Goal: Use online tool/utility: Utilize a website feature to perform a specific function

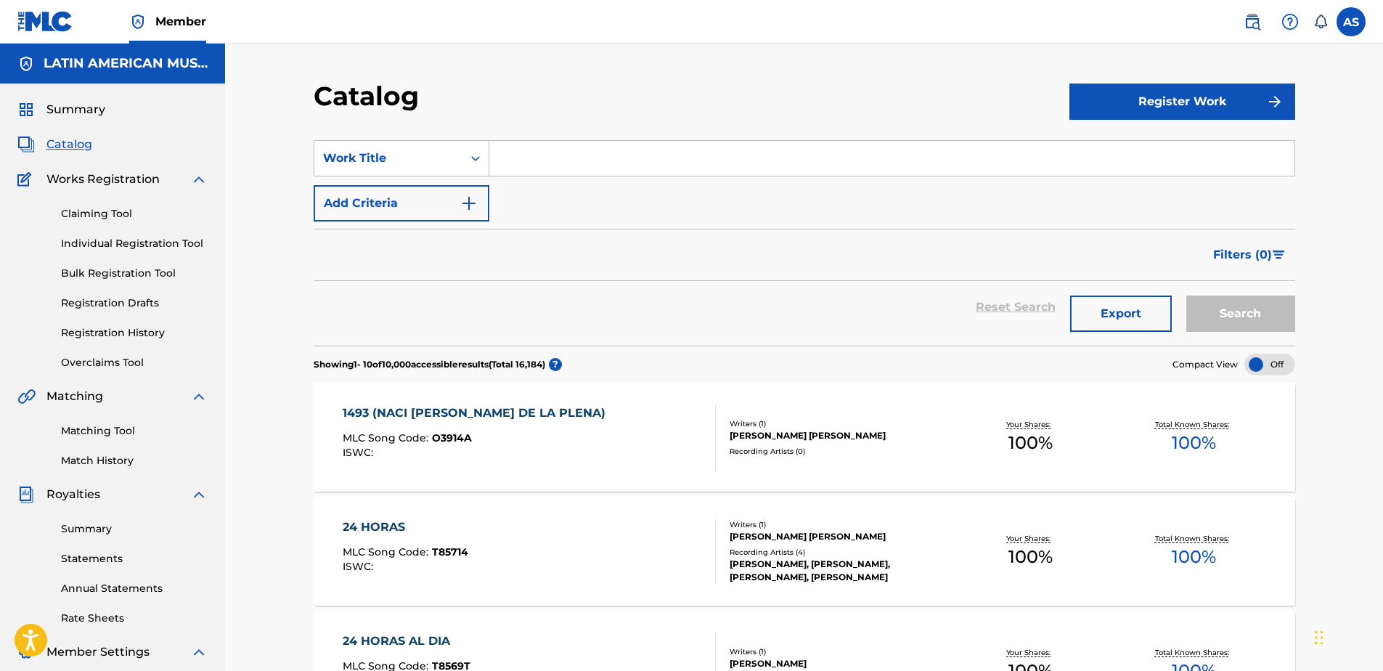
click at [1099, 317] on button "Export" at bounding box center [1121, 313] width 102 height 36
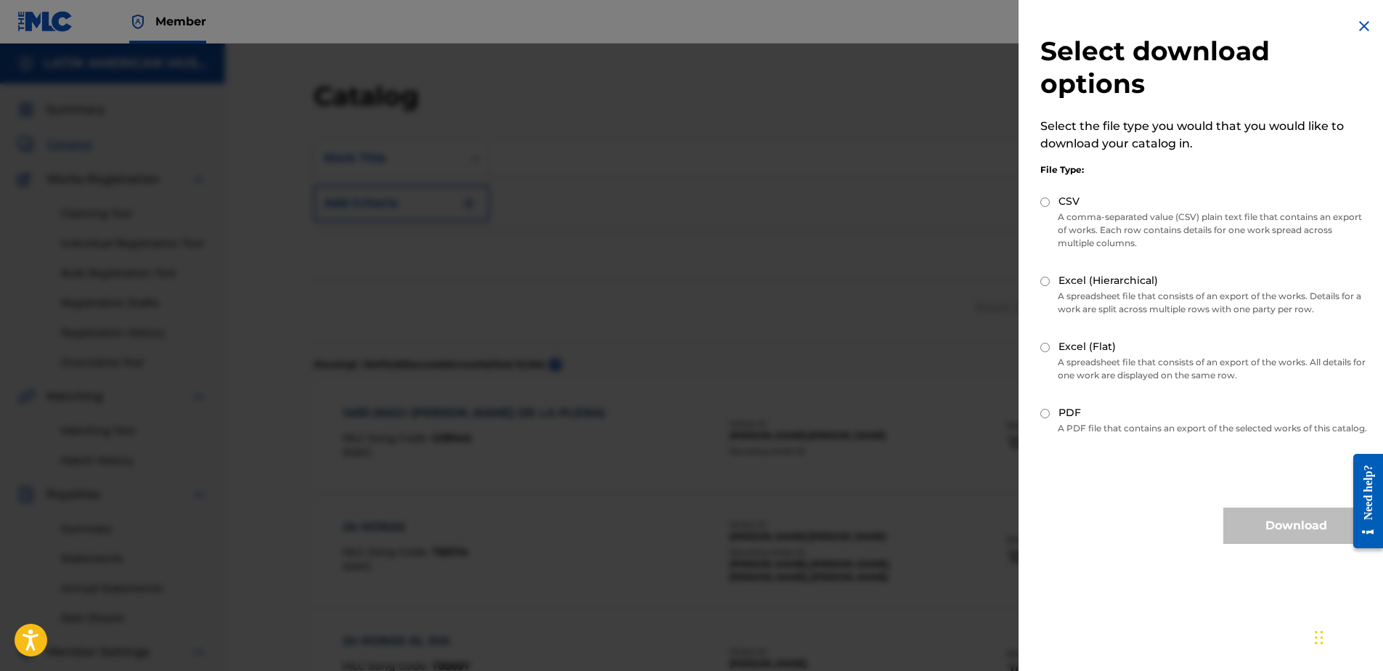
click at [1046, 348] on input "Excel (Flat)" at bounding box center [1044, 347] width 9 height 9
radio input "true"
click at [1276, 538] on button "Download" at bounding box center [1295, 525] width 145 height 36
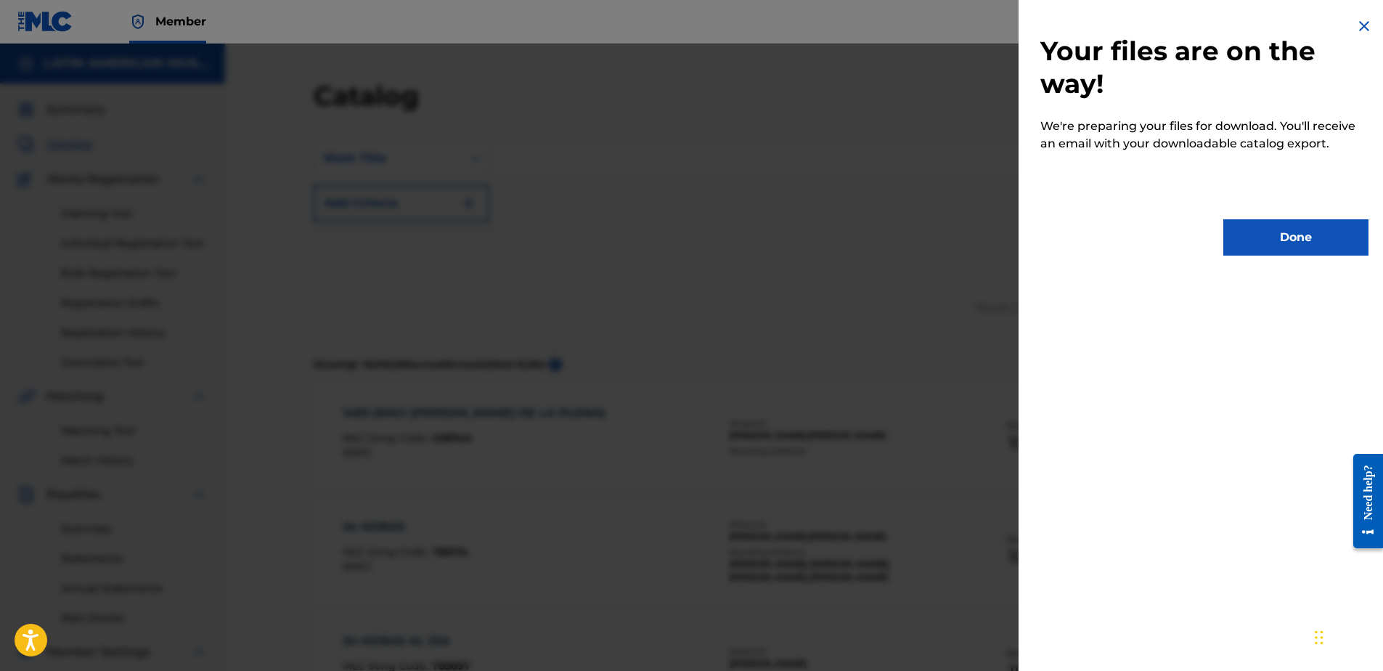
click at [1323, 233] on button "Done" at bounding box center [1295, 237] width 145 height 36
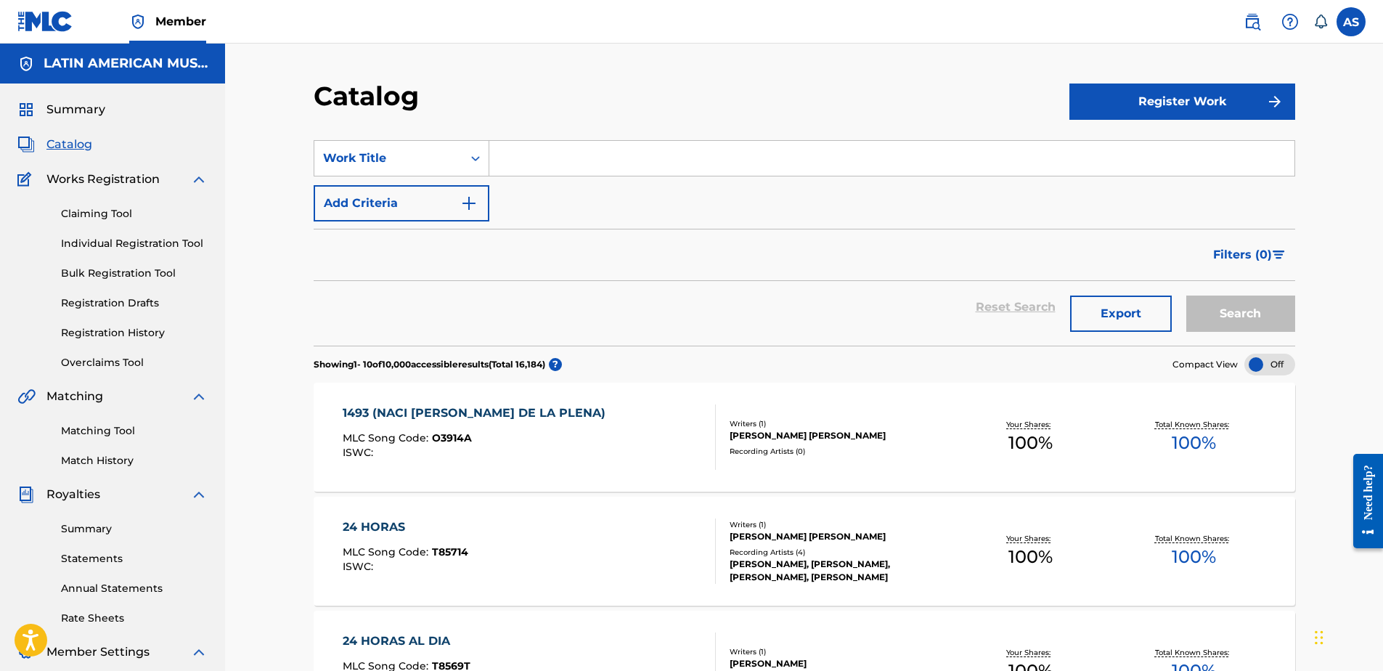
click at [1263, 18] on link at bounding box center [1252, 21] width 29 height 29
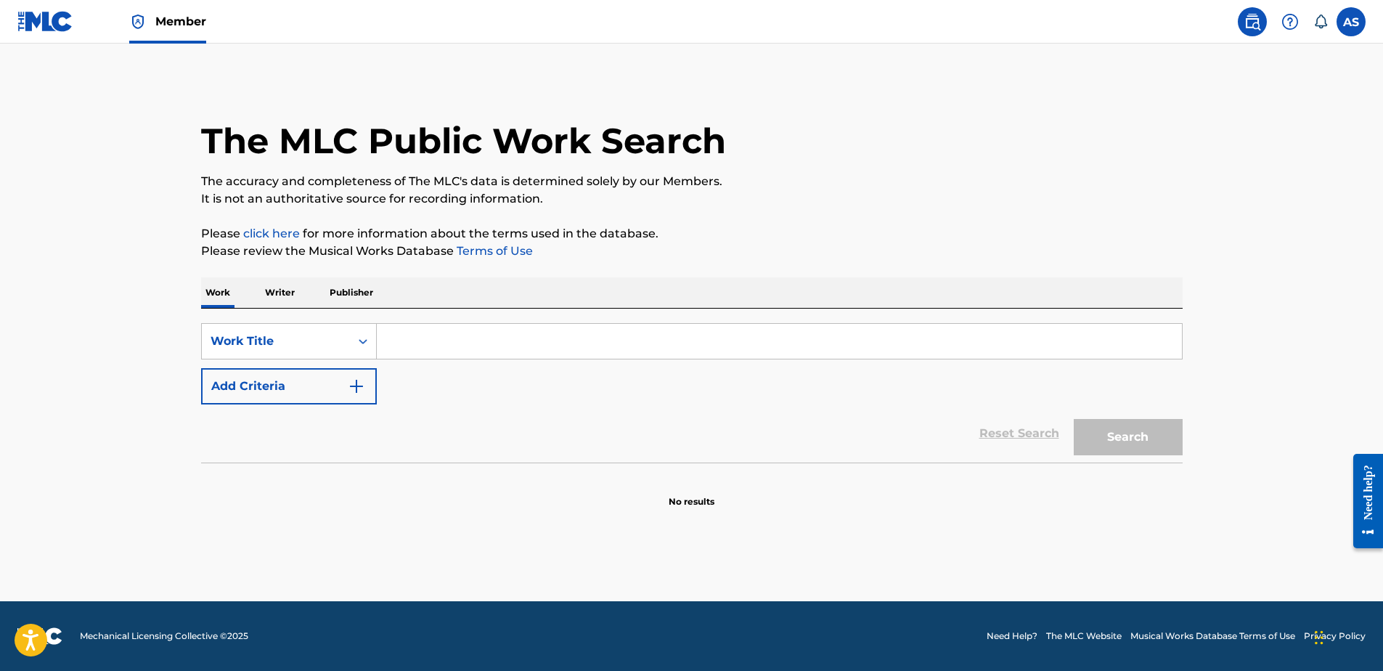
click at [551, 342] on input "Search Form" at bounding box center [779, 341] width 805 height 35
click at [1074, 419] on button "Search" at bounding box center [1128, 437] width 109 height 36
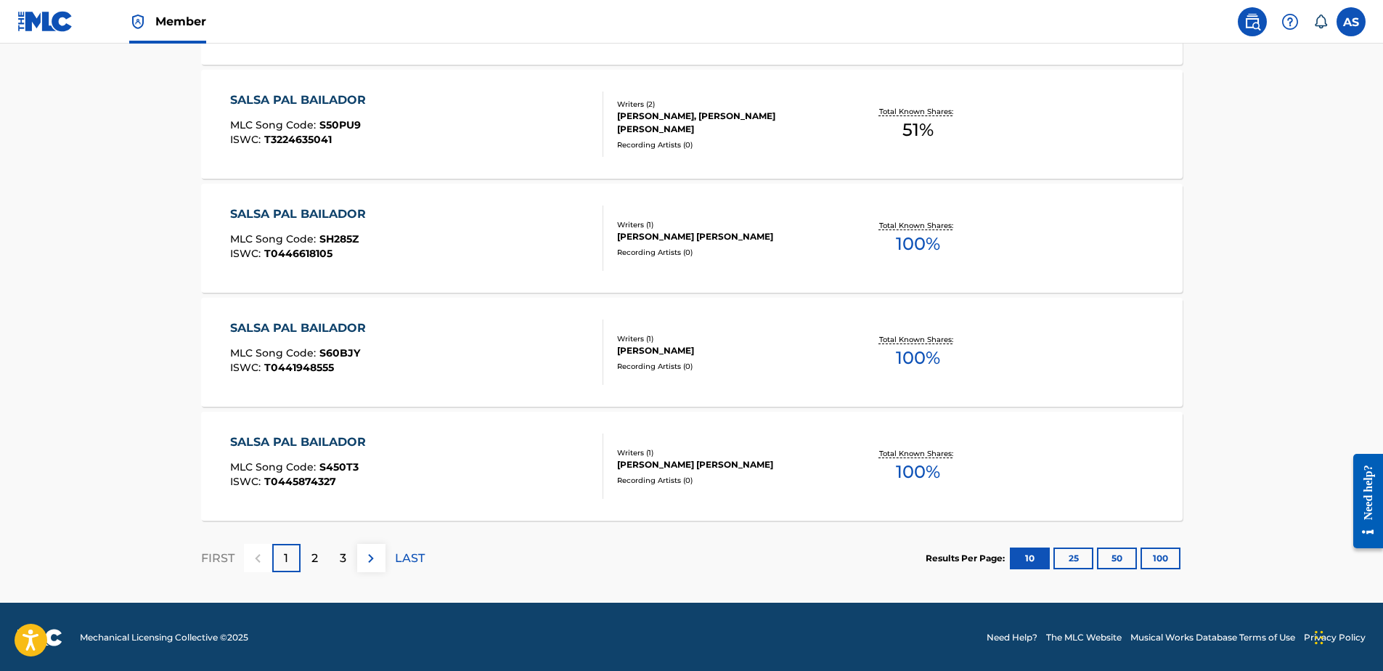
scroll to position [1106, 0]
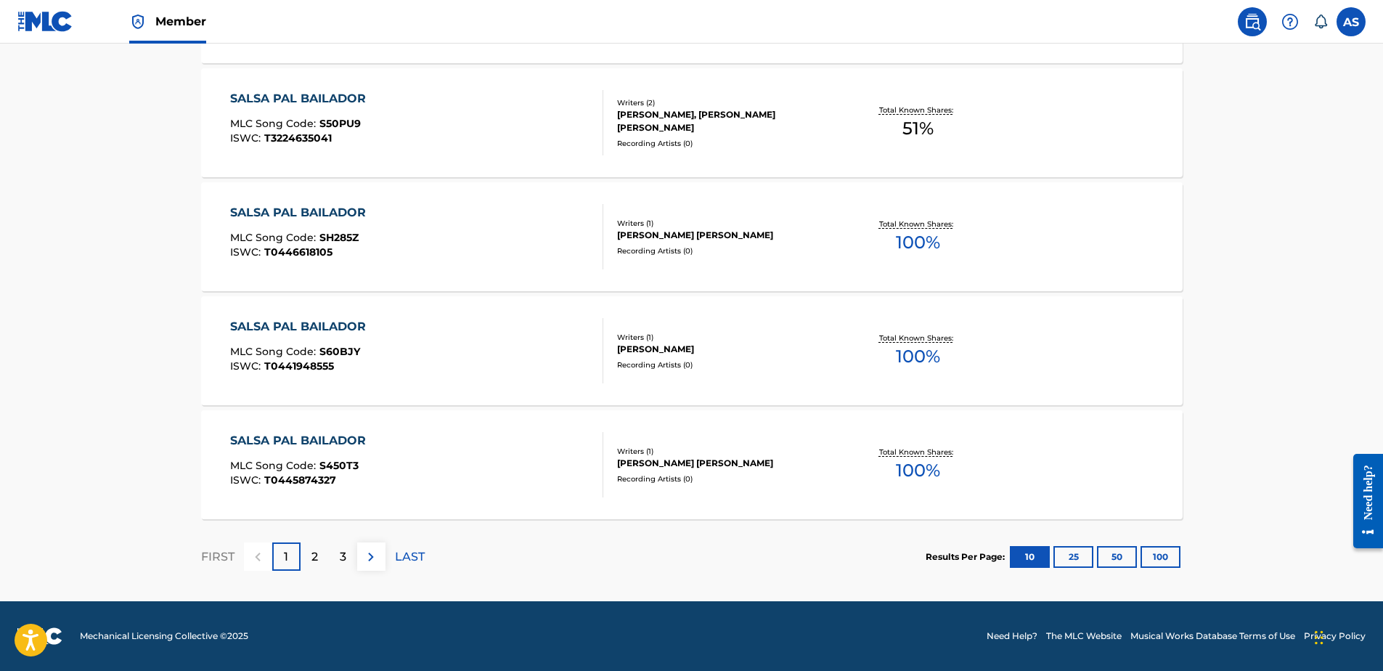
click at [313, 555] on p "2" at bounding box center [314, 556] width 7 height 17
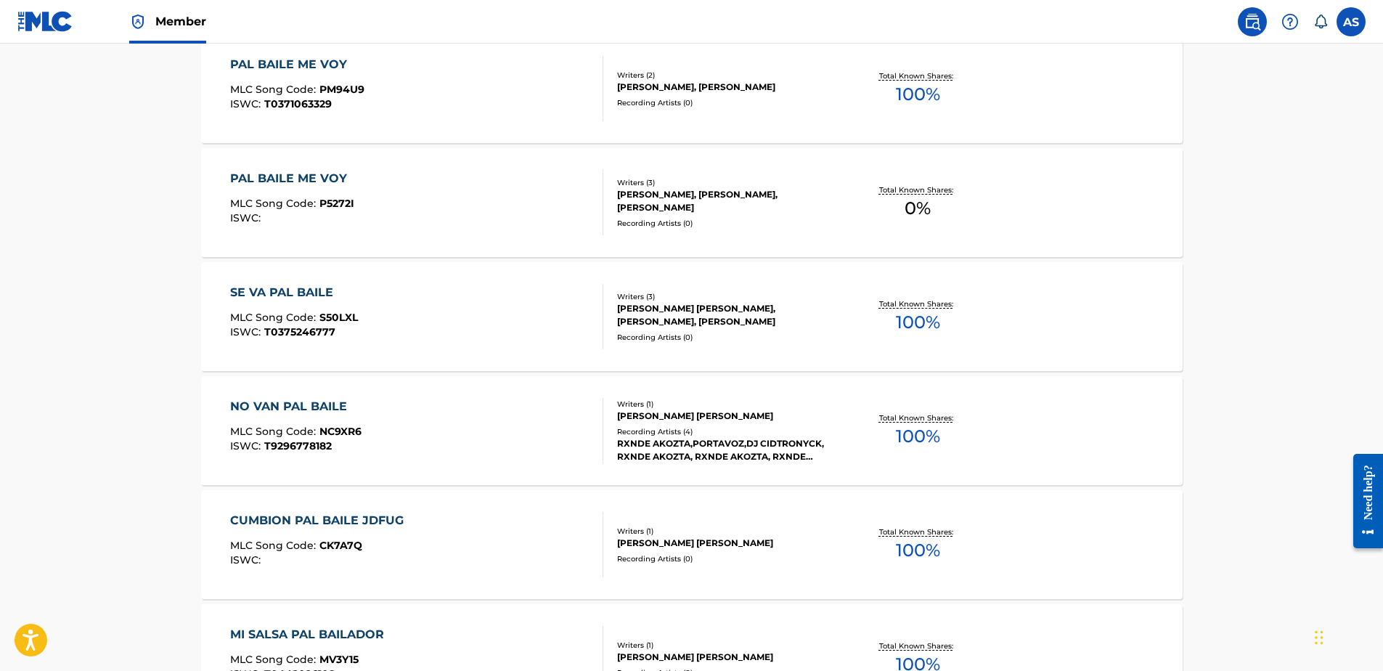
scroll to position [1089, 0]
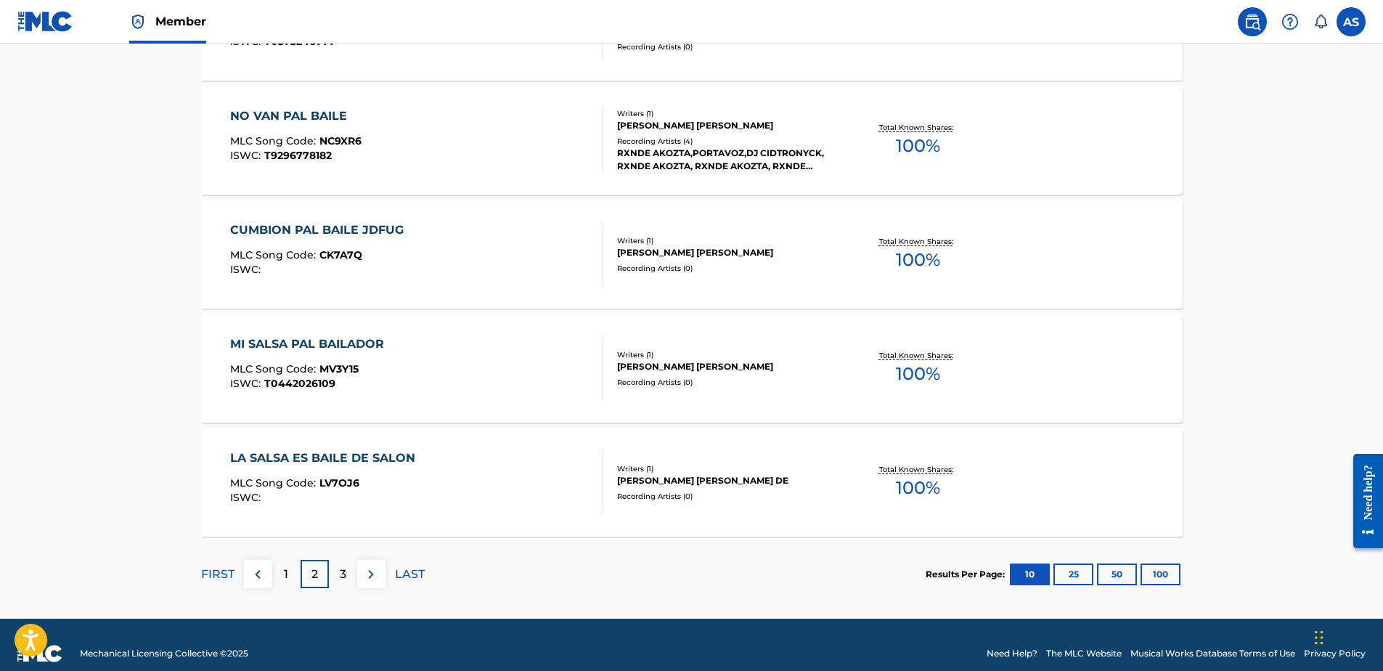
click at [344, 571] on p "3" at bounding box center [343, 574] width 7 height 17
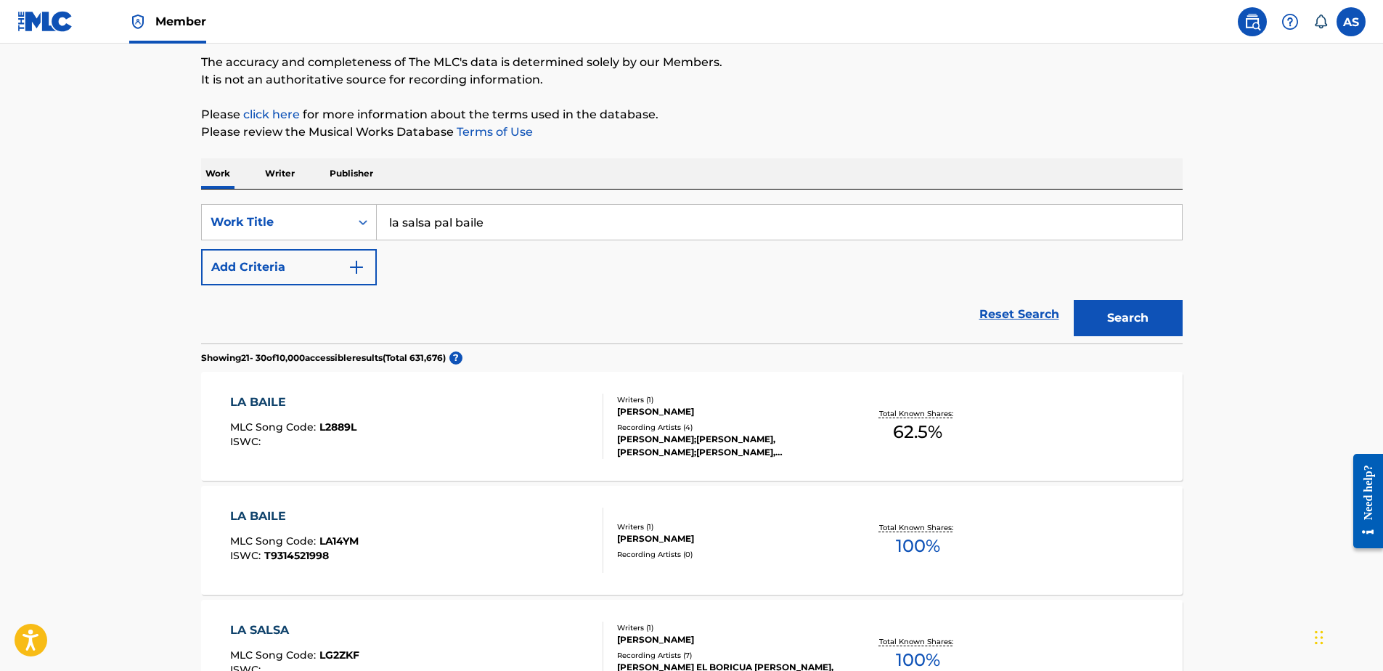
scroll to position [0, 0]
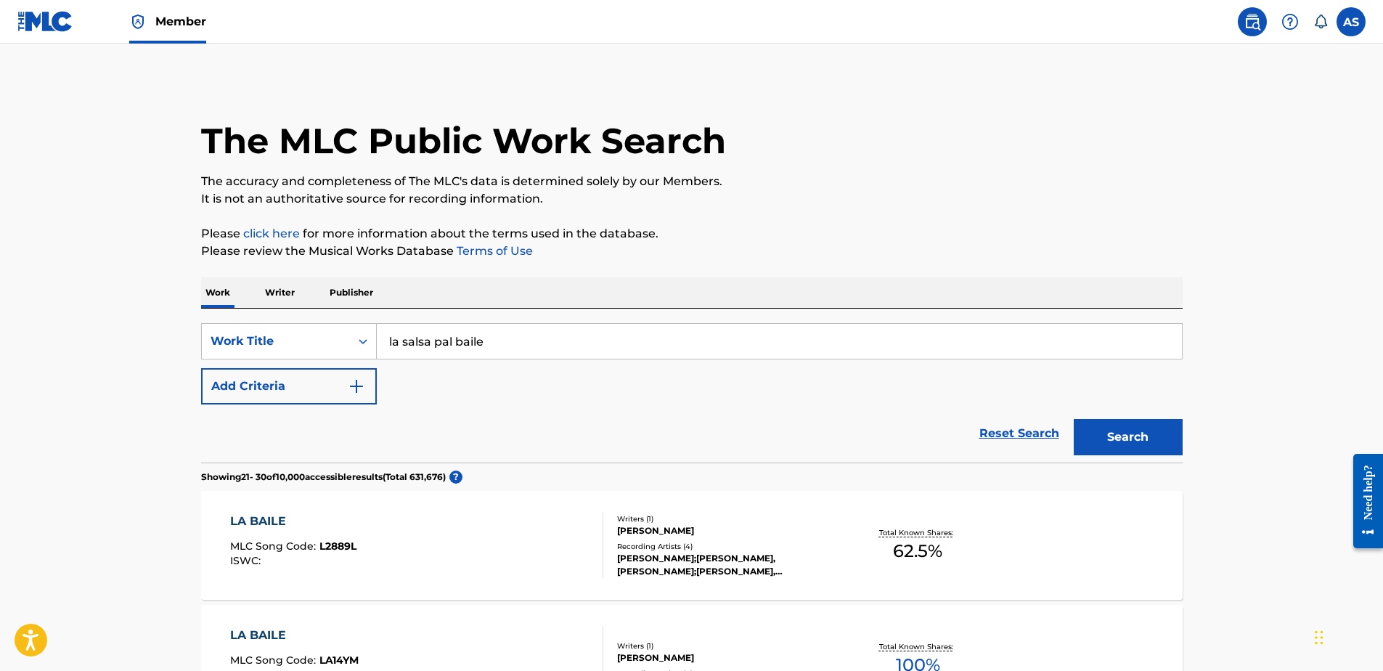
click at [425, 342] on input "la salsa pal baile" at bounding box center [779, 341] width 805 height 35
type input "la sala pal baile"
click at [1074, 419] on button "Search" at bounding box center [1128, 437] width 109 height 36
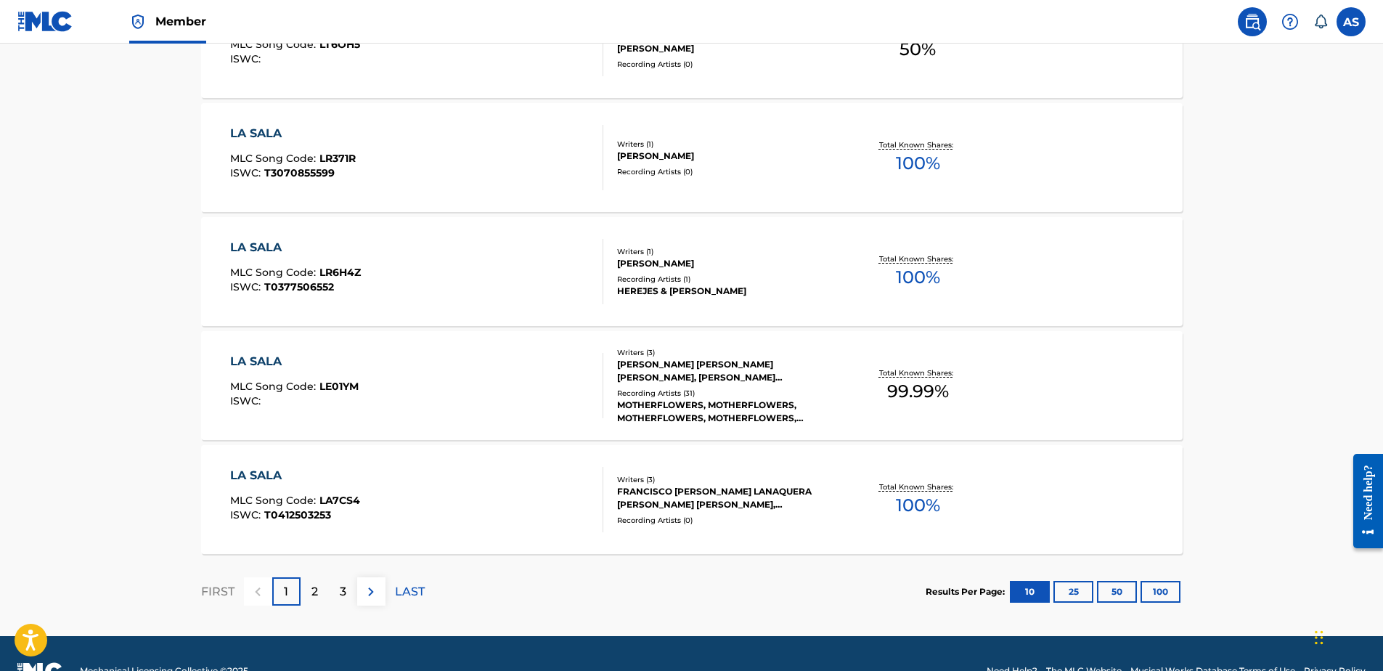
scroll to position [1106, 0]
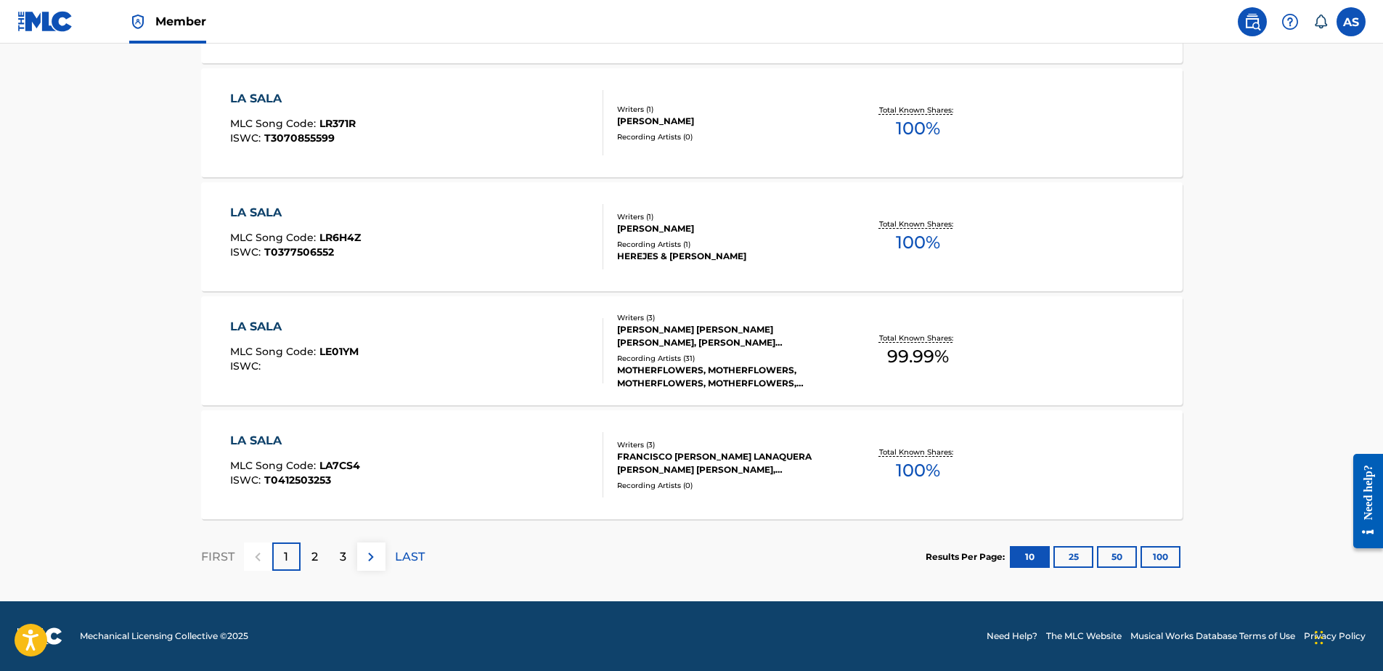
click at [306, 559] on div "2" at bounding box center [315, 556] width 28 height 28
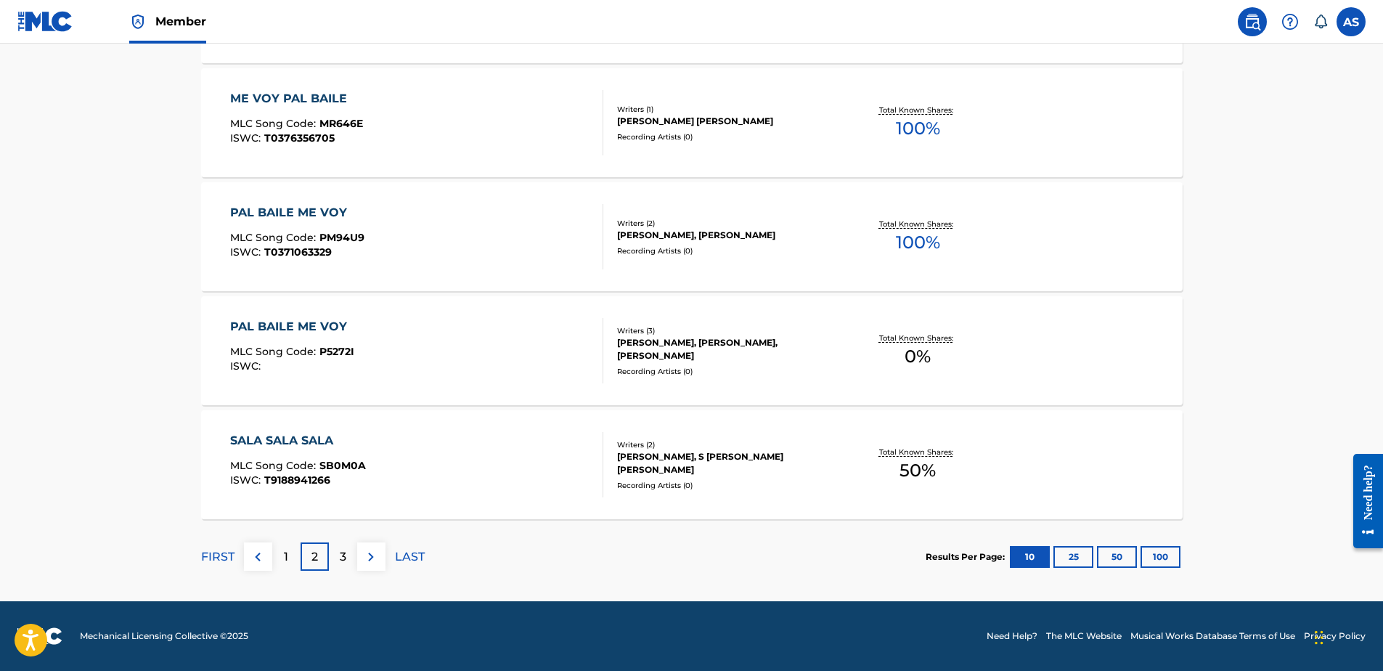
click at [347, 556] on div "3" at bounding box center [343, 556] width 28 height 28
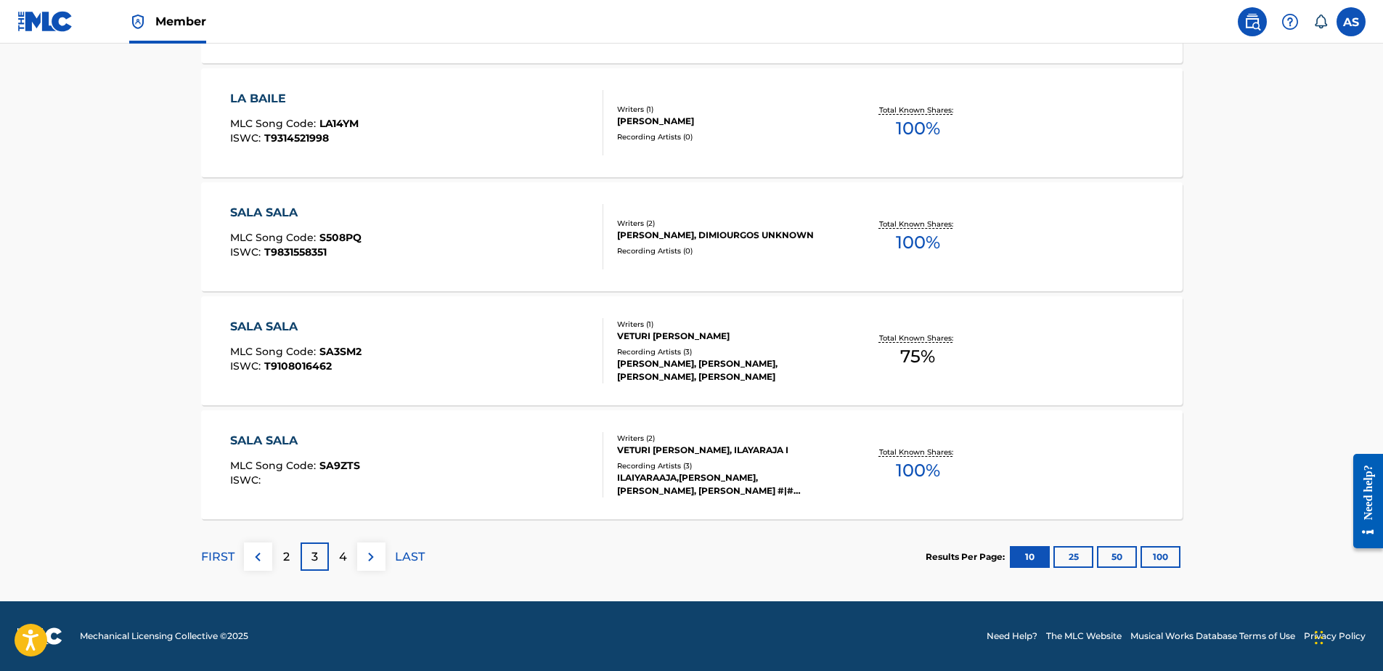
click at [344, 557] on p "4" at bounding box center [343, 556] width 8 height 17
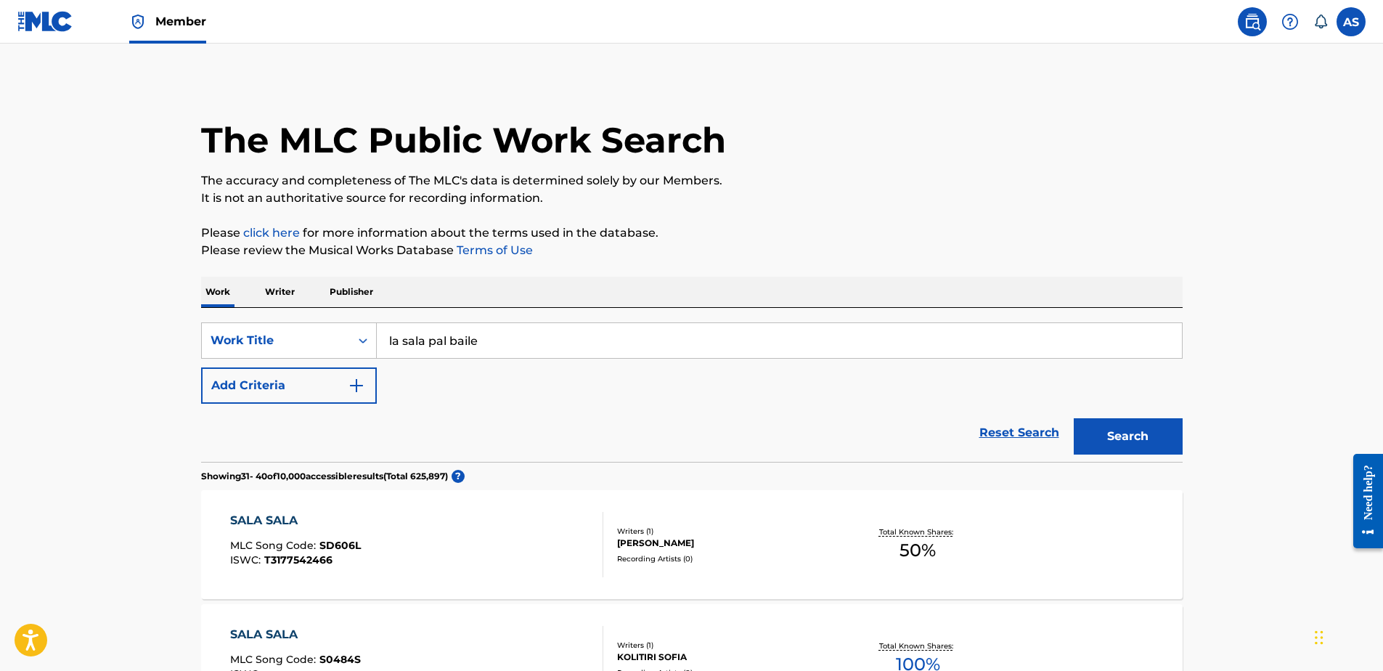
scroll to position [0, 0]
click at [43, 33] on link at bounding box center [45, 21] width 56 height 43
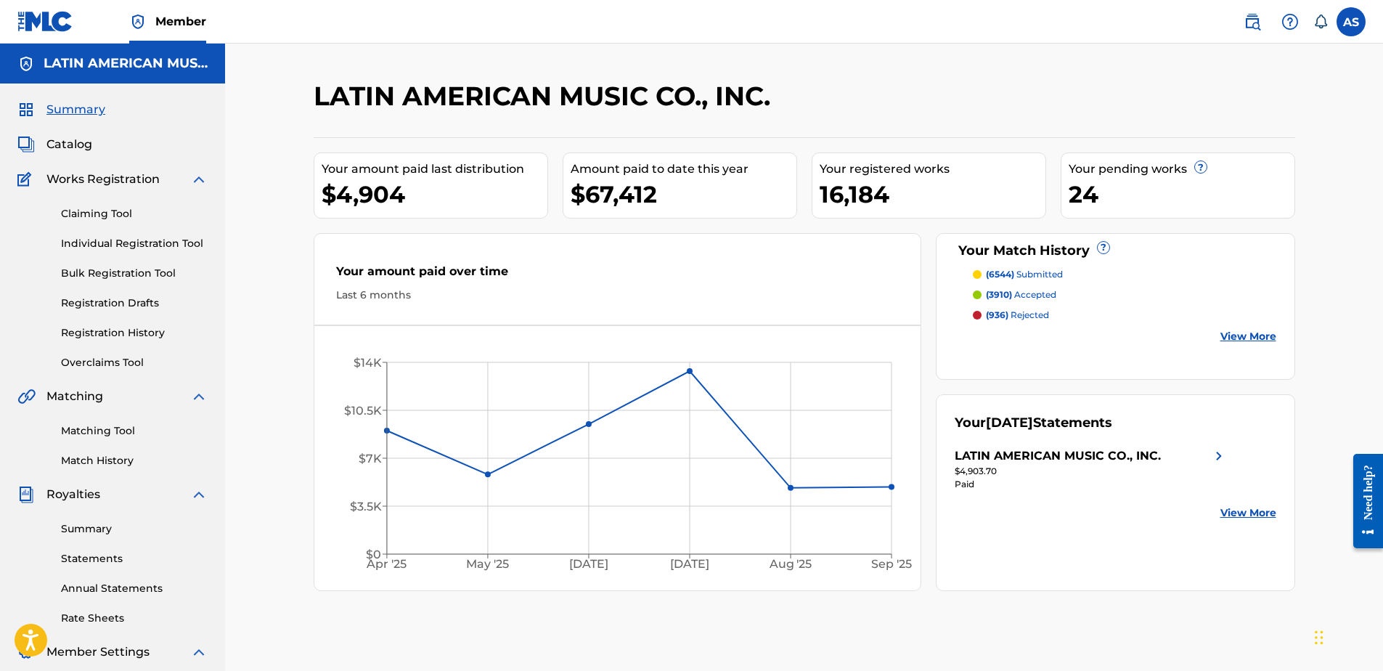
click at [104, 431] on link "Matching Tool" at bounding box center [134, 430] width 147 height 15
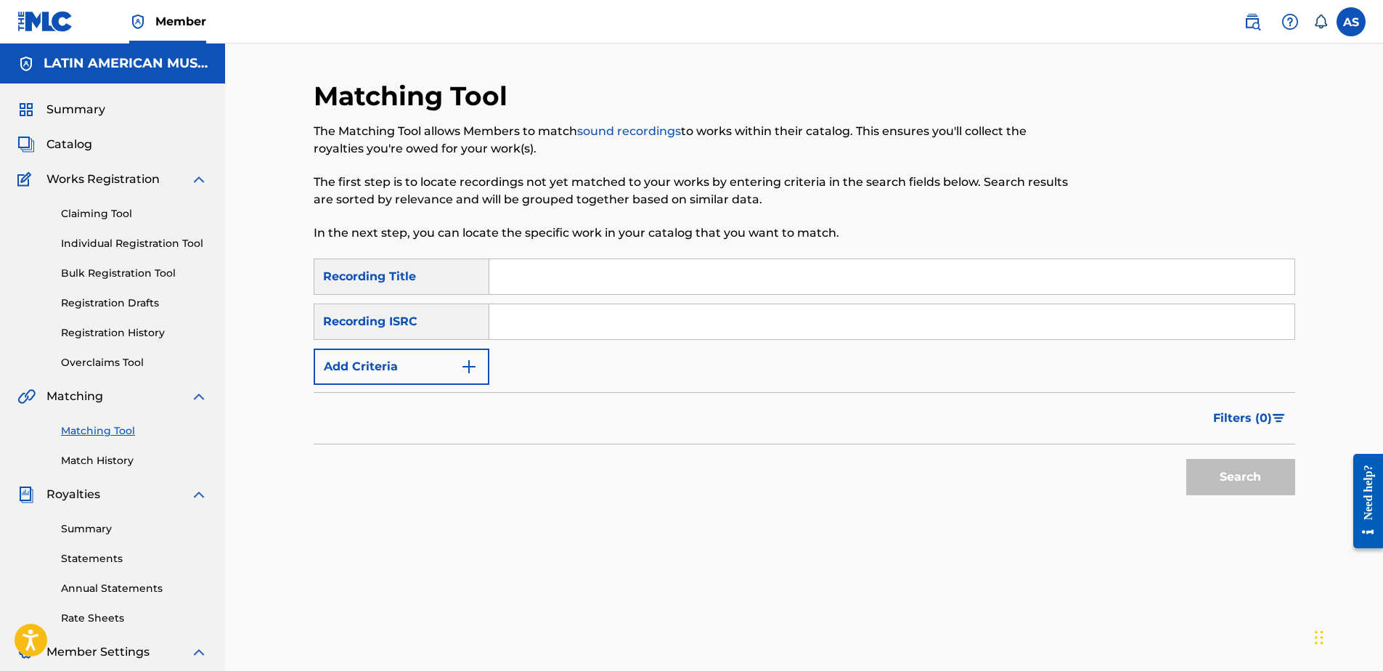
click at [597, 279] on input "Search Form" at bounding box center [891, 276] width 805 height 35
type input "la salsa pal baile"
click at [1186, 459] on button "Search" at bounding box center [1240, 477] width 109 height 36
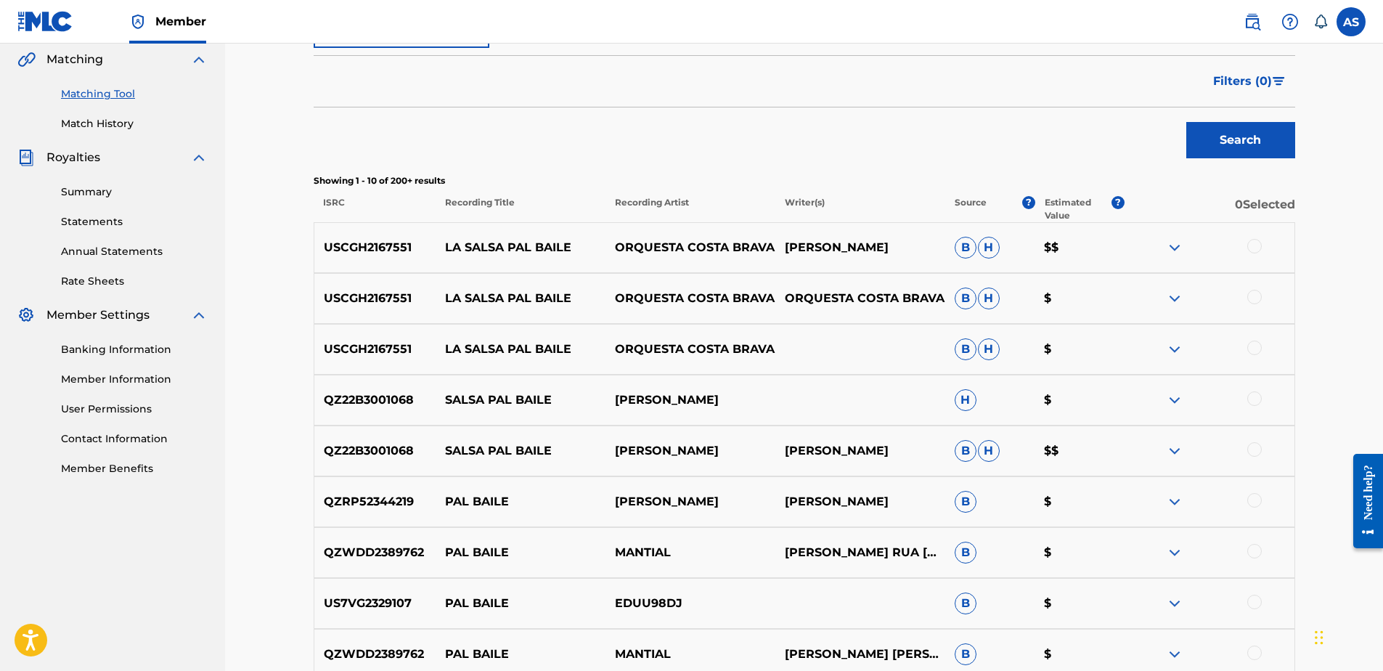
scroll to position [363, 0]
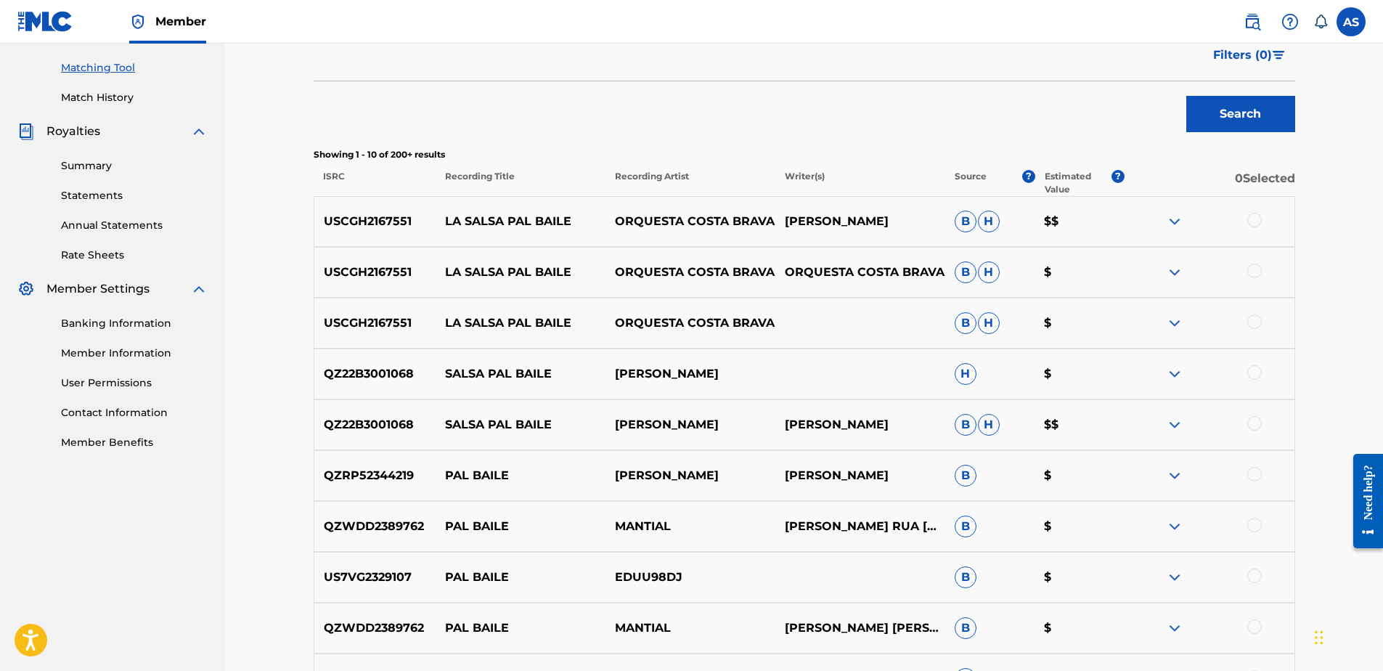
click at [1251, 220] on div at bounding box center [1254, 220] width 15 height 15
click at [1256, 272] on div at bounding box center [1254, 271] width 15 height 15
click at [1256, 324] on div at bounding box center [1254, 321] width 15 height 15
click at [1249, 372] on div at bounding box center [1254, 372] width 15 height 15
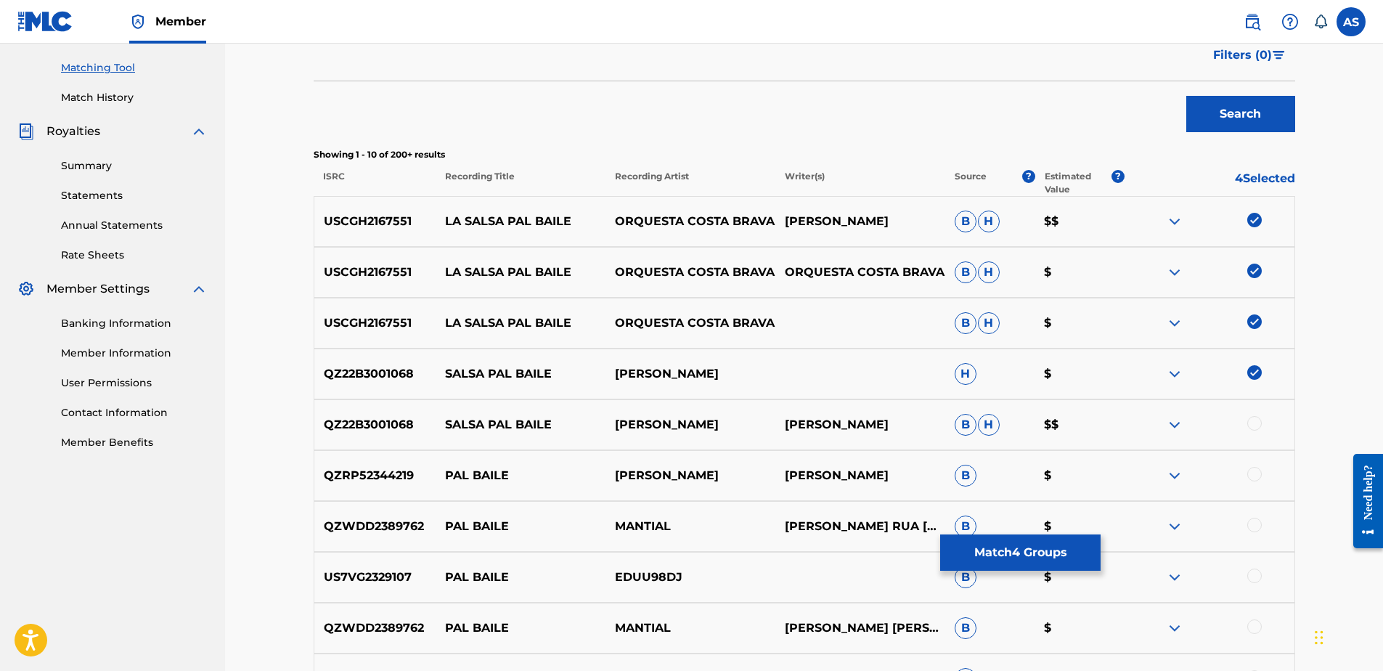
click at [1257, 427] on div at bounding box center [1254, 423] width 15 height 15
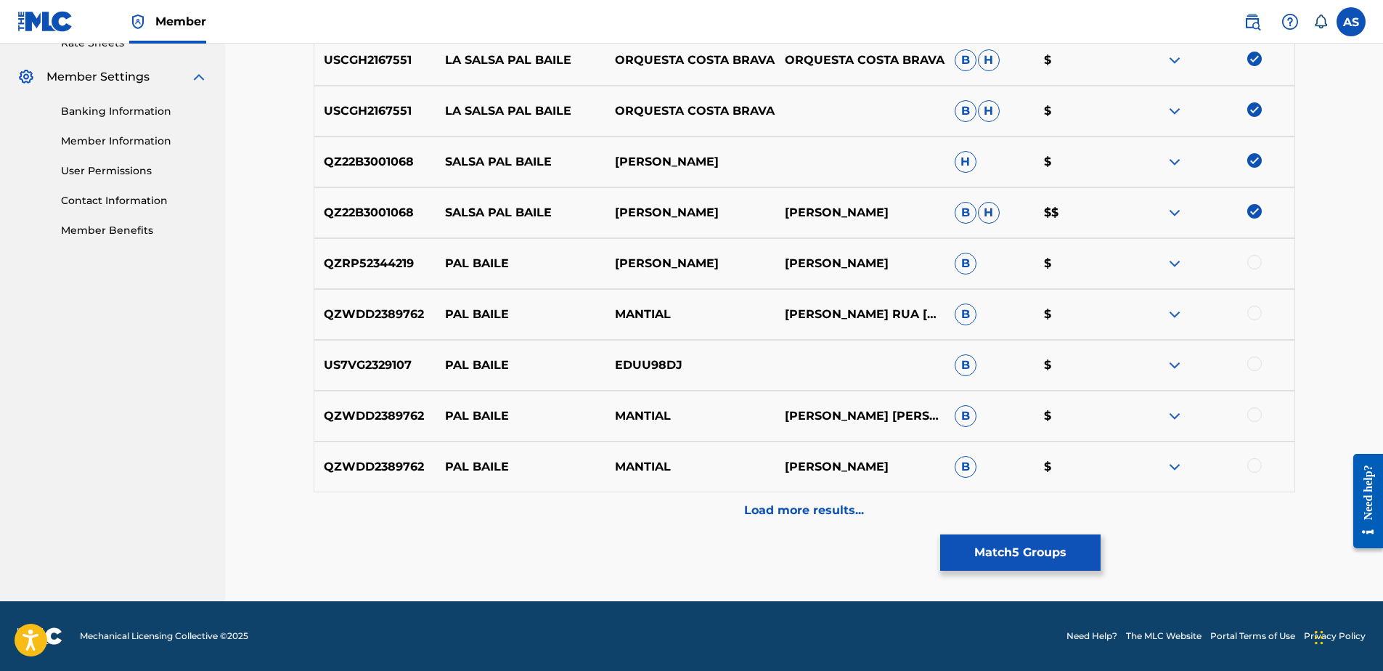
click at [775, 510] on p "Load more results..." at bounding box center [804, 510] width 120 height 17
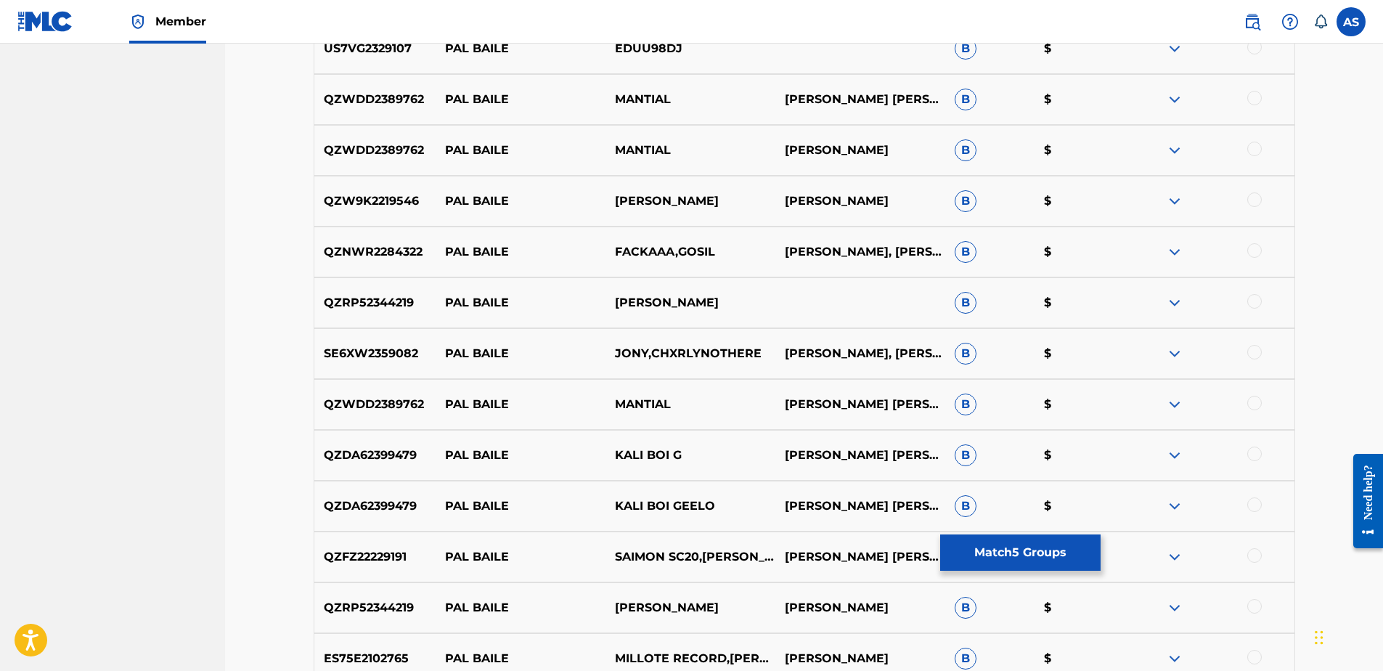
scroll to position [1083, 0]
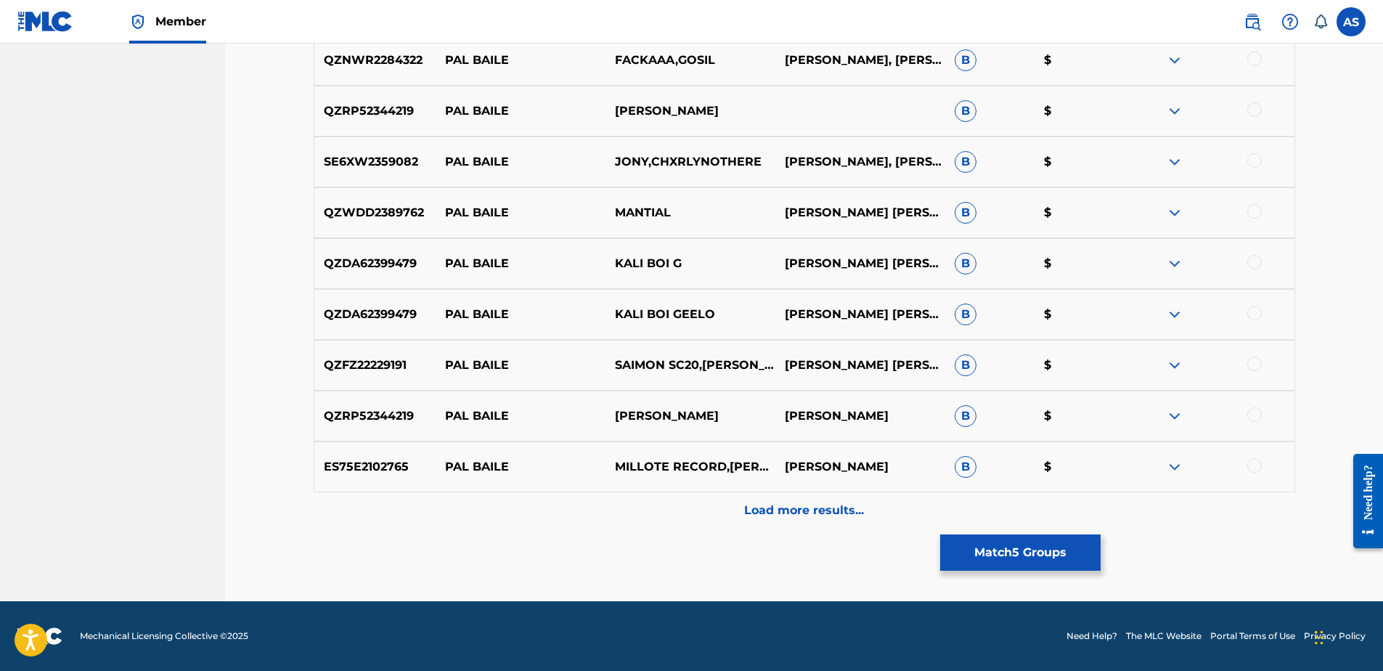
click at [775, 513] on p "Load more results..." at bounding box center [804, 510] width 120 height 17
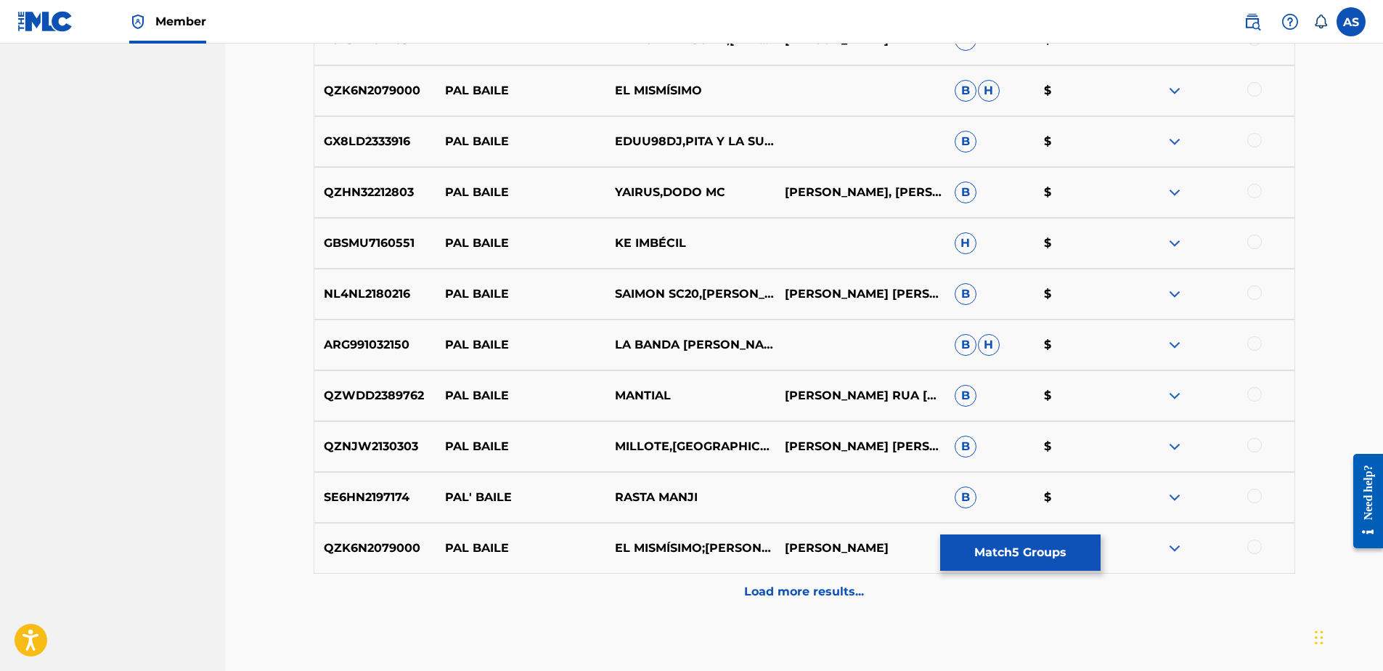
scroll to position [1591, 0]
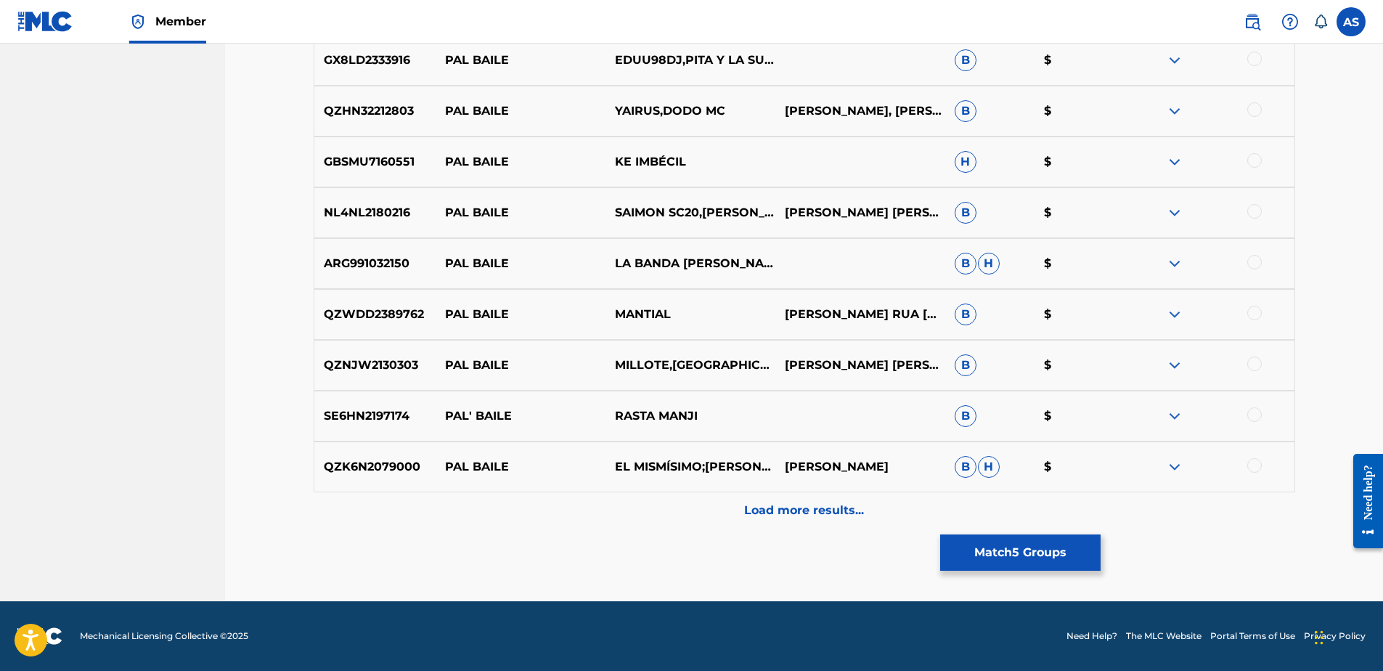
click at [780, 501] on div "Load more results..." at bounding box center [804, 510] width 981 height 36
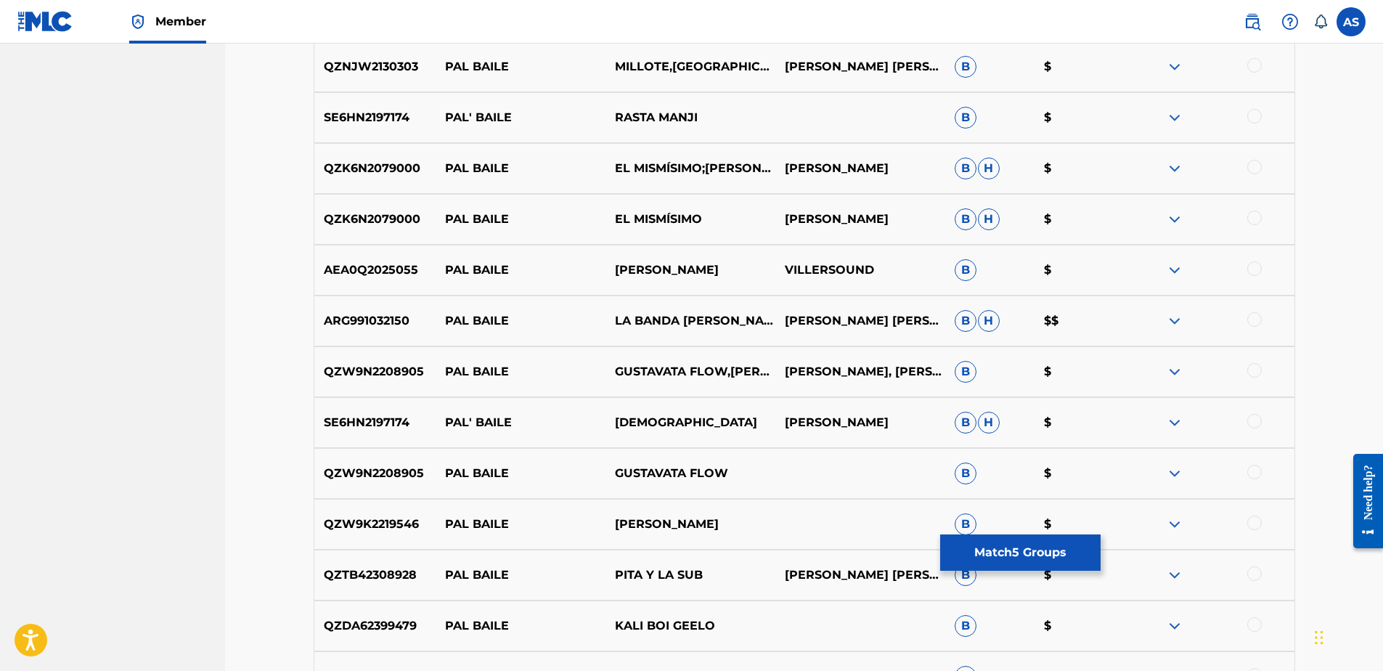
scroll to position [1809, 0]
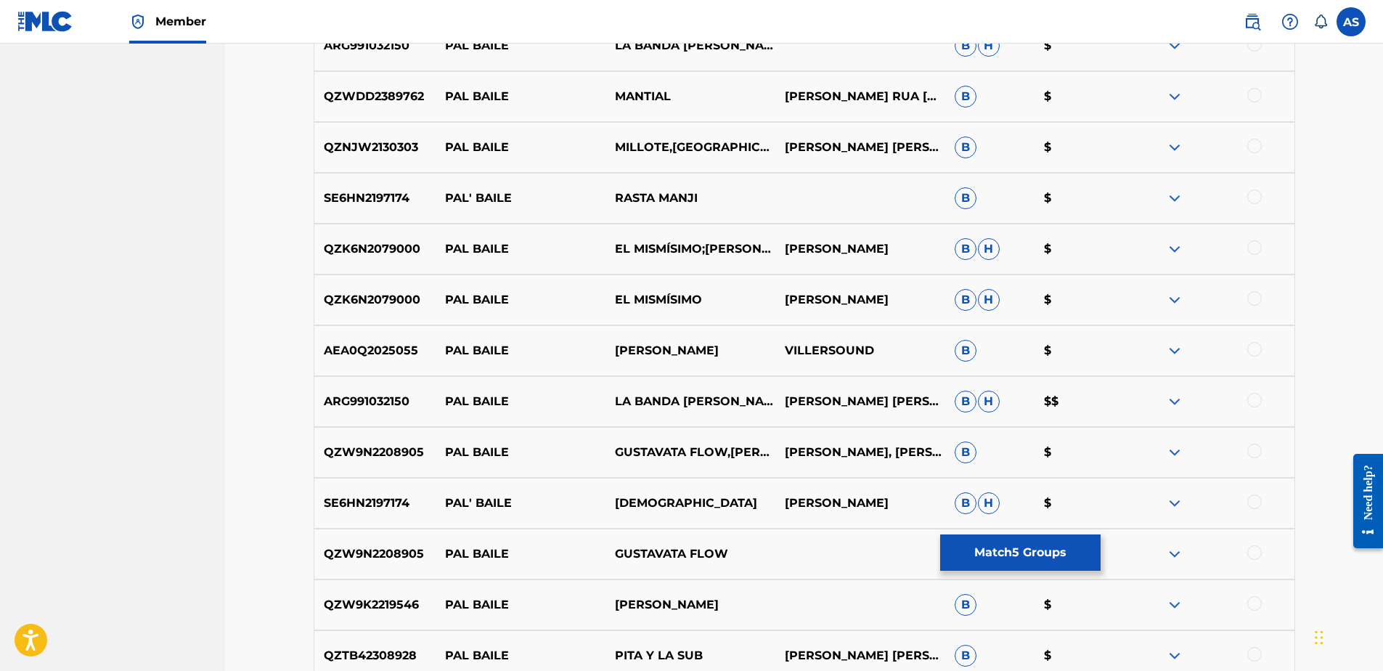
click at [995, 555] on button "Match 5 Groups" at bounding box center [1020, 552] width 160 height 36
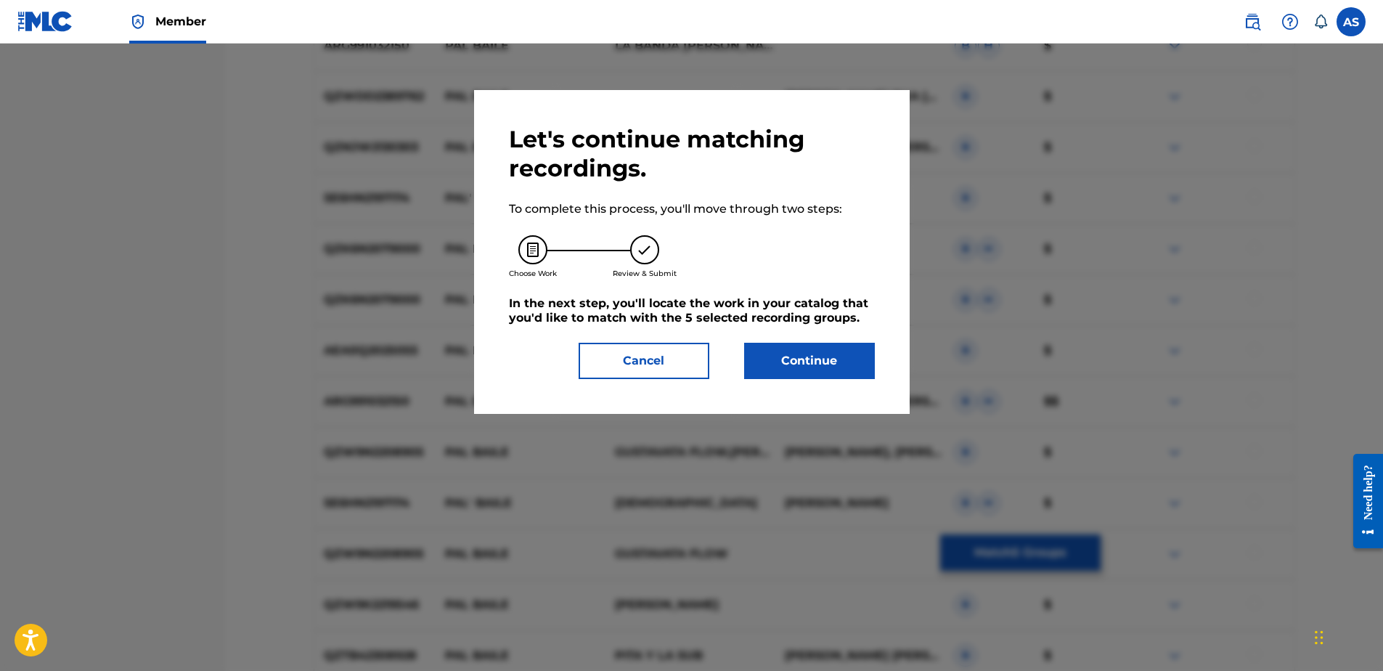
click at [801, 359] on button "Continue" at bounding box center [809, 361] width 131 height 36
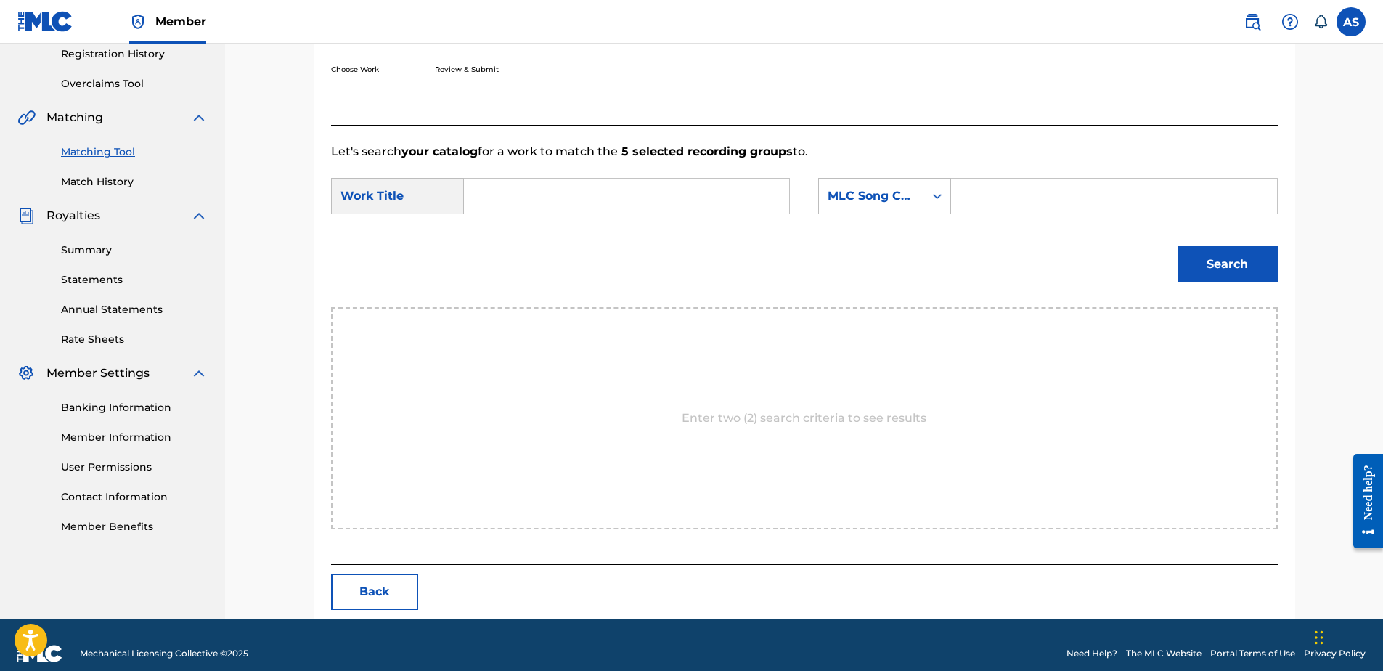
scroll to position [296, 0]
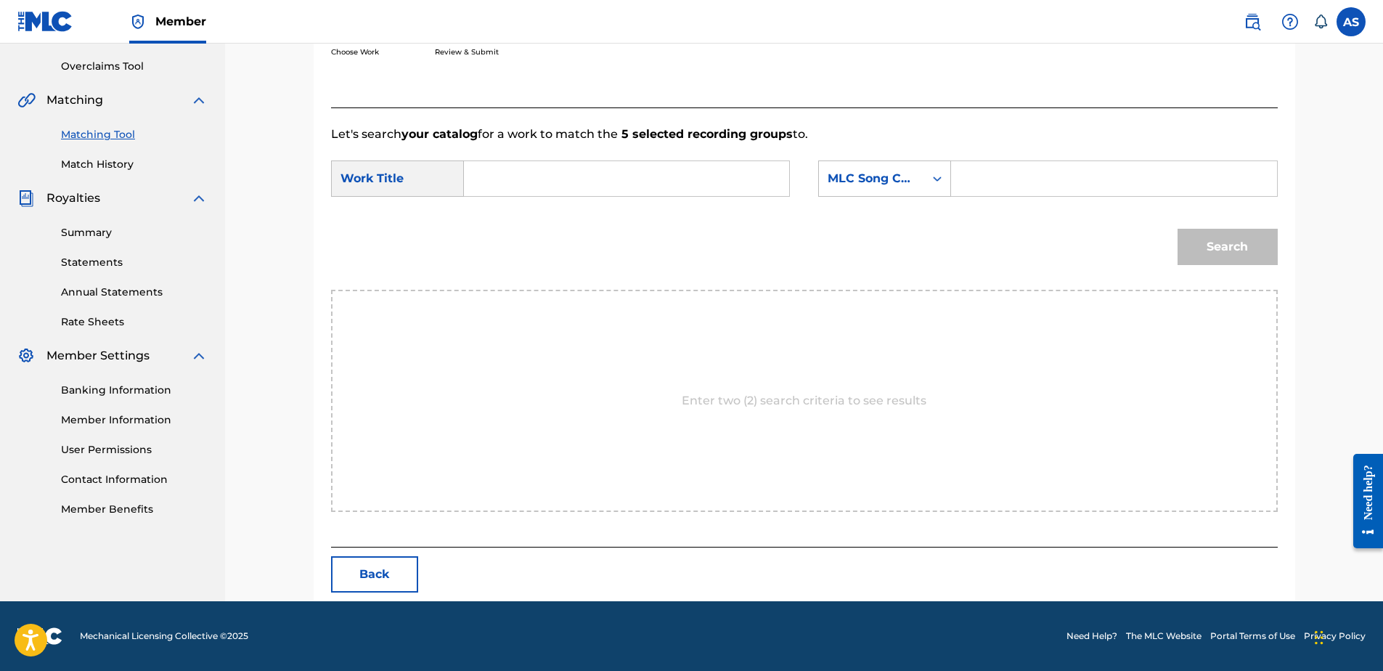
click at [597, 178] on input "Search Form" at bounding box center [626, 178] width 301 height 35
type input "de [PERSON_NAME] tierras"
click at [847, 182] on div "MLC Song Code" at bounding box center [872, 178] width 88 height 17
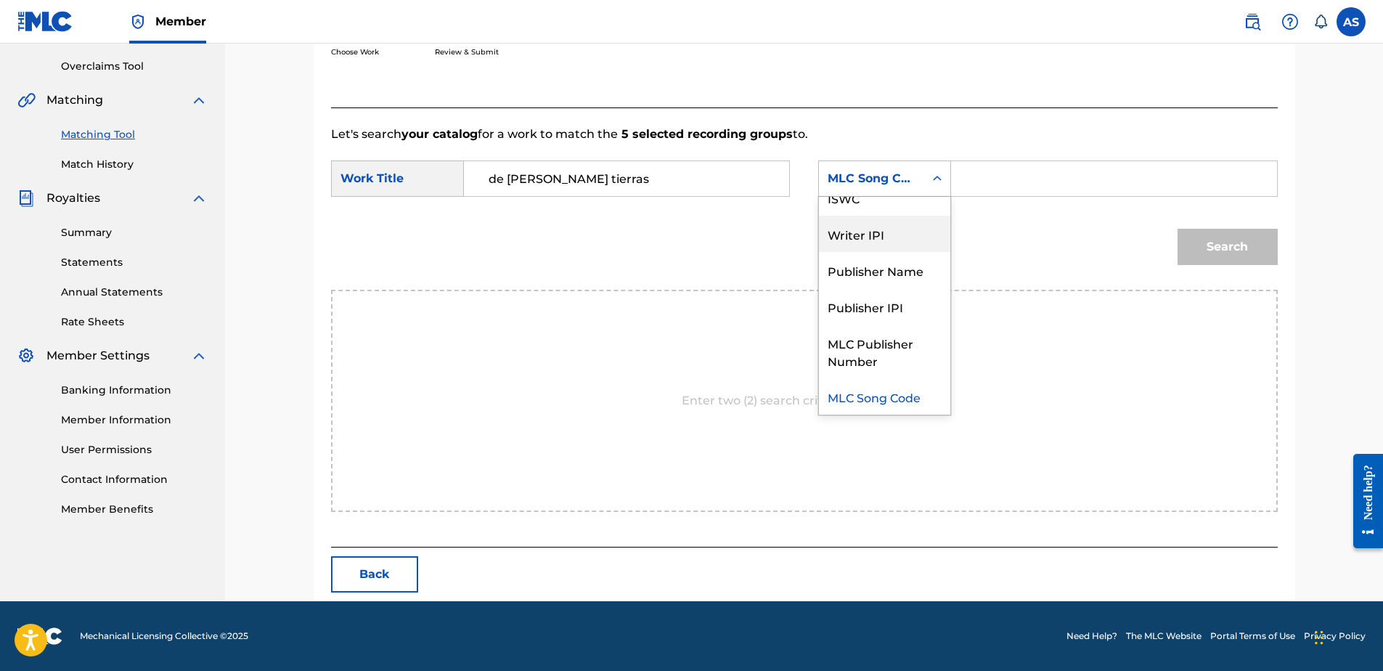
scroll to position [0, 0]
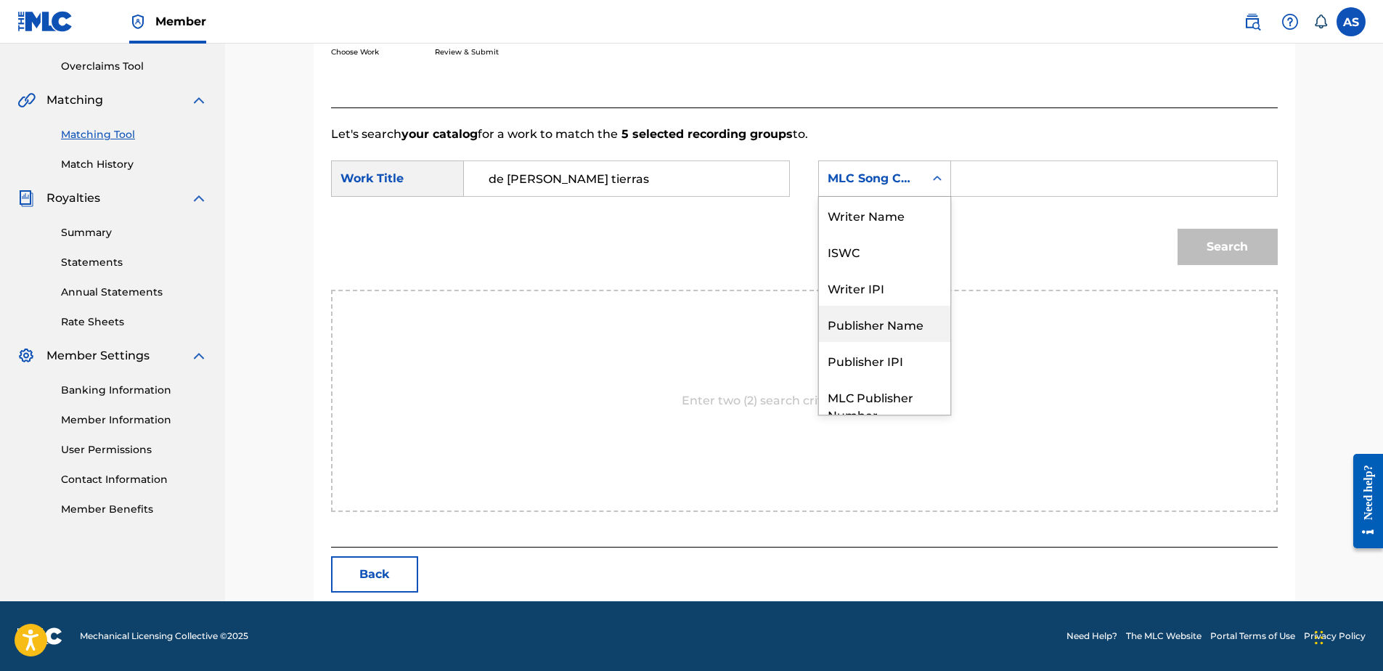
drag, startPoint x: 876, startPoint y: 328, endPoint x: 879, endPoint y: 302, distance: 26.3
click at [876, 327] on div "Publisher Name" at bounding box center [884, 324] width 131 height 36
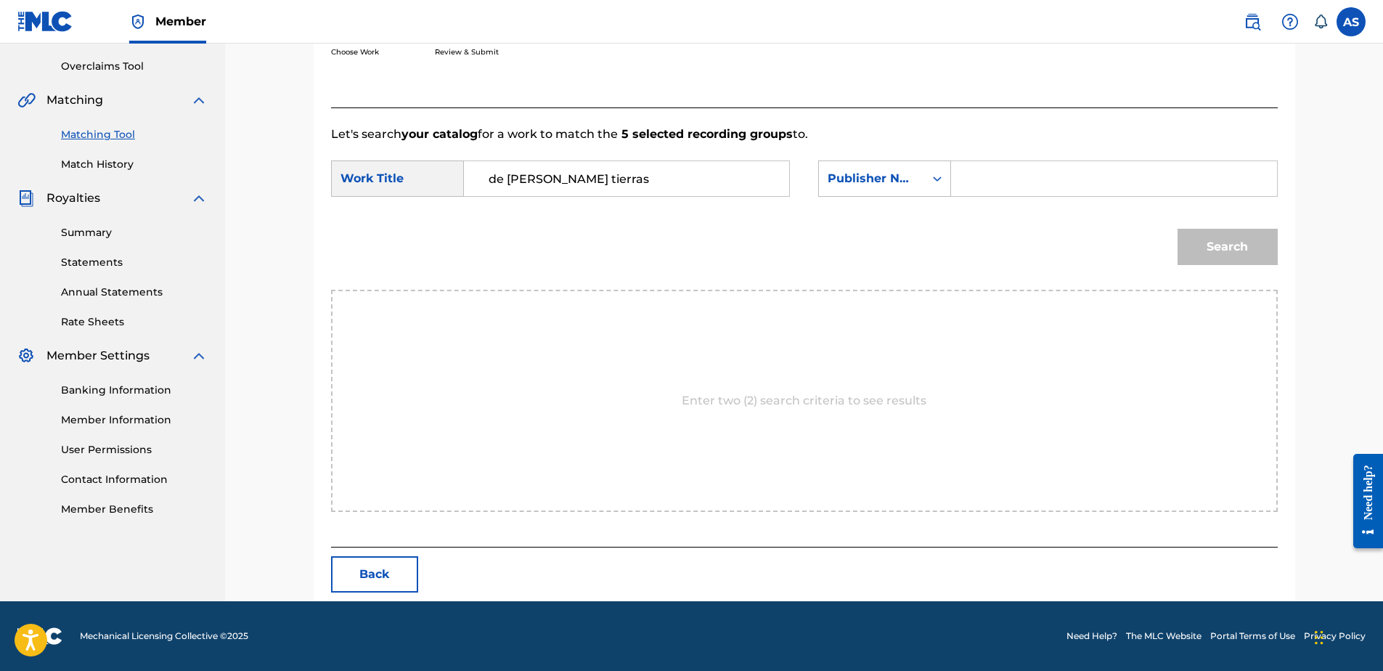
drag, startPoint x: 1012, startPoint y: 186, endPoint x: 964, endPoint y: 146, distance: 62.4
click at [1011, 183] on input "Search Form" at bounding box center [1113, 178] width 301 height 35
type input "latin"
click at [1178, 229] on button "Search" at bounding box center [1228, 247] width 100 height 36
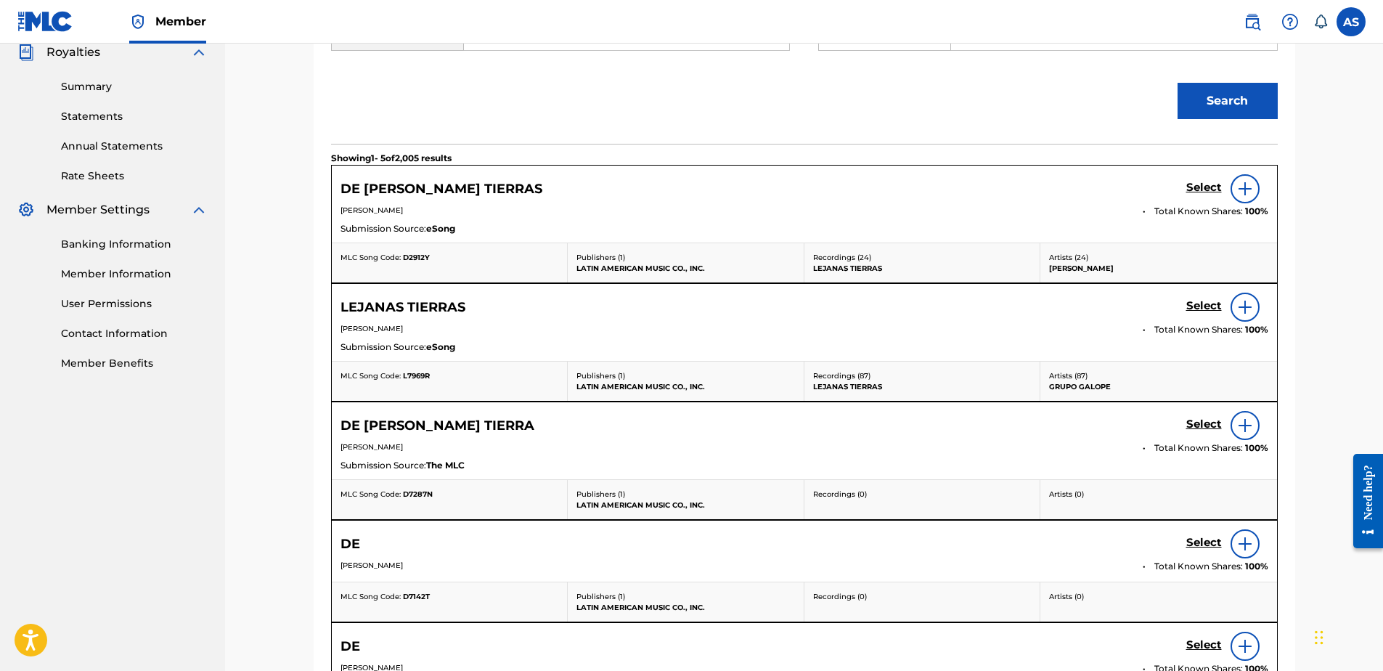
scroll to position [441, 0]
click at [1205, 421] on h5 "Select" at bounding box center [1204, 425] width 36 height 14
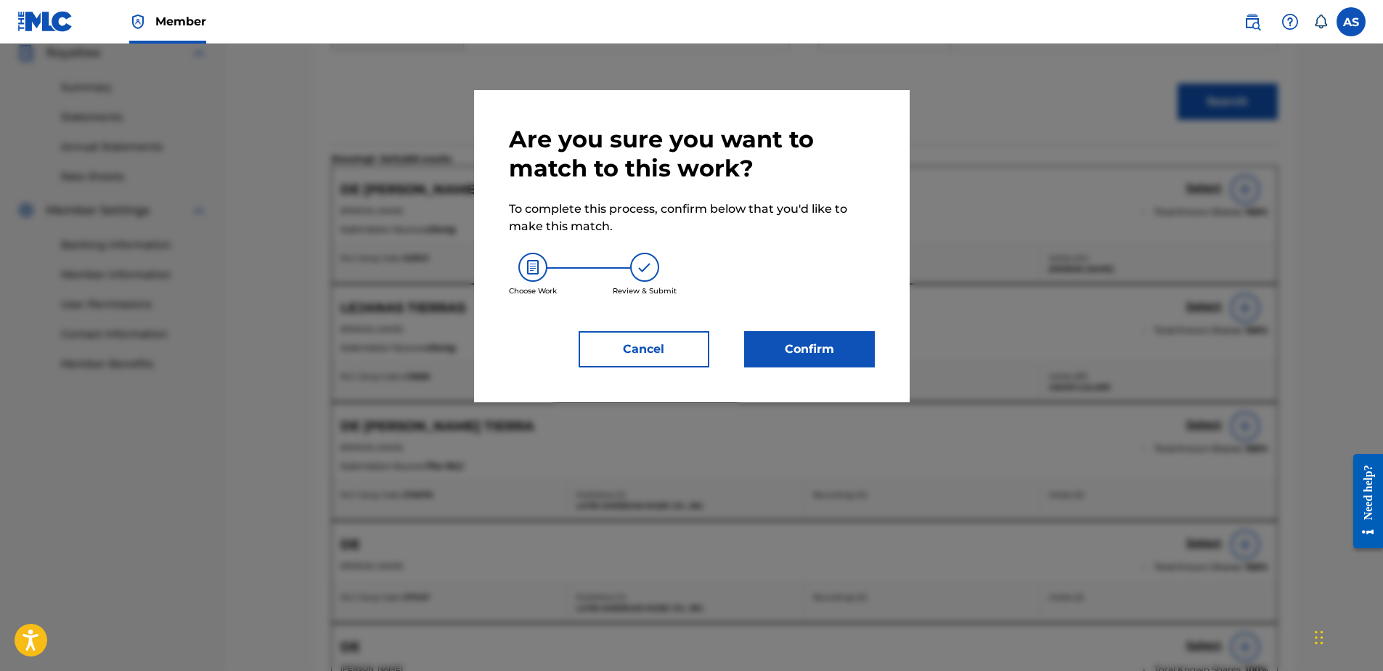
click at [835, 344] on button "Confirm" at bounding box center [809, 349] width 131 height 36
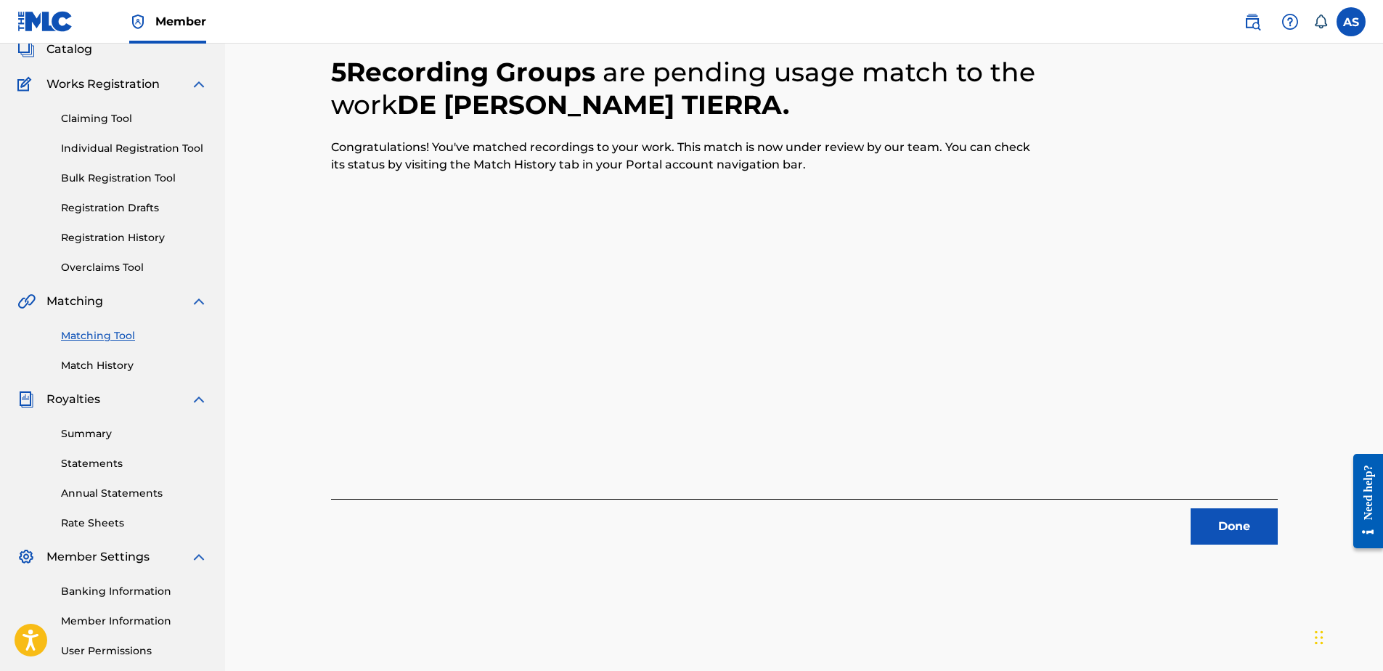
scroll to position [229, 0]
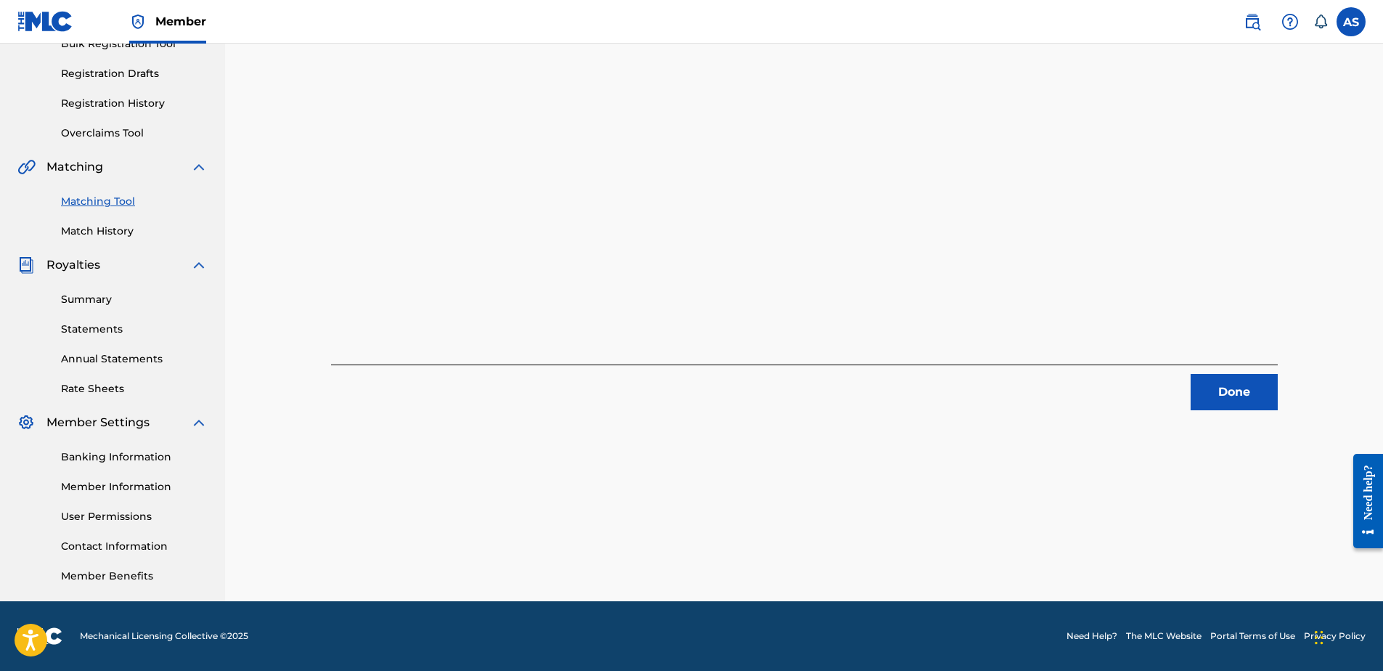
click at [1229, 391] on button "Done" at bounding box center [1234, 392] width 87 height 36
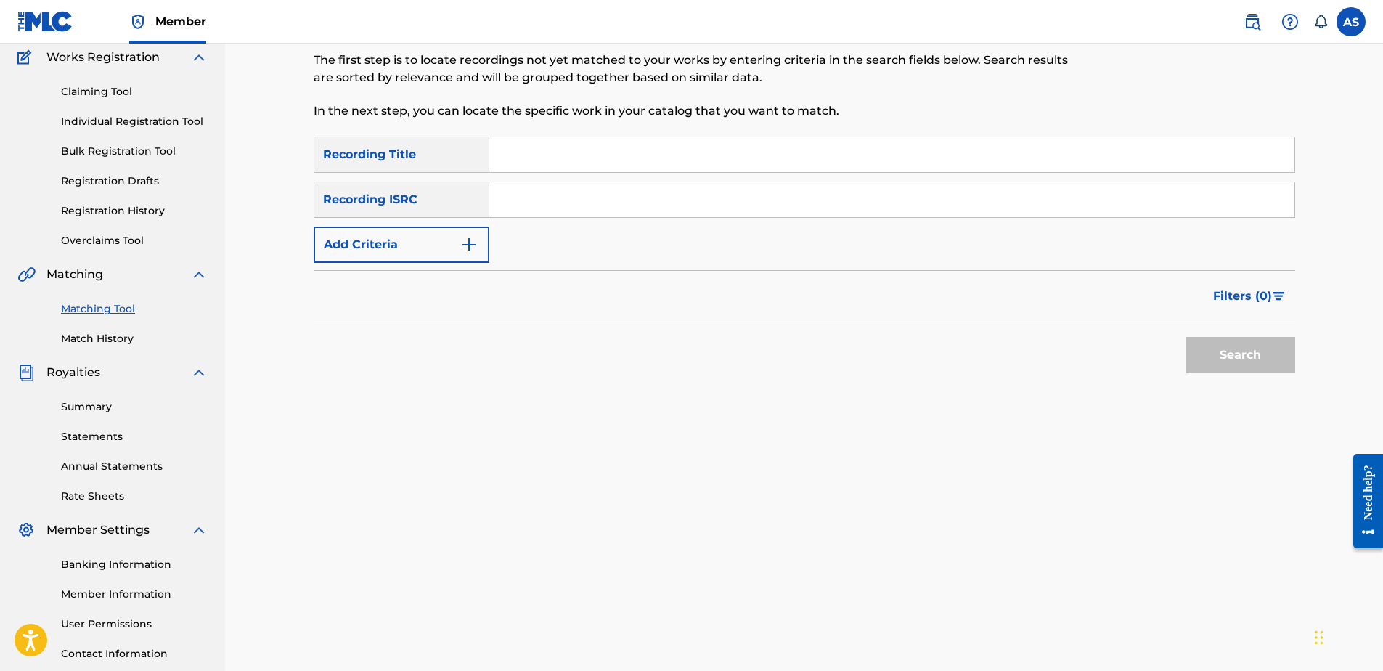
scroll to position [12, 0]
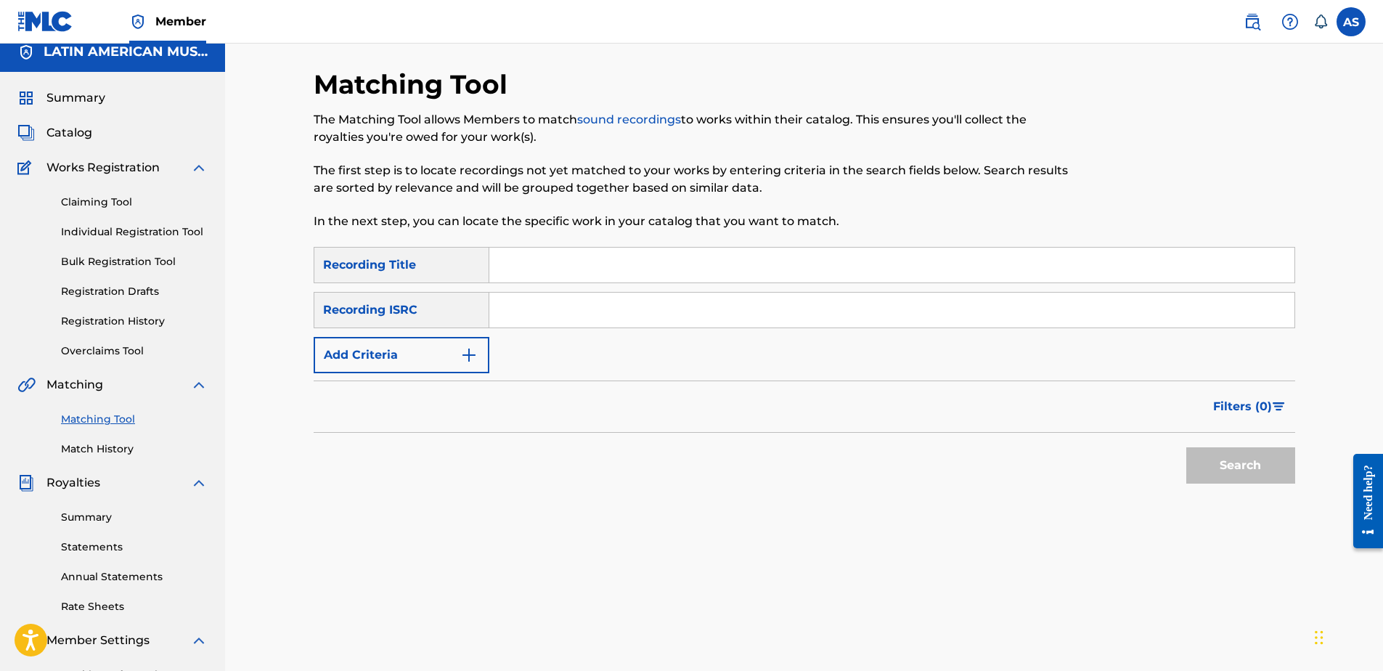
click at [517, 274] on input "Search Form" at bounding box center [891, 265] width 805 height 35
type input "de [PERSON_NAME] tierras"
click at [1252, 473] on button "Search" at bounding box center [1240, 465] width 109 height 36
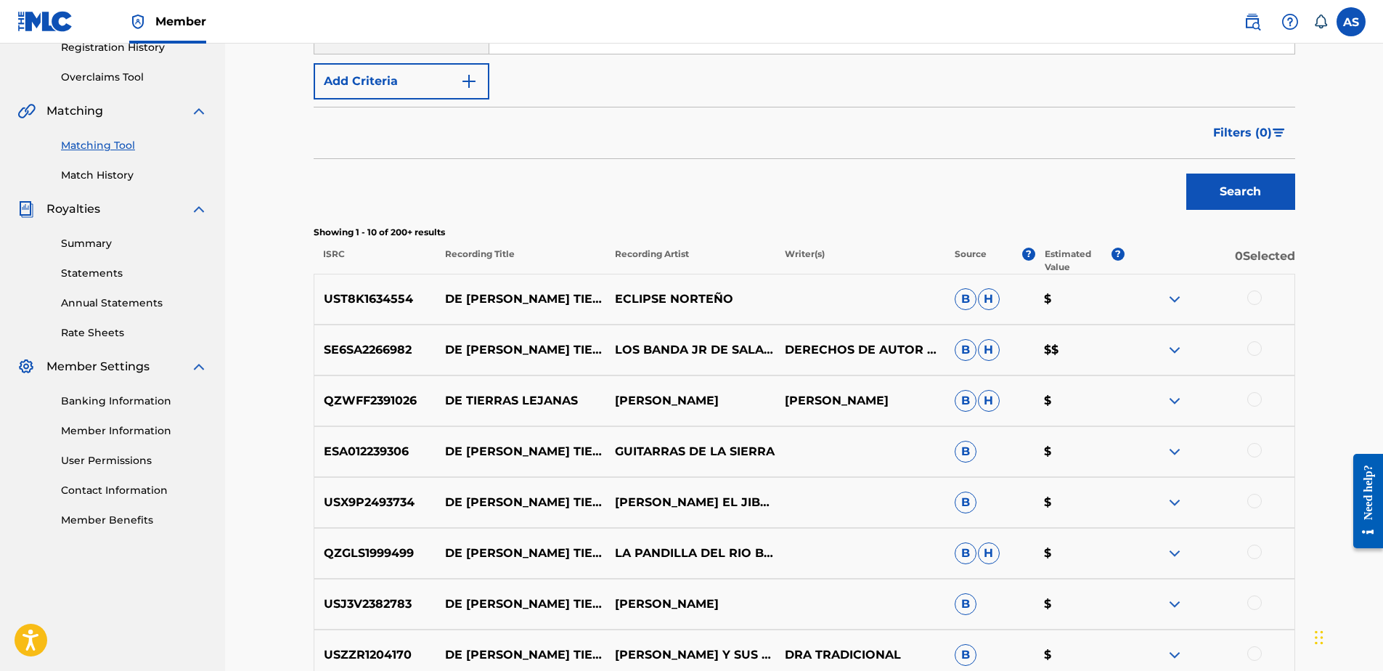
scroll to position [375, 0]
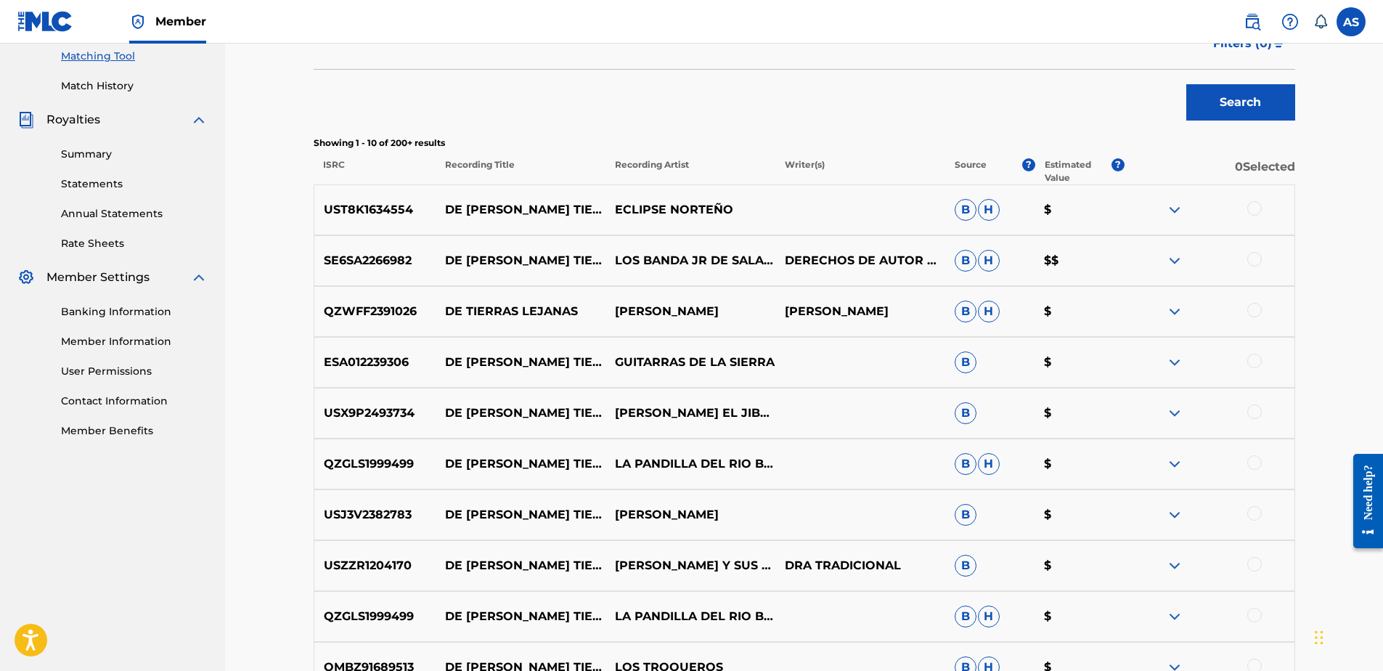
click at [1260, 415] on div at bounding box center [1254, 411] width 15 height 15
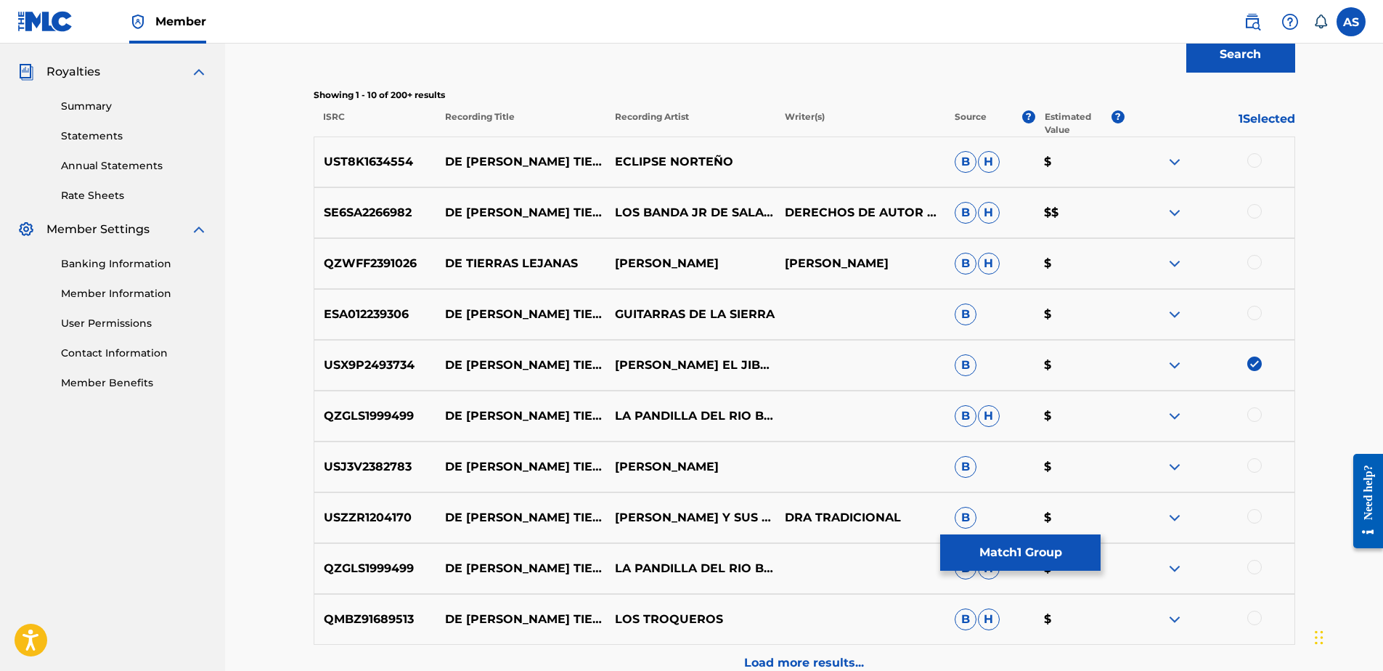
scroll to position [447, 0]
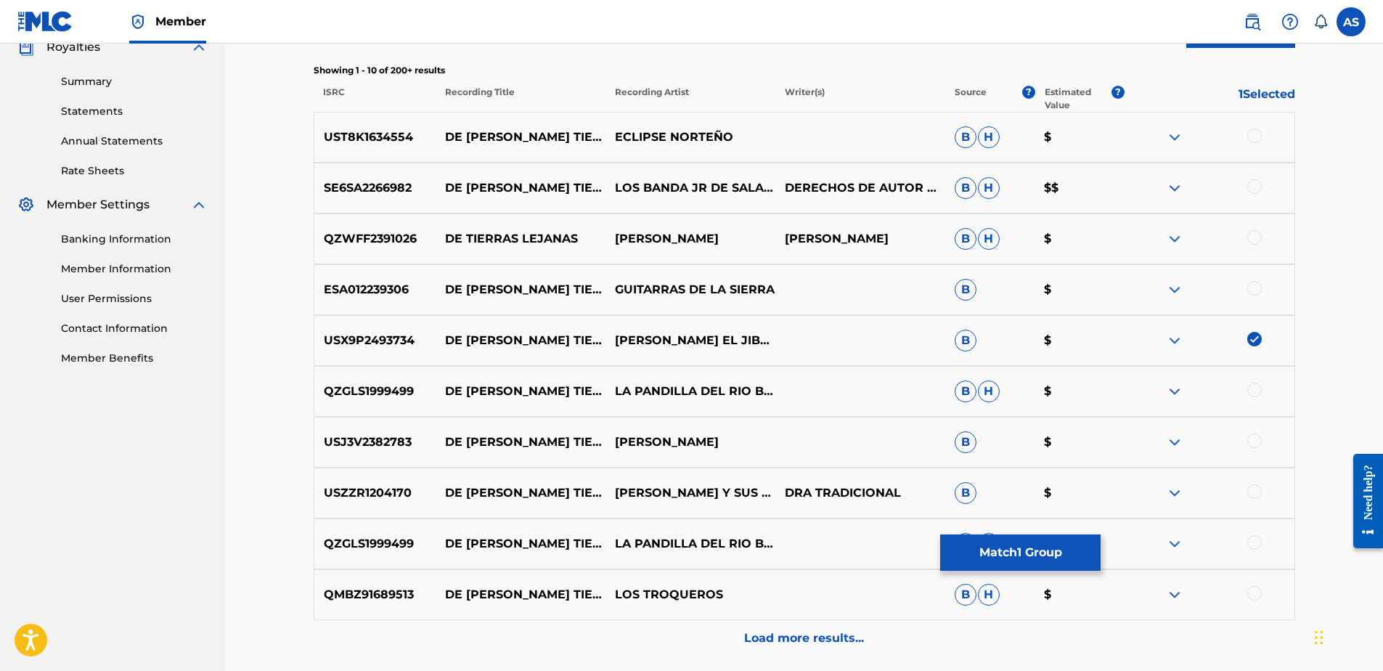
click at [1252, 436] on div at bounding box center [1254, 440] width 15 height 15
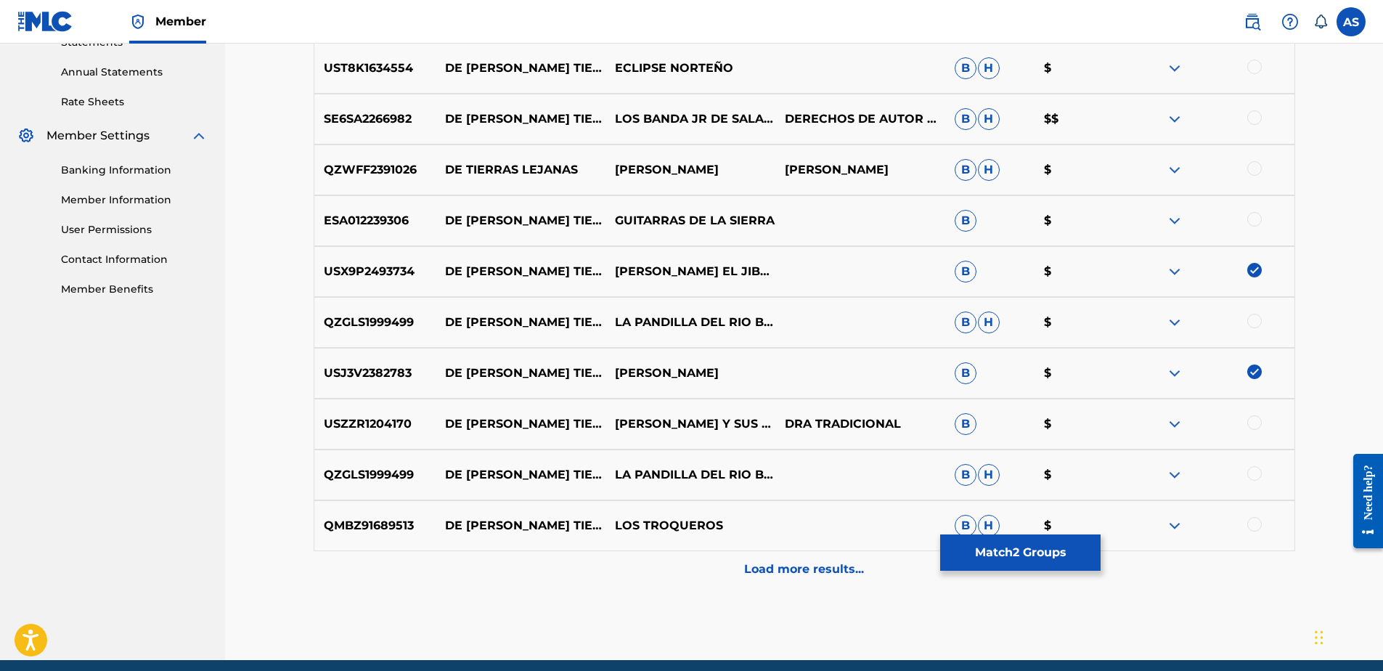
scroll to position [575, 0]
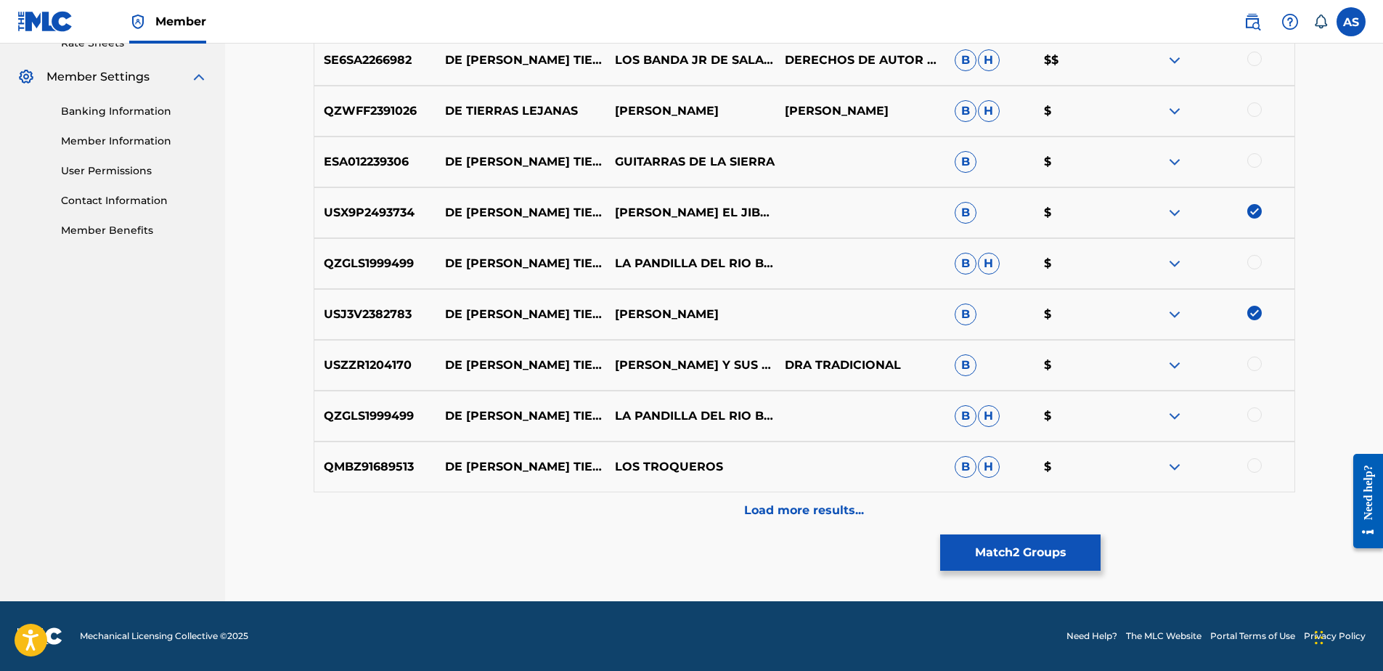
click at [835, 510] on p "Load more results..." at bounding box center [804, 510] width 120 height 17
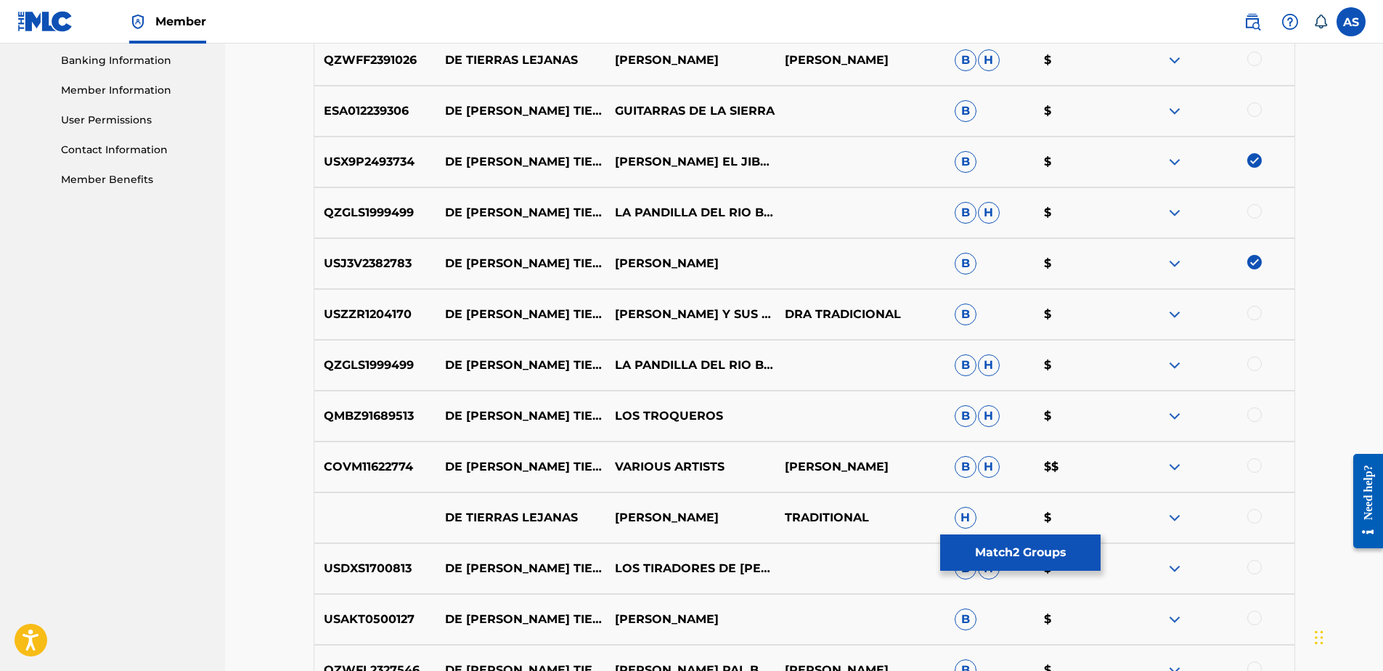
scroll to position [720, 0]
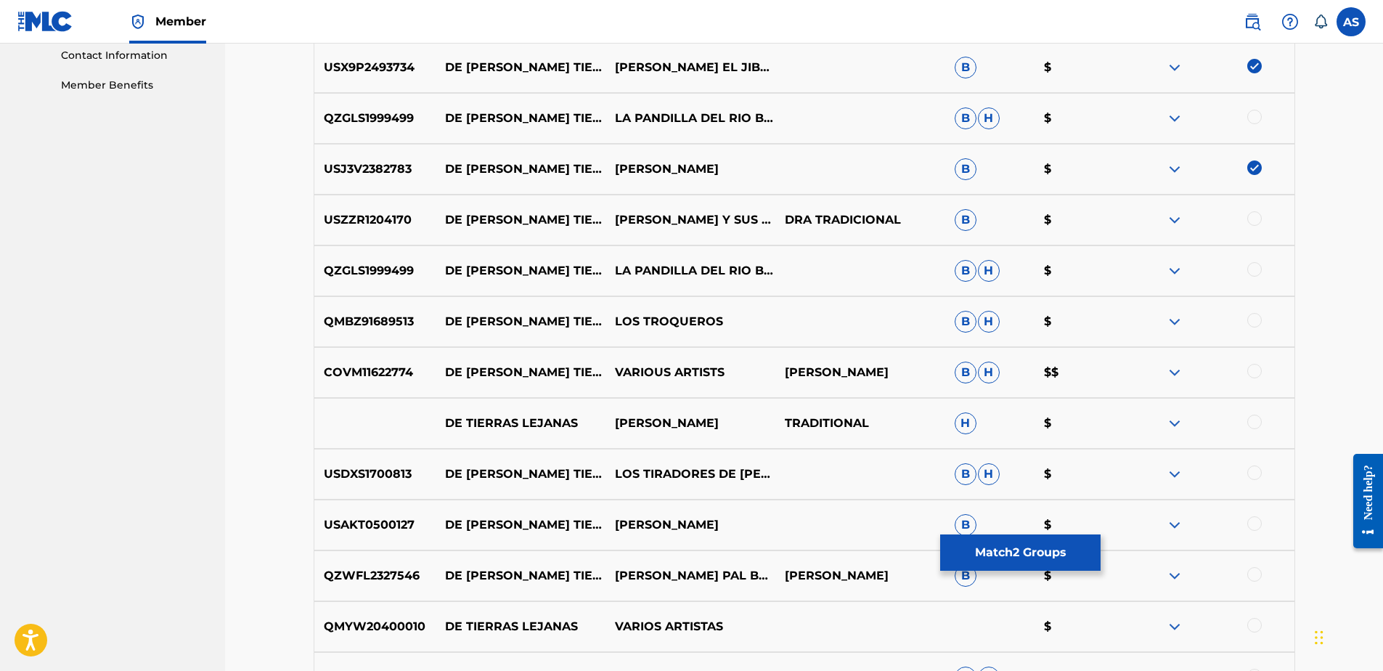
click at [1254, 370] on div at bounding box center [1254, 371] width 15 height 15
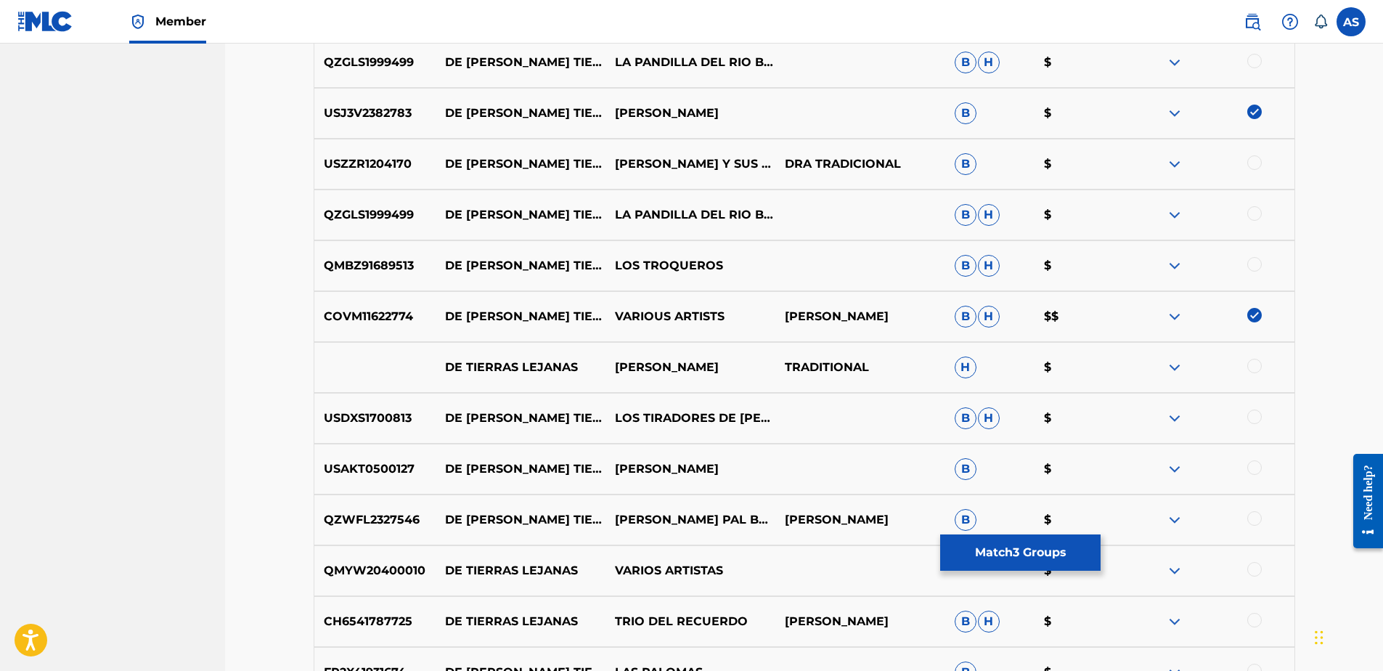
scroll to position [793, 0]
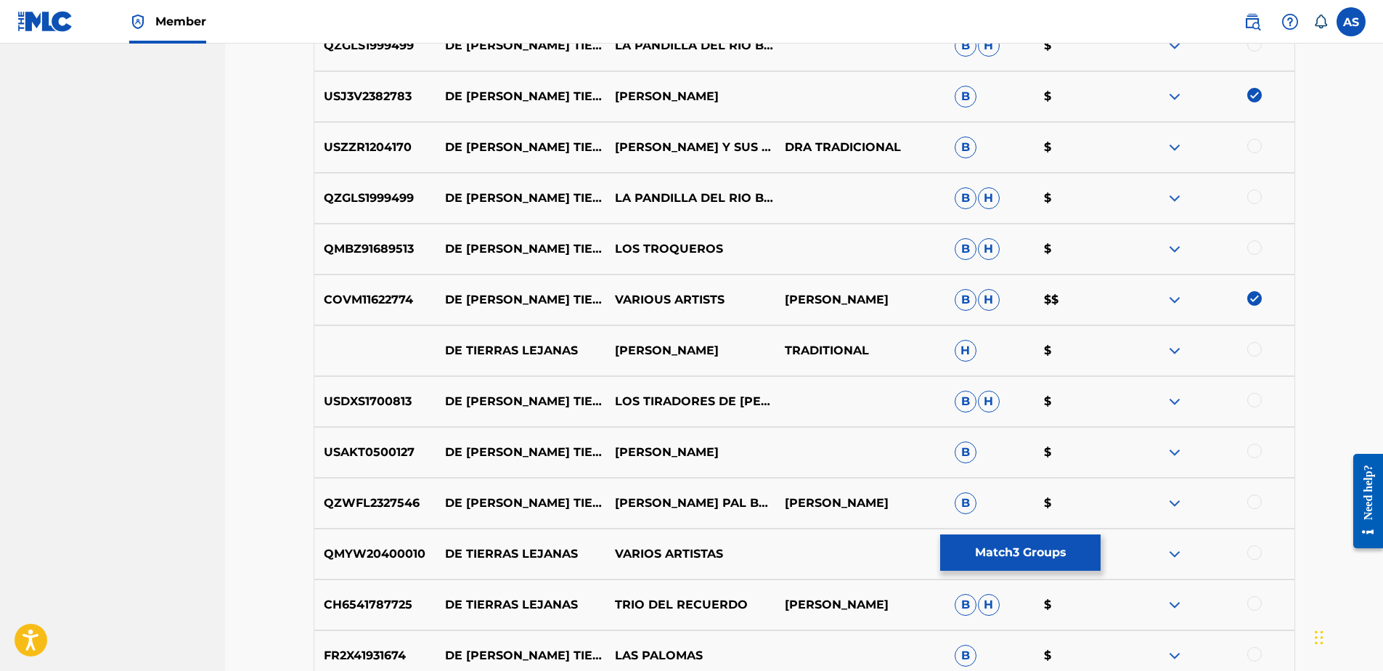
click at [1251, 348] on div at bounding box center [1254, 349] width 15 height 15
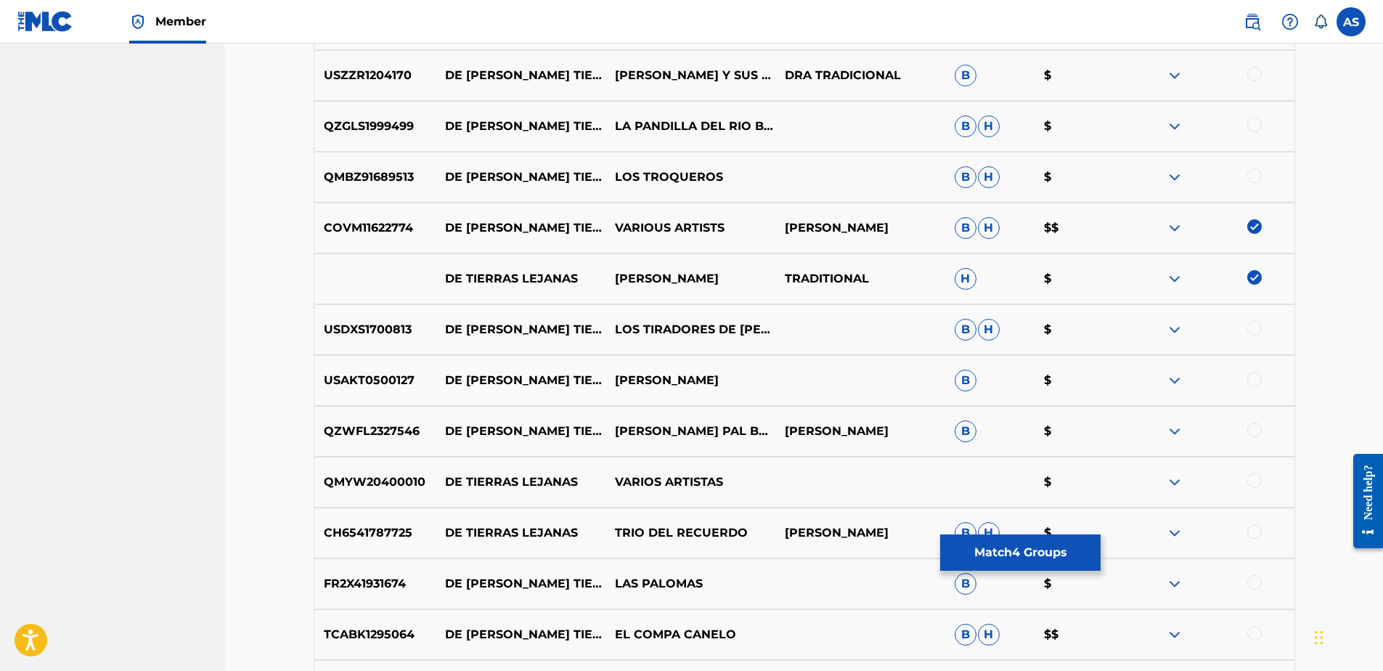
scroll to position [865, 0]
click at [1257, 385] on div at bounding box center [1254, 378] width 15 height 15
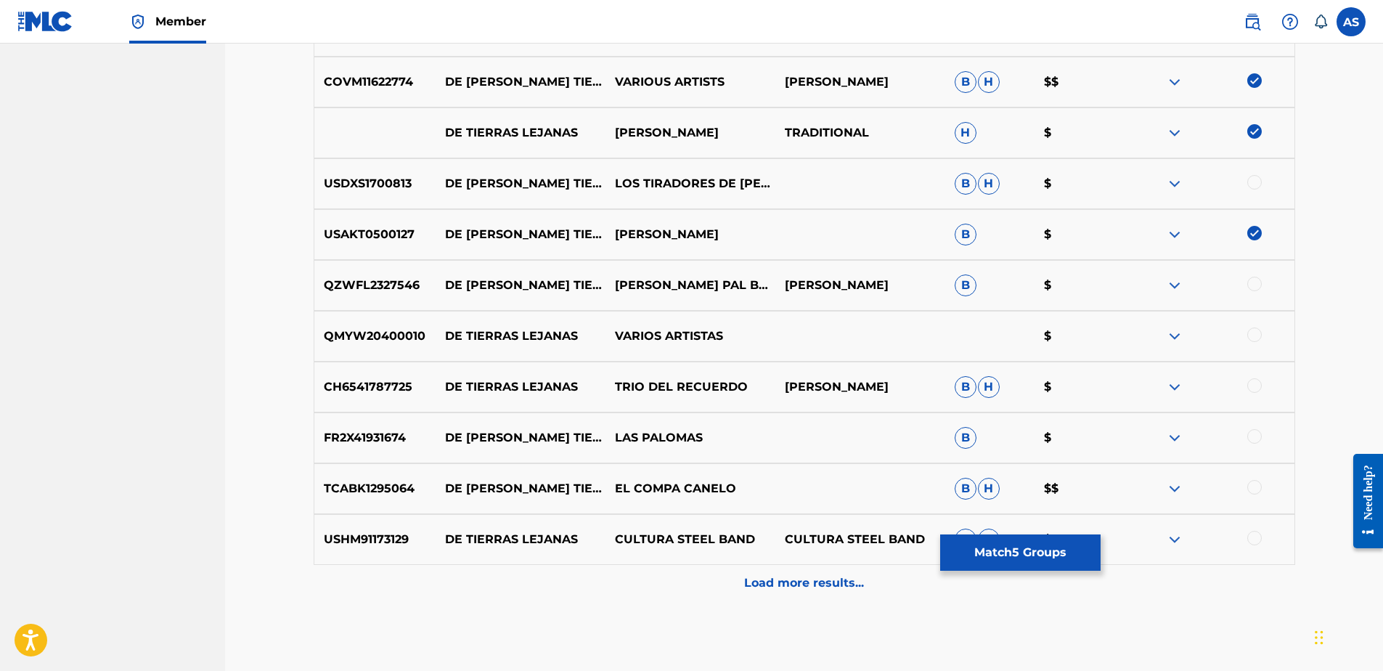
click at [1260, 289] on div at bounding box center [1254, 284] width 15 height 15
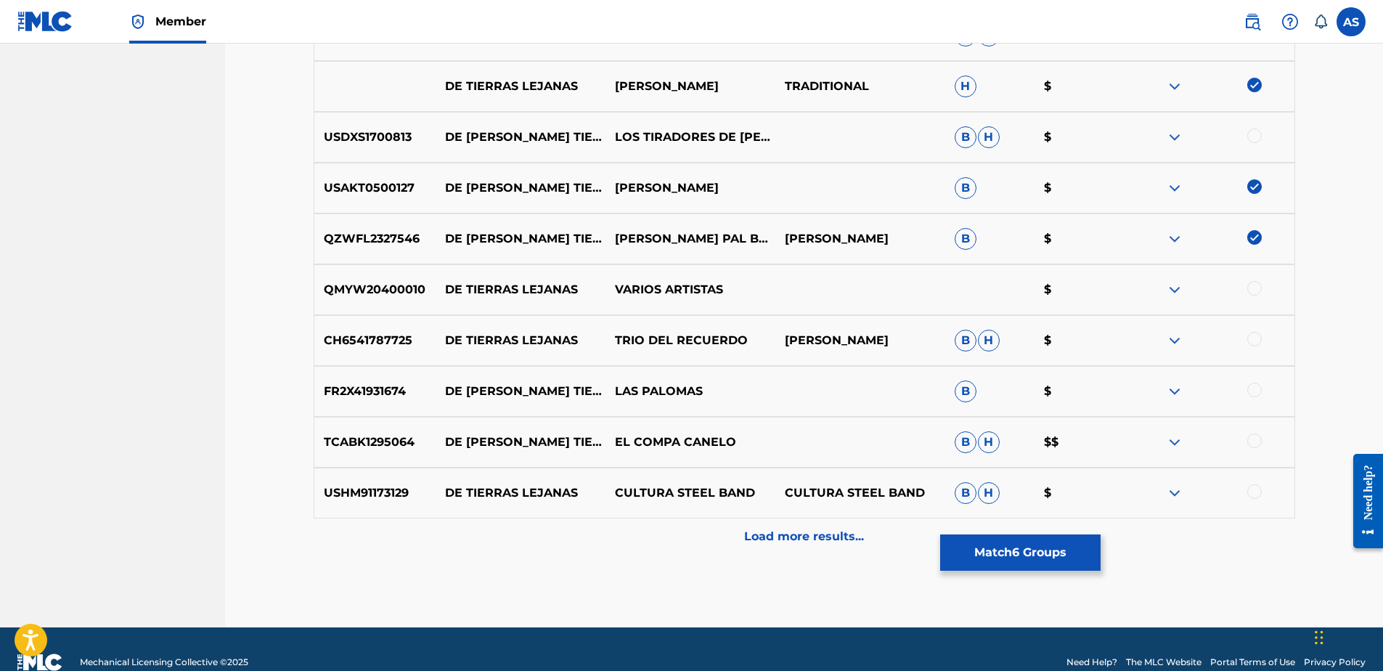
scroll to position [1083, 0]
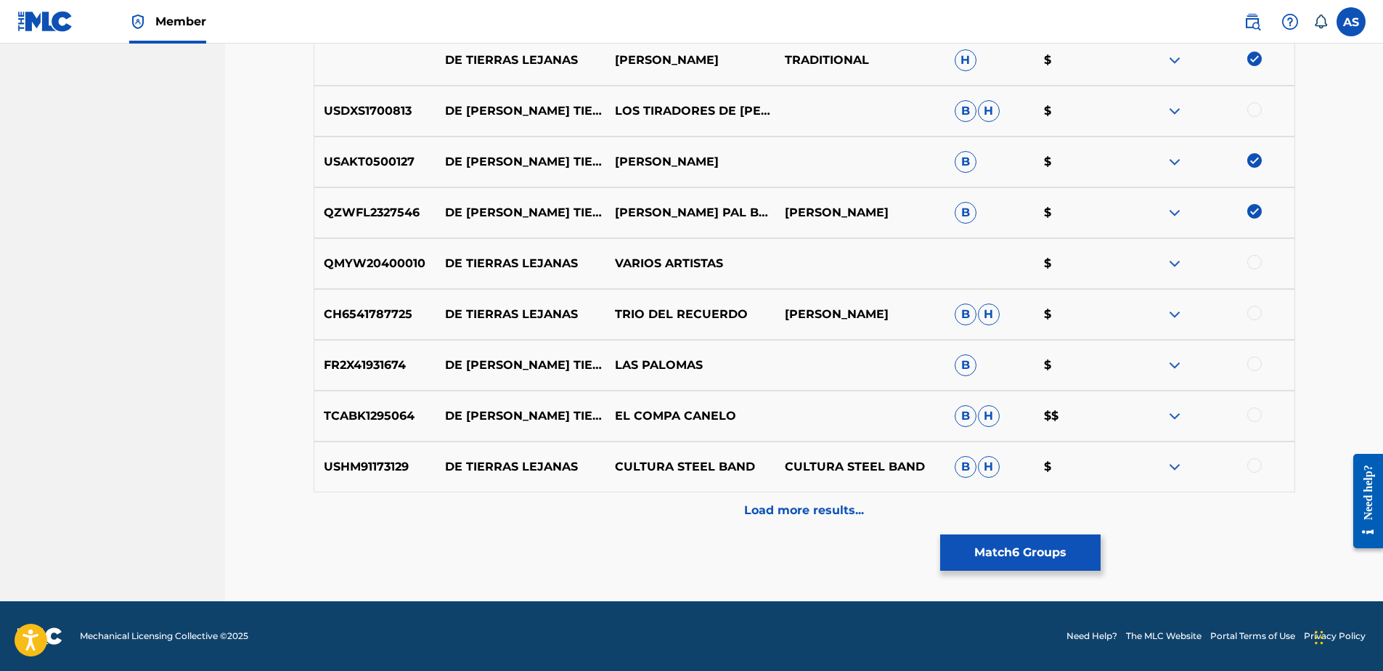
click at [1256, 261] on div at bounding box center [1254, 262] width 15 height 15
click at [779, 515] on p "Load more results..." at bounding box center [804, 510] width 120 height 17
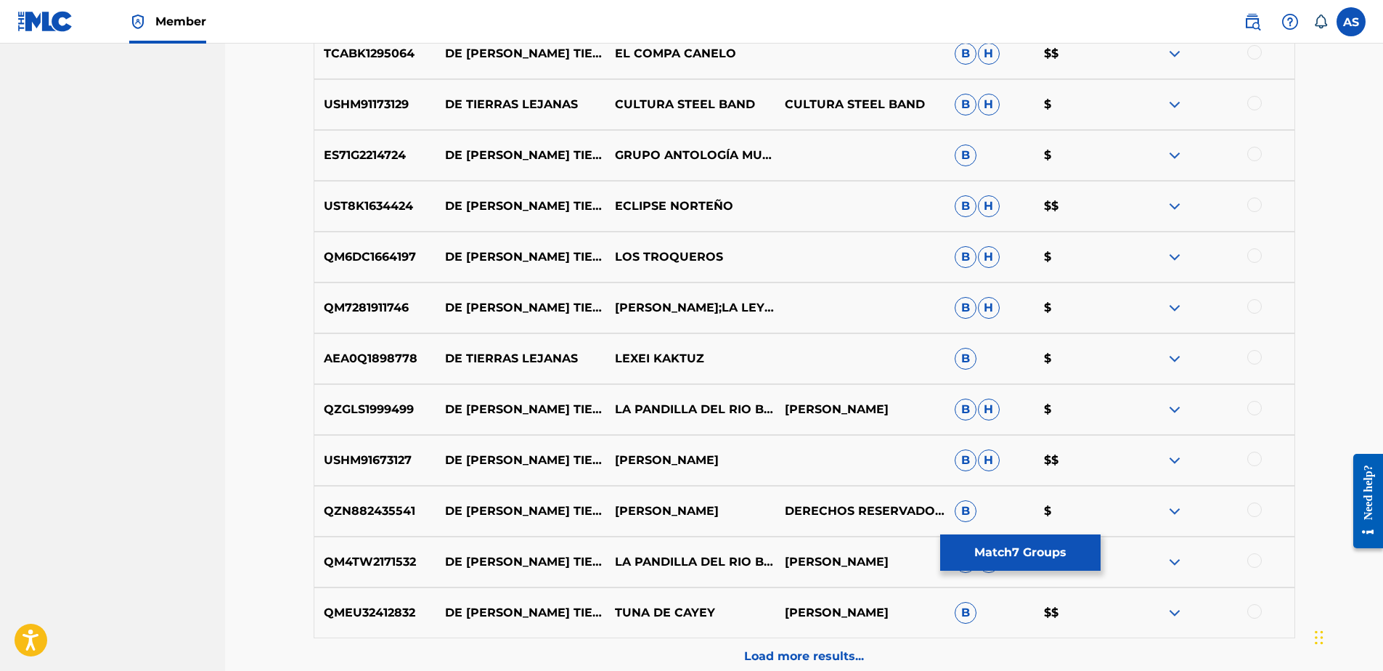
scroll to position [1446, 0]
click at [1251, 462] on div at bounding box center [1254, 458] width 15 height 15
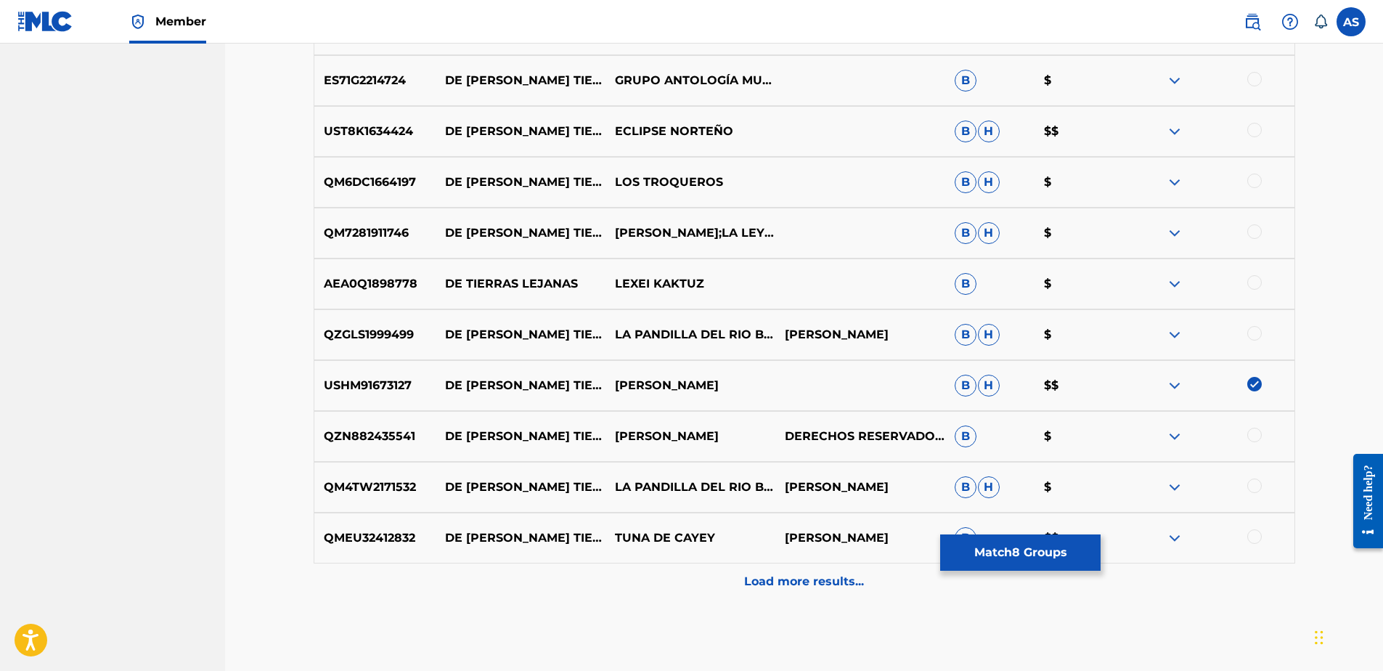
scroll to position [1591, 0]
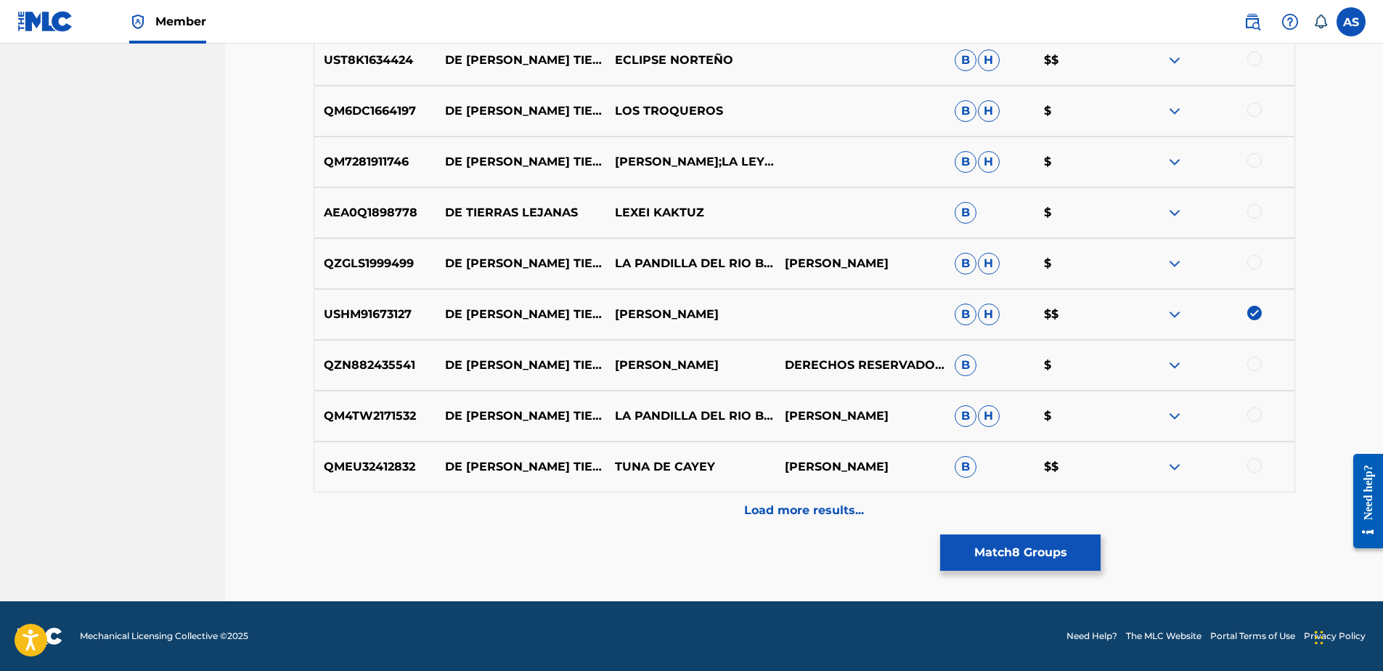
click at [1254, 469] on div at bounding box center [1254, 465] width 15 height 15
click at [787, 521] on div "Load more results..." at bounding box center [804, 510] width 981 height 36
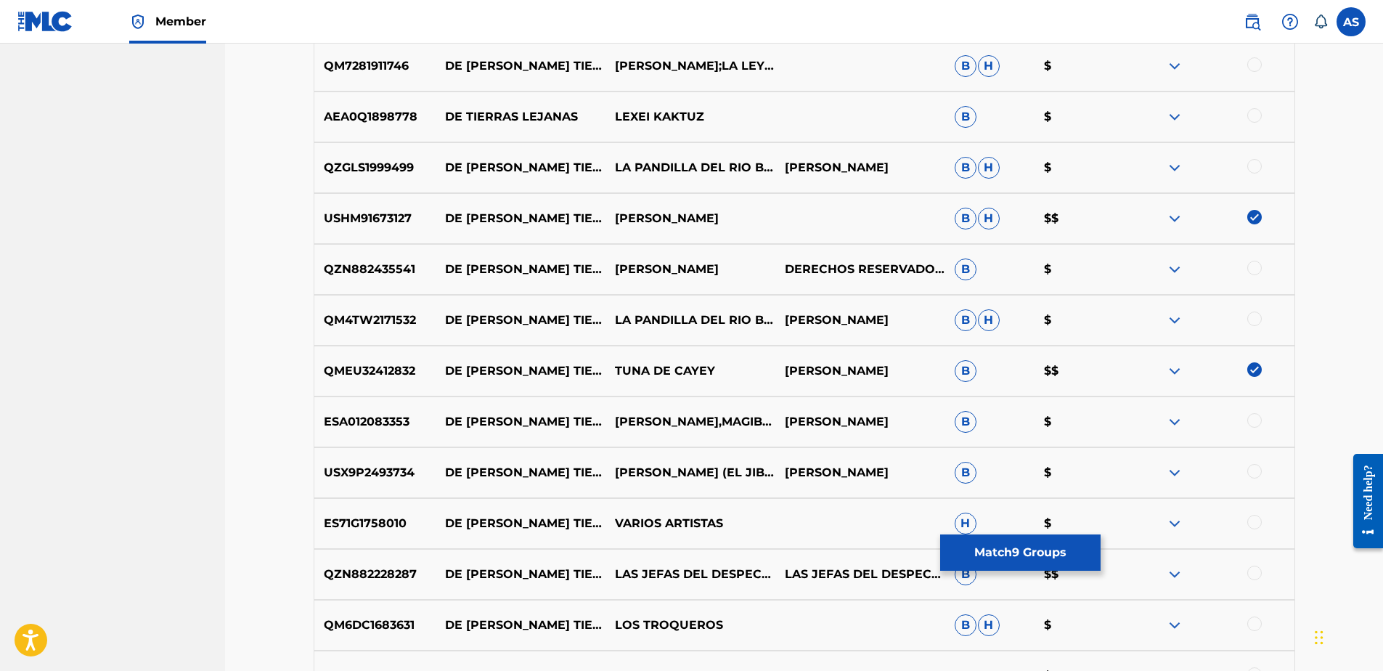
scroll to position [1882, 0]
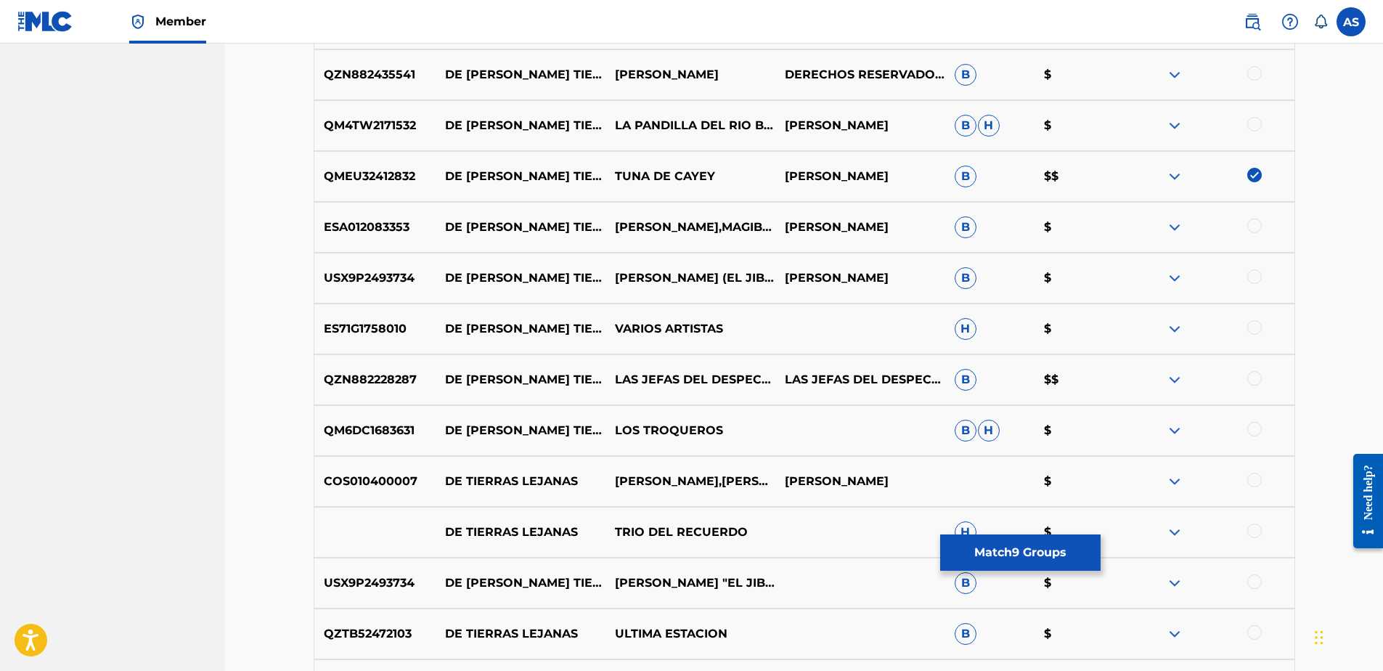
click at [1256, 278] on div at bounding box center [1254, 276] width 15 height 15
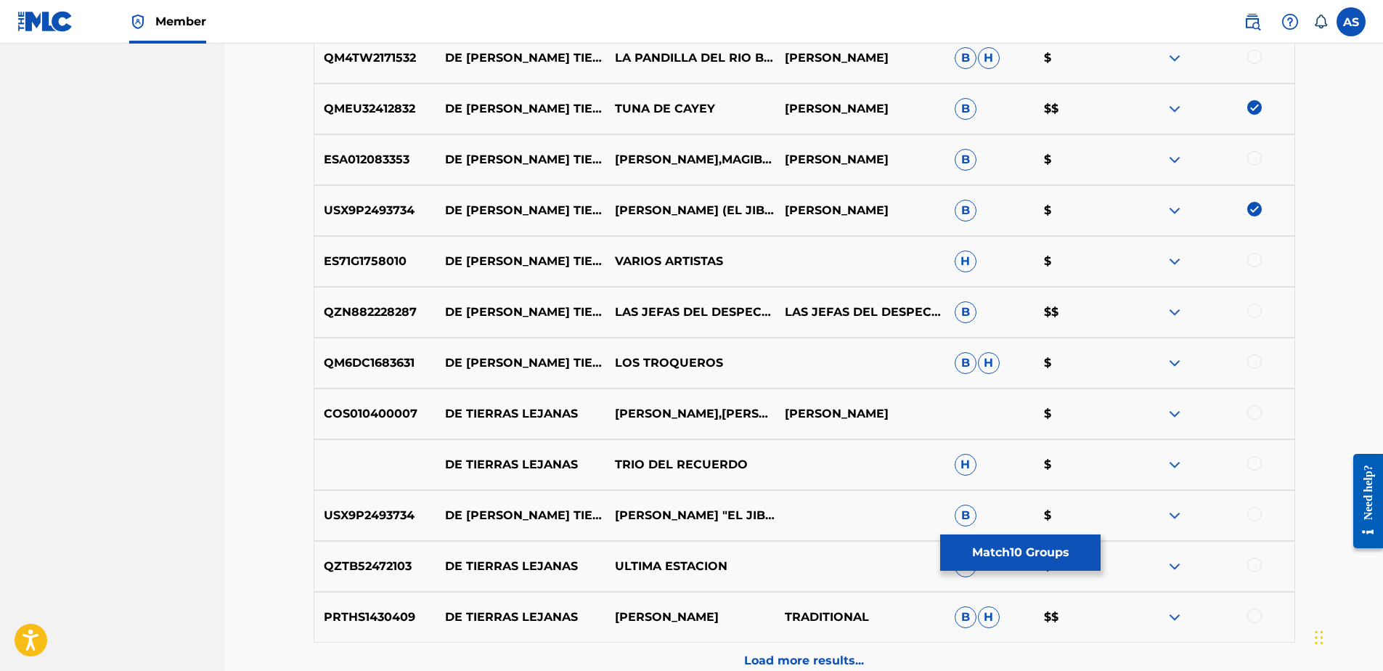
scroll to position [2027, 0]
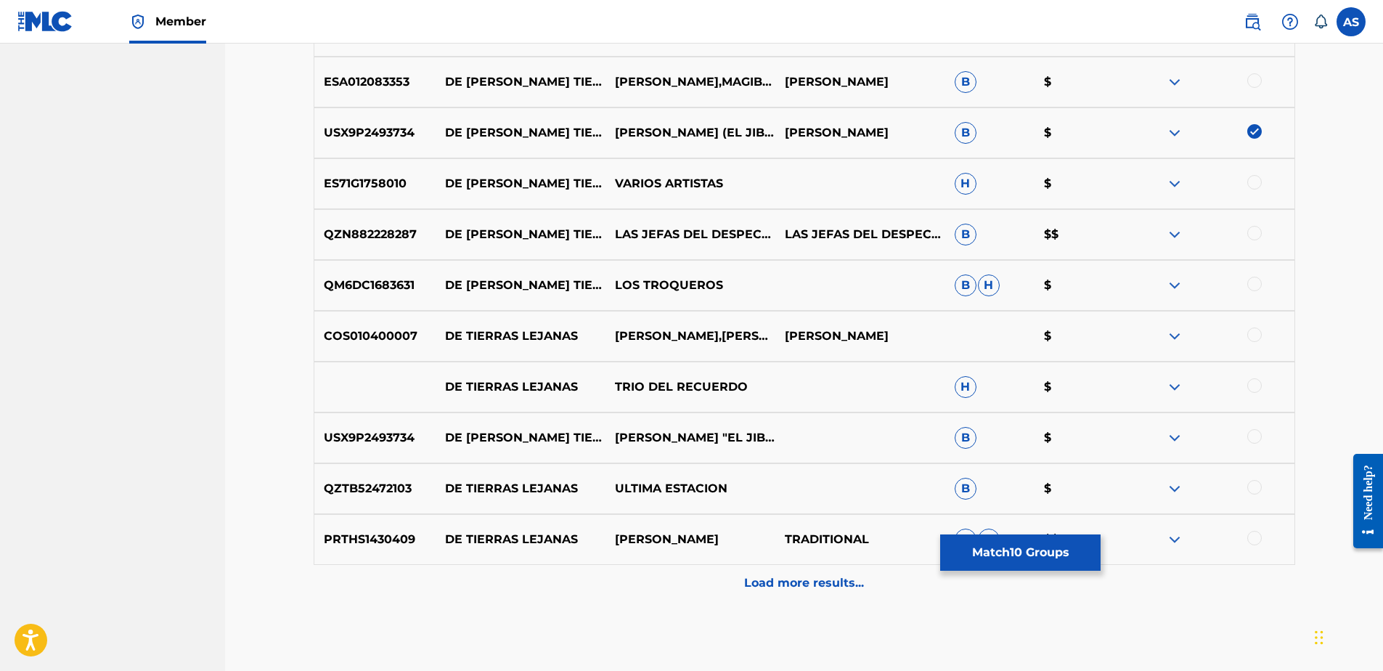
click at [1252, 439] on div at bounding box center [1254, 436] width 15 height 15
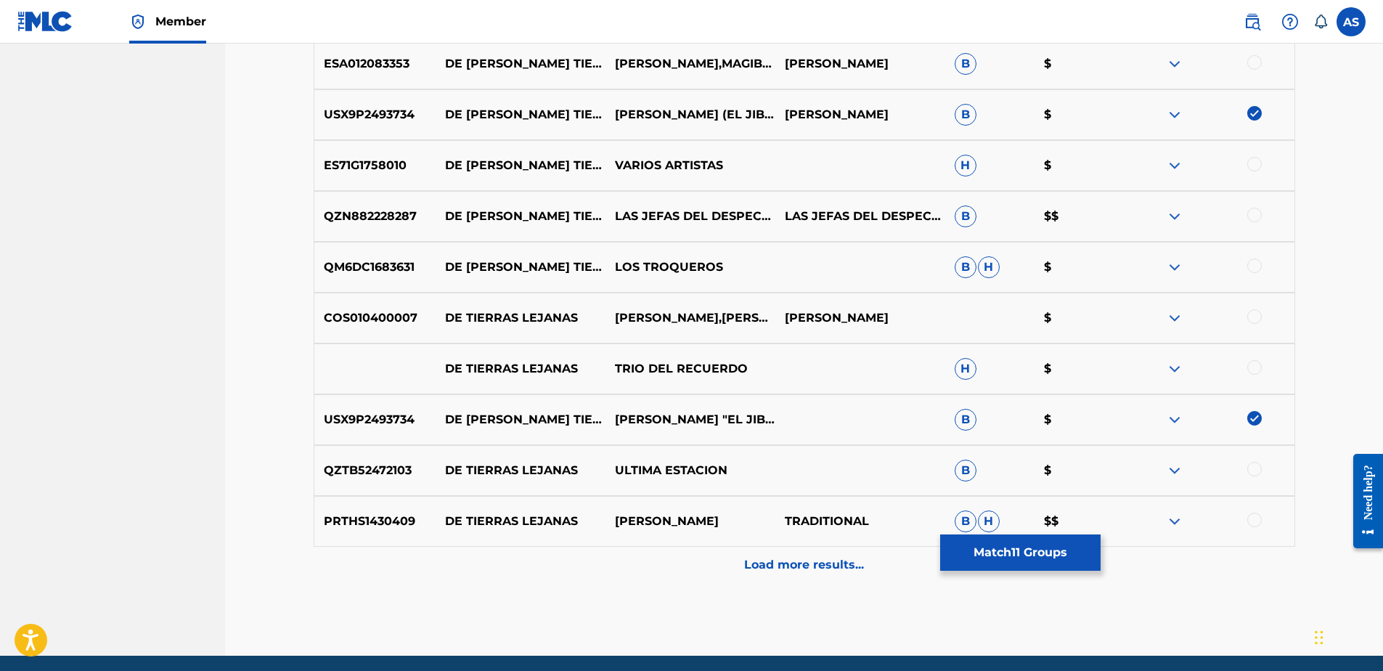
scroll to position [2099, 0]
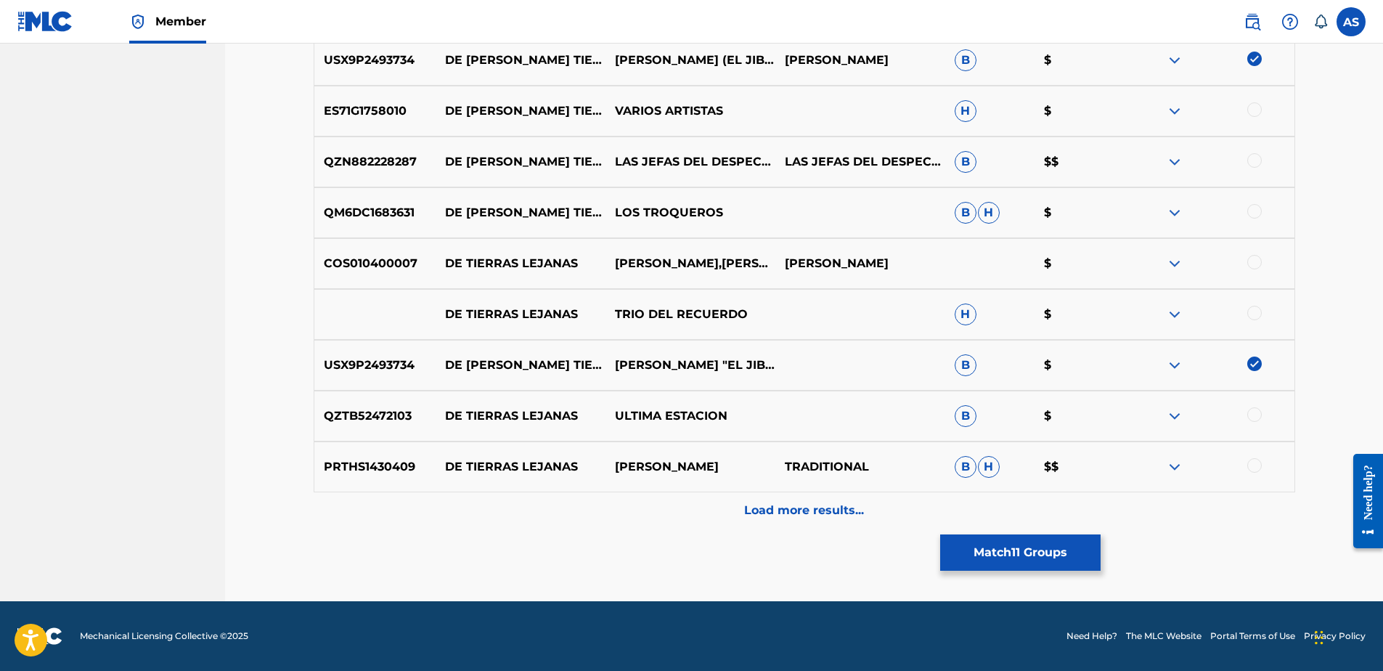
drag, startPoint x: 1259, startPoint y: 462, endPoint x: 1244, endPoint y: 475, distance: 20.1
click at [1259, 464] on div at bounding box center [1254, 465] width 15 height 15
click at [804, 504] on p "Load more results..." at bounding box center [804, 510] width 120 height 17
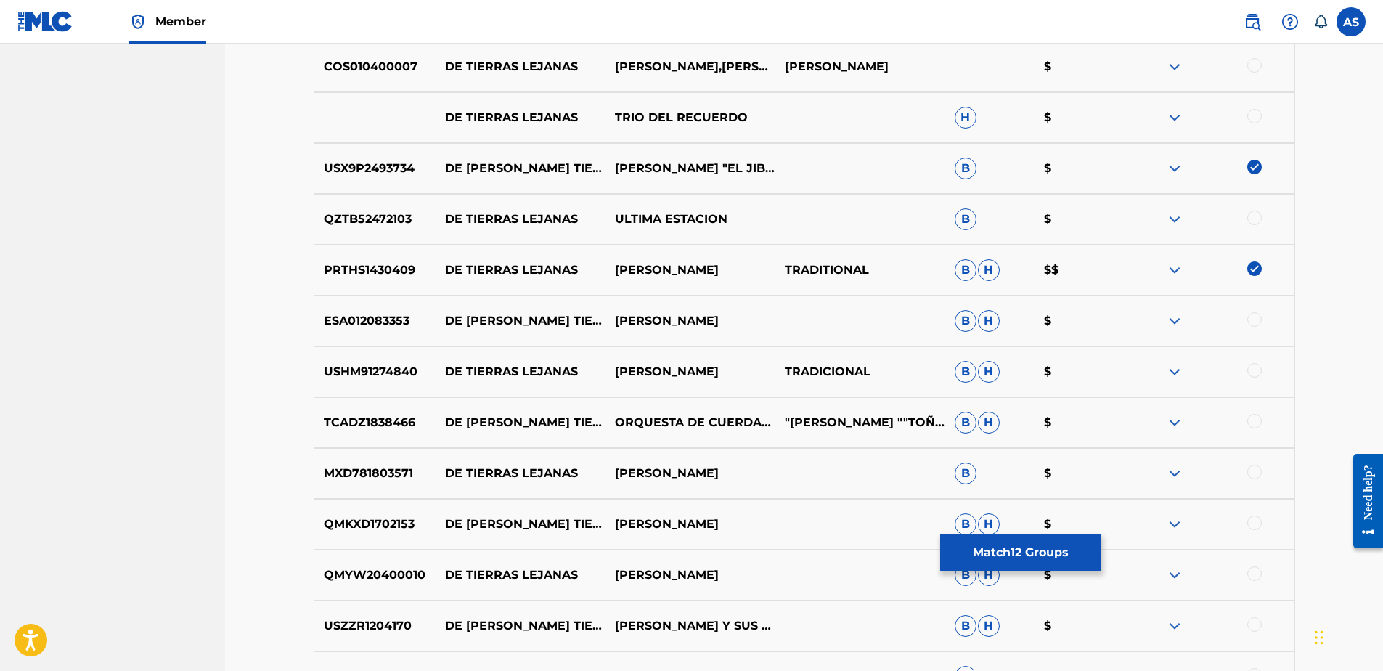
scroll to position [2317, 0]
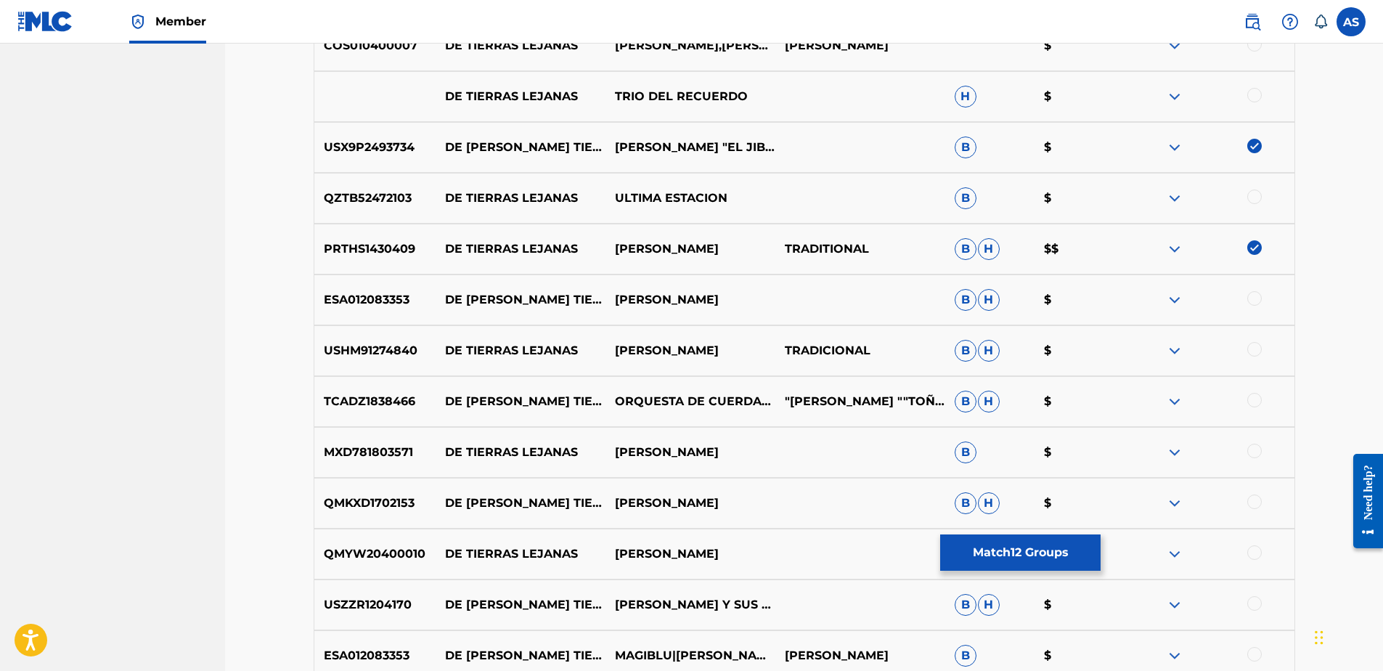
click at [1252, 402] on div at bounding box center [1254, 400] width 15 height 15
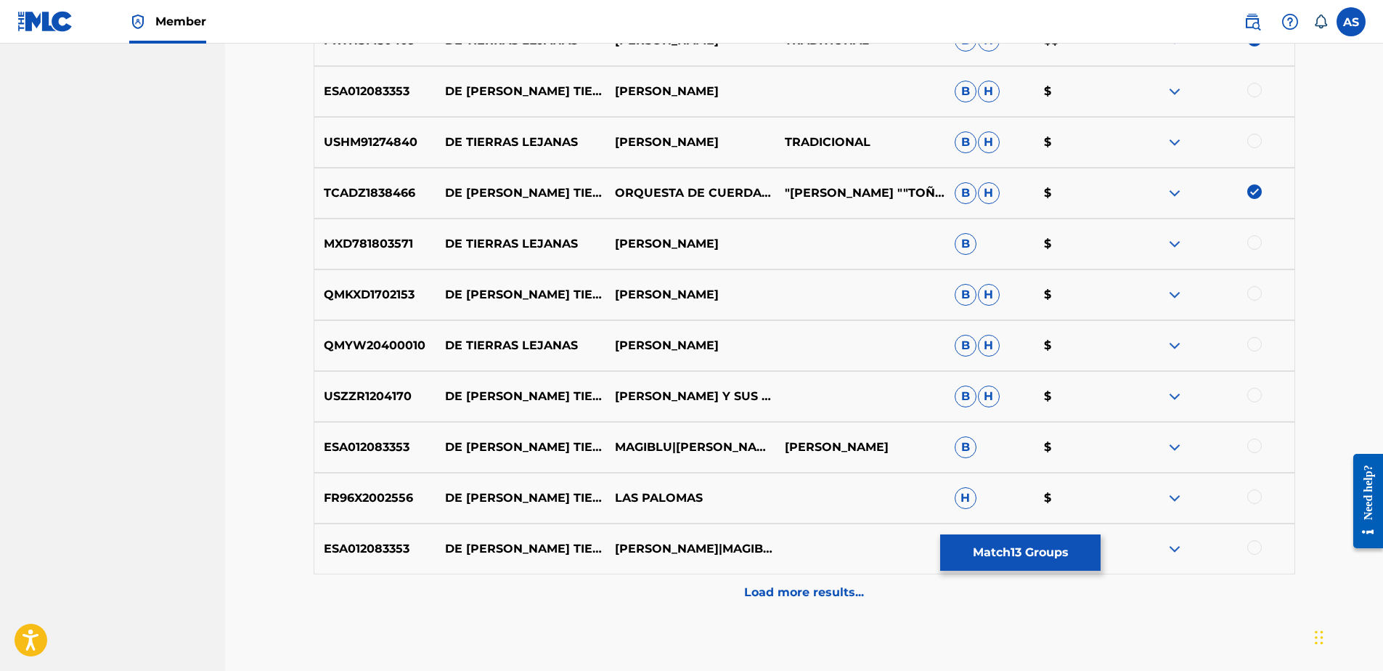
scroll to position [2535, 0]
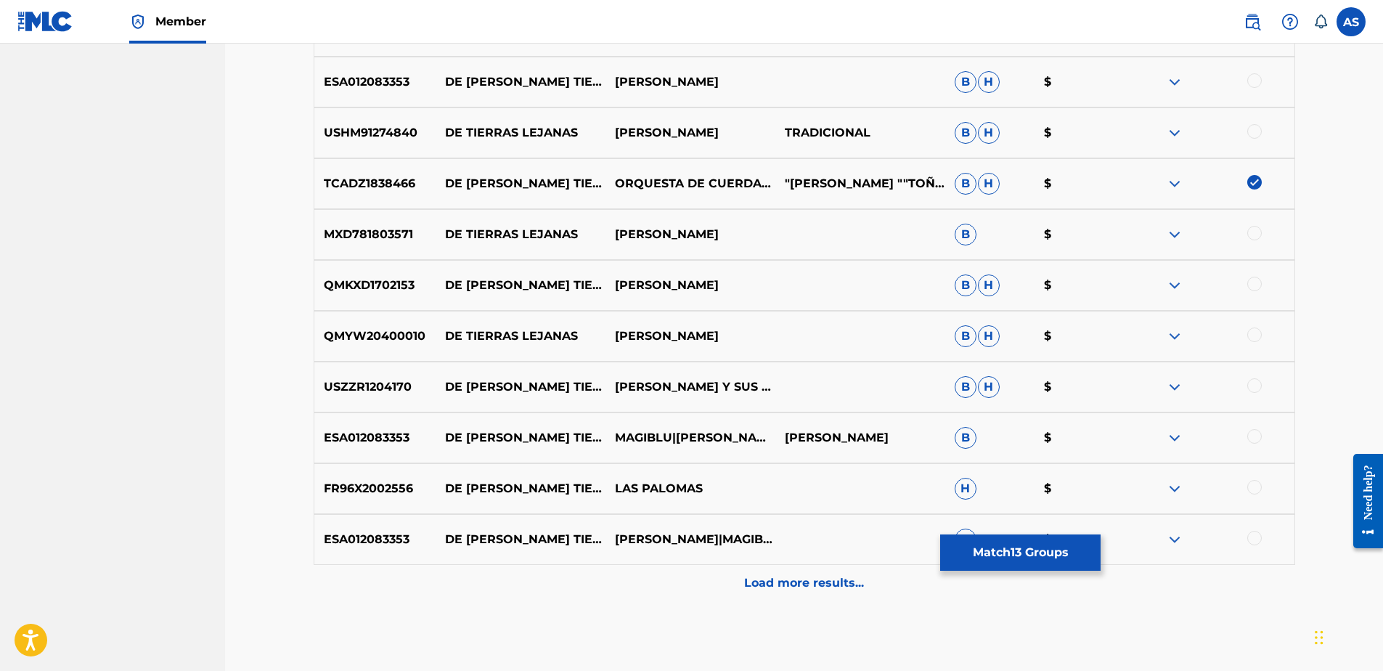
click at [1254, 336] on div at bounding box center [1254, 334] width 15 height 15
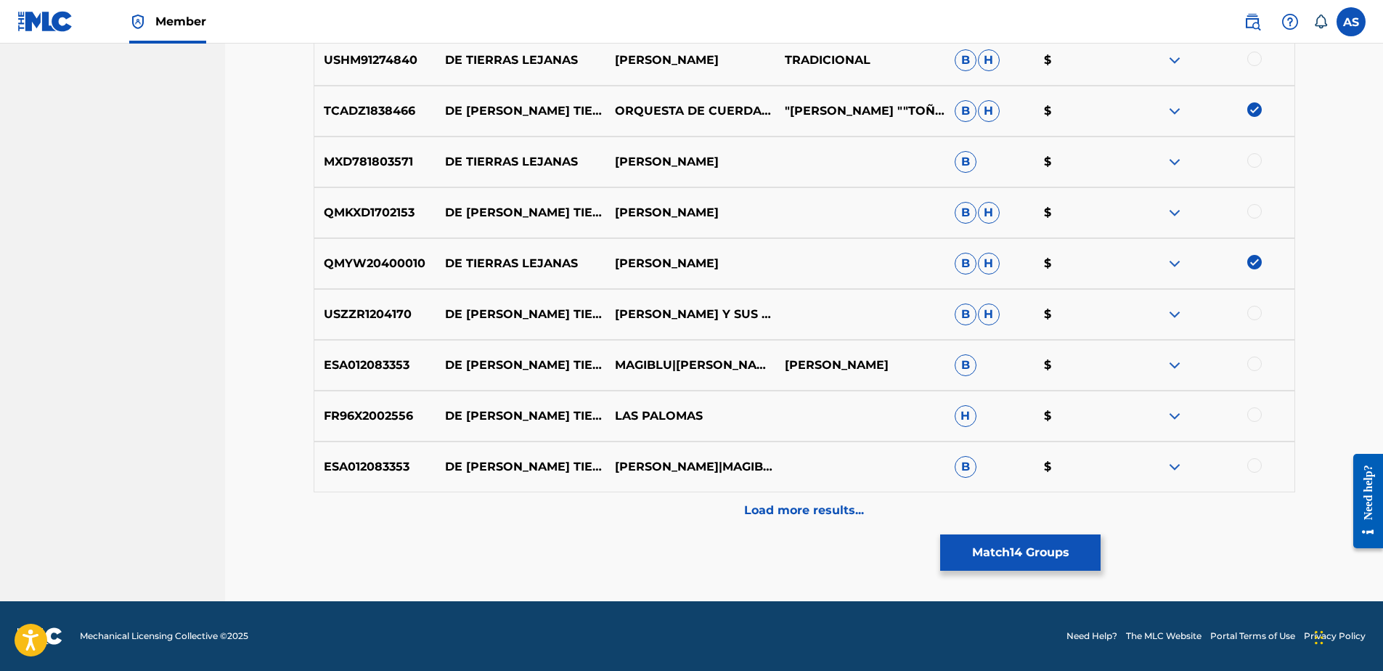
click at [821, 516] on p "Load more results..." at bounding box center [804, 510] width 120 height 17
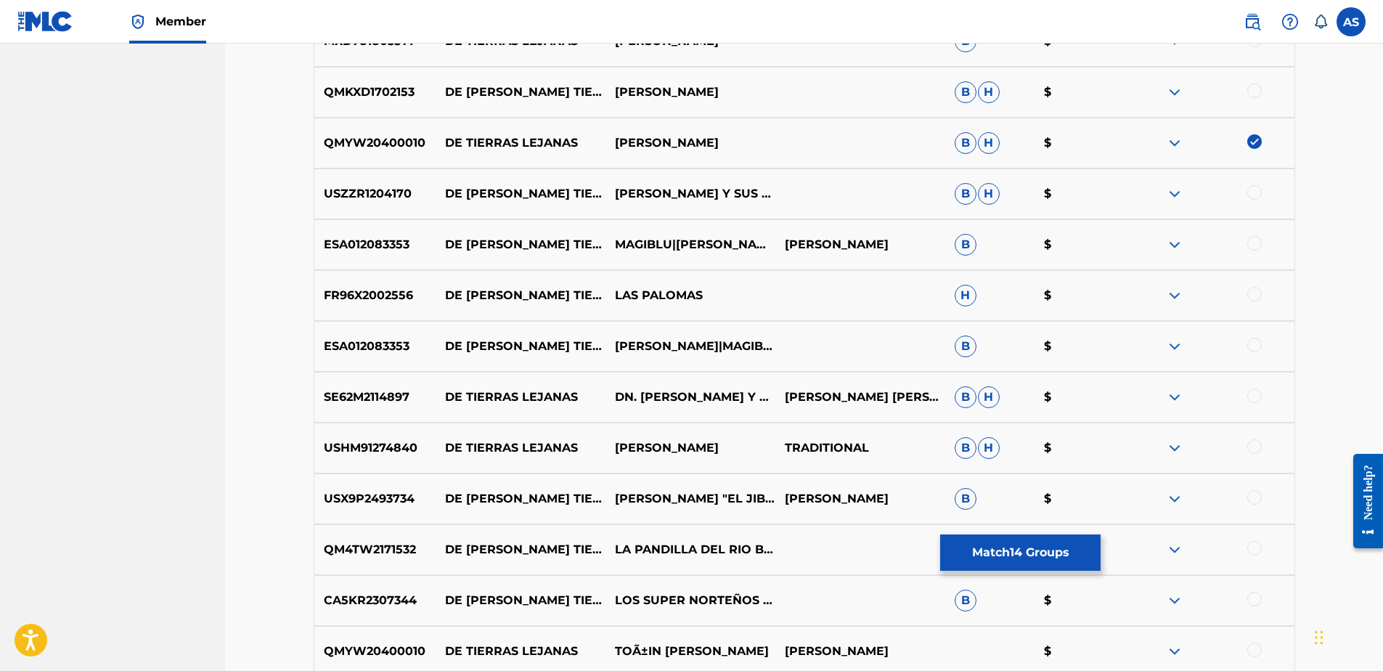
scroll to position [2753, 0]
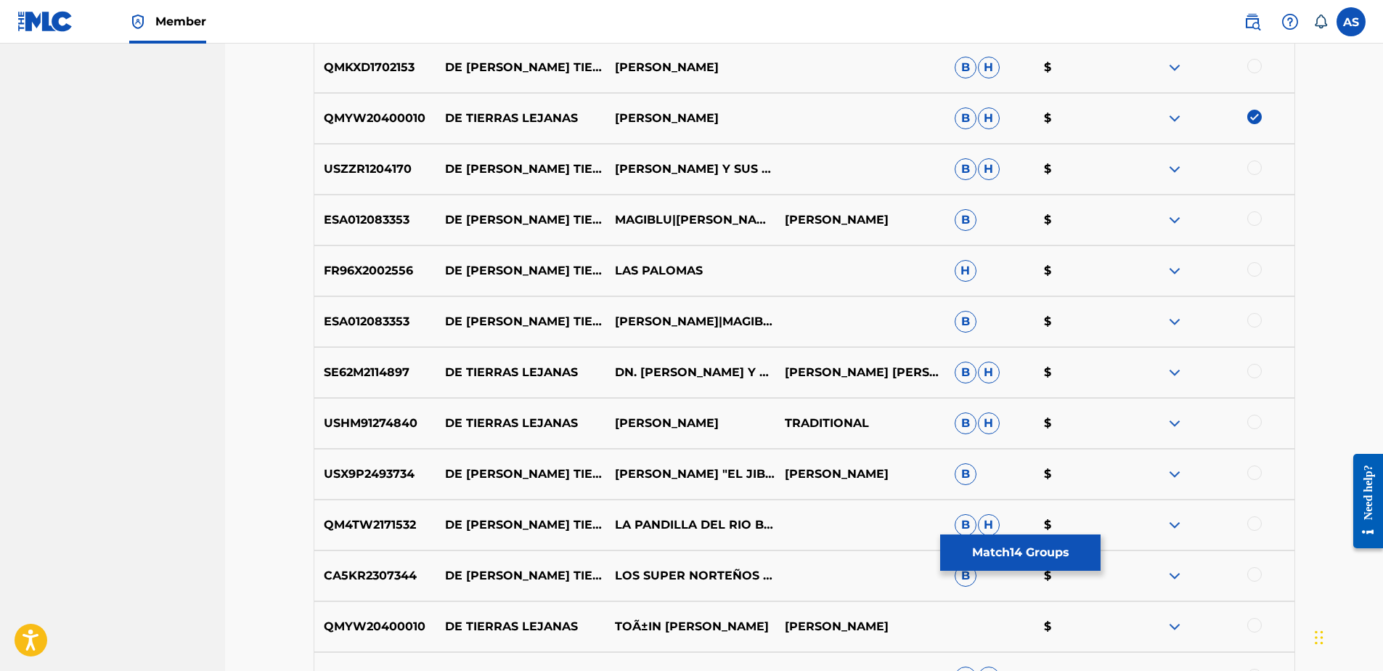
click at [1255, 473] on div at bounding box center [1254, 472] width 15 height 15
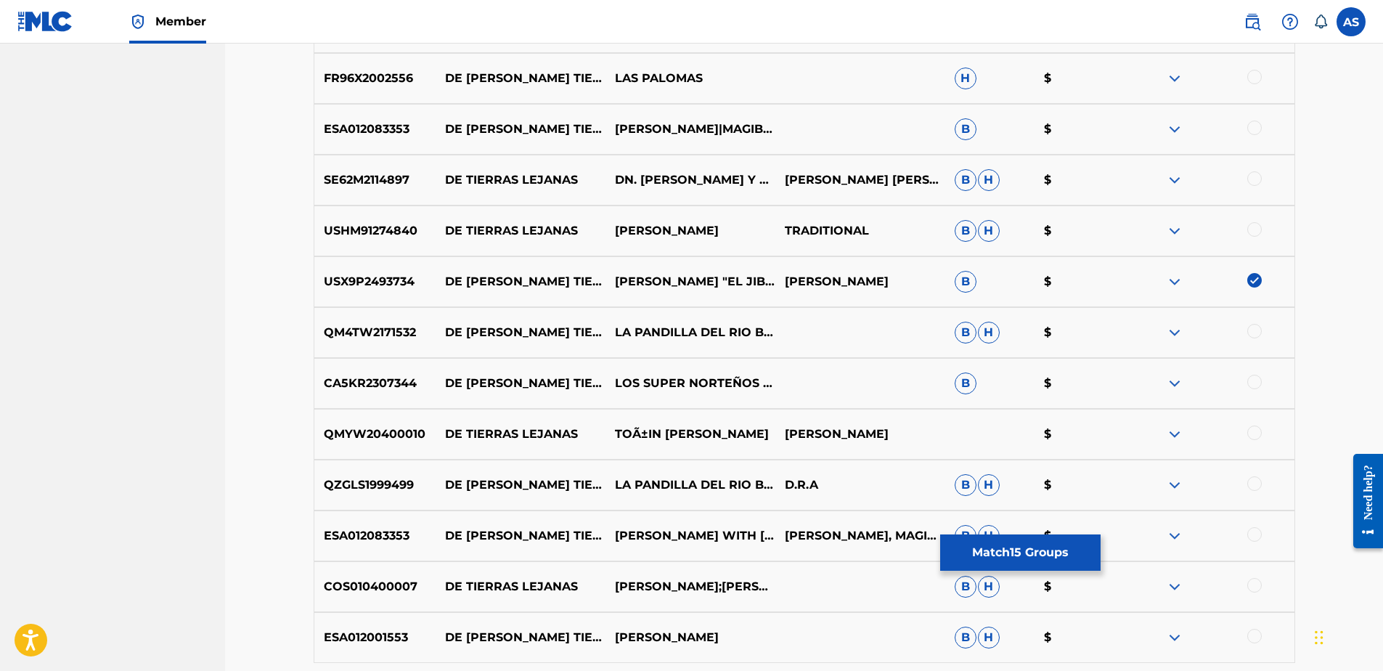
scroll to position [2971, 0]
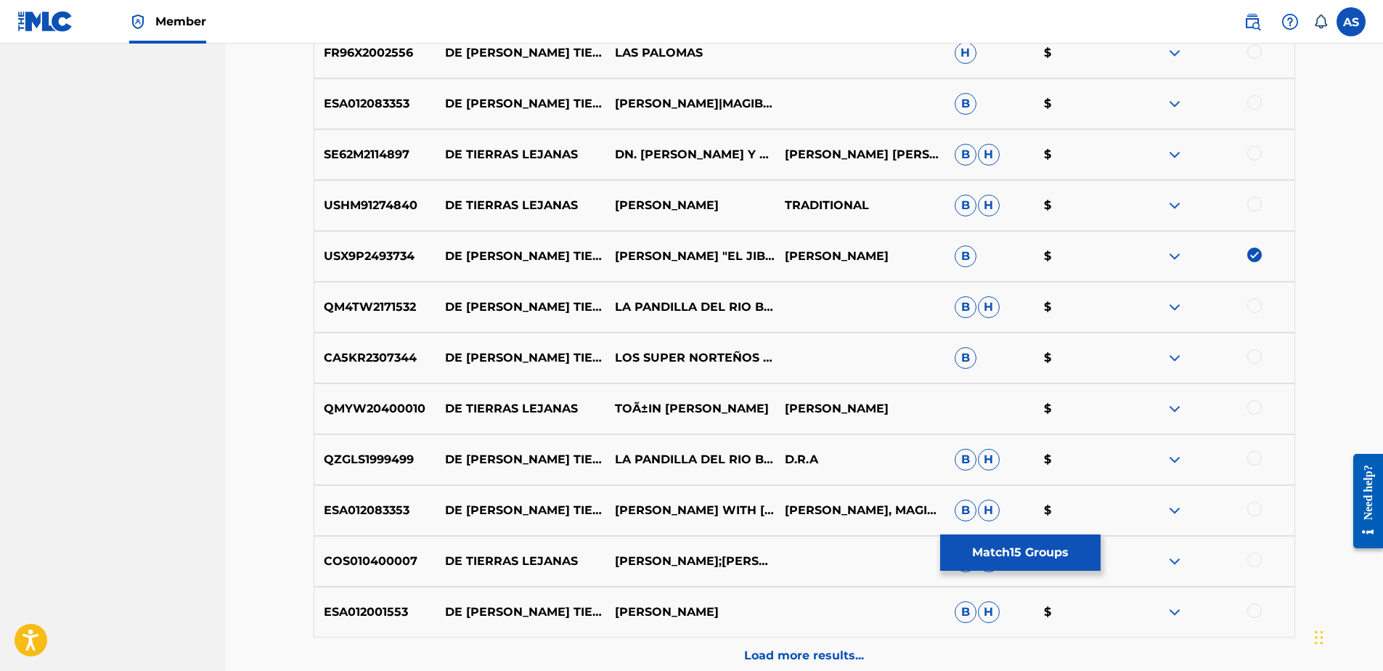
click at [1255, 404] on div at bounding box center [1254, 407] width 15 height 15
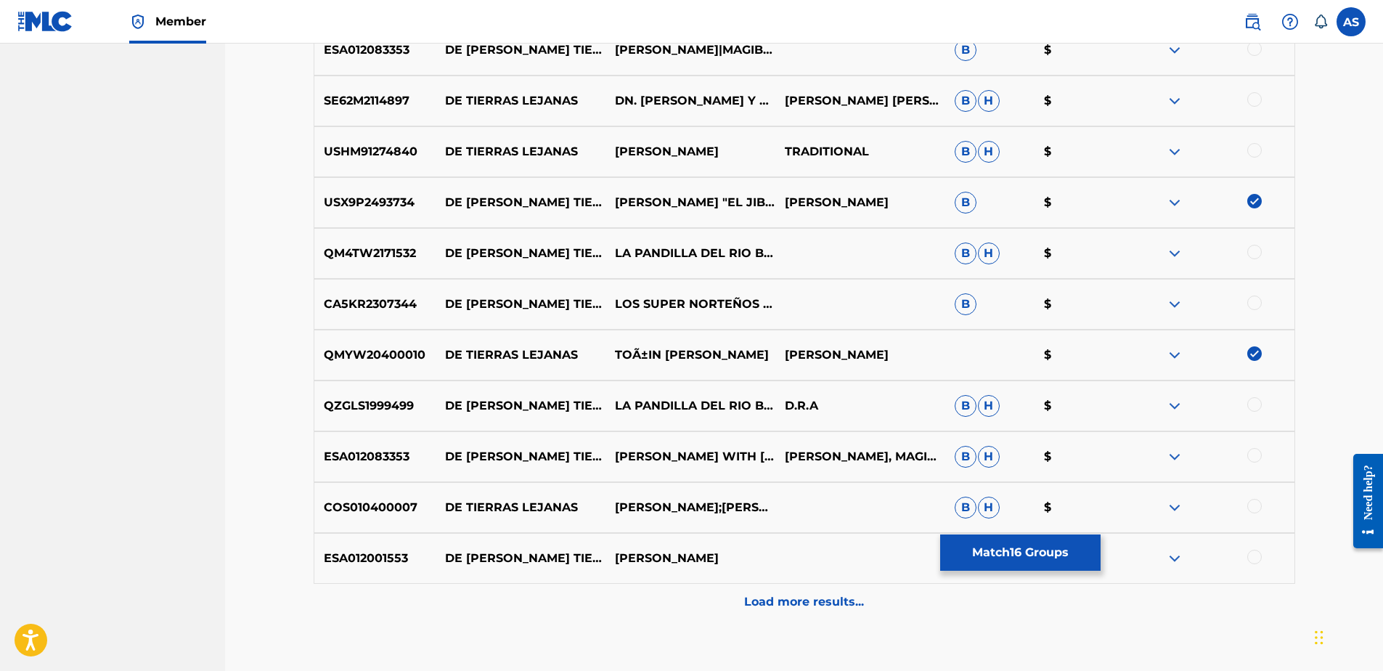
scroll to position [3116, 0]
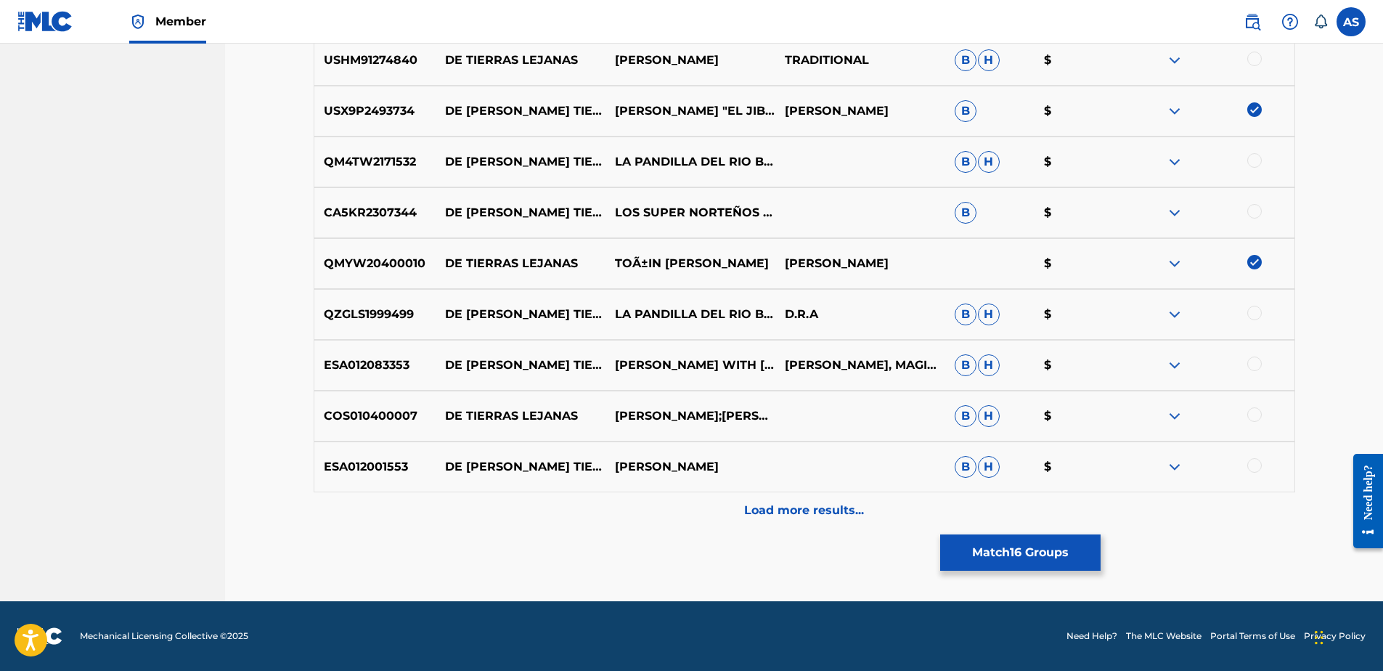
click at [793, 518] on p "Load more results..." at bounding box center [804, 510] width 120 height 17
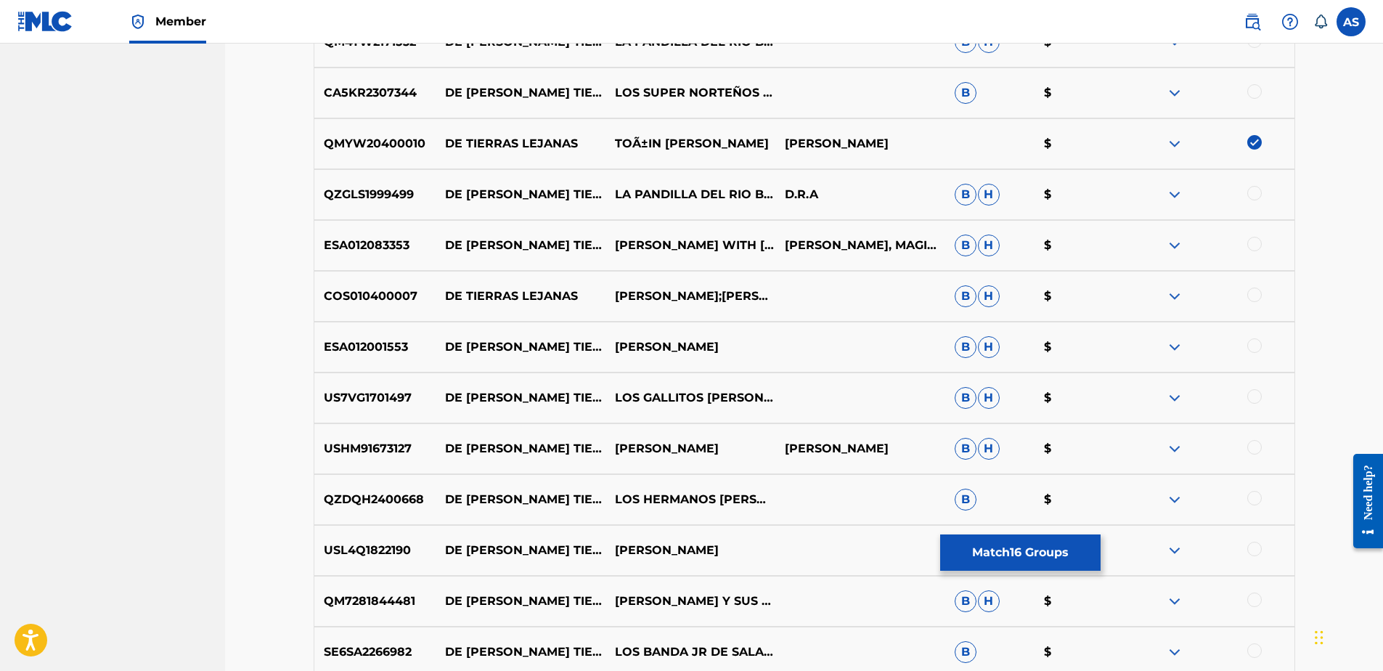
scroll to position [3261, 0]
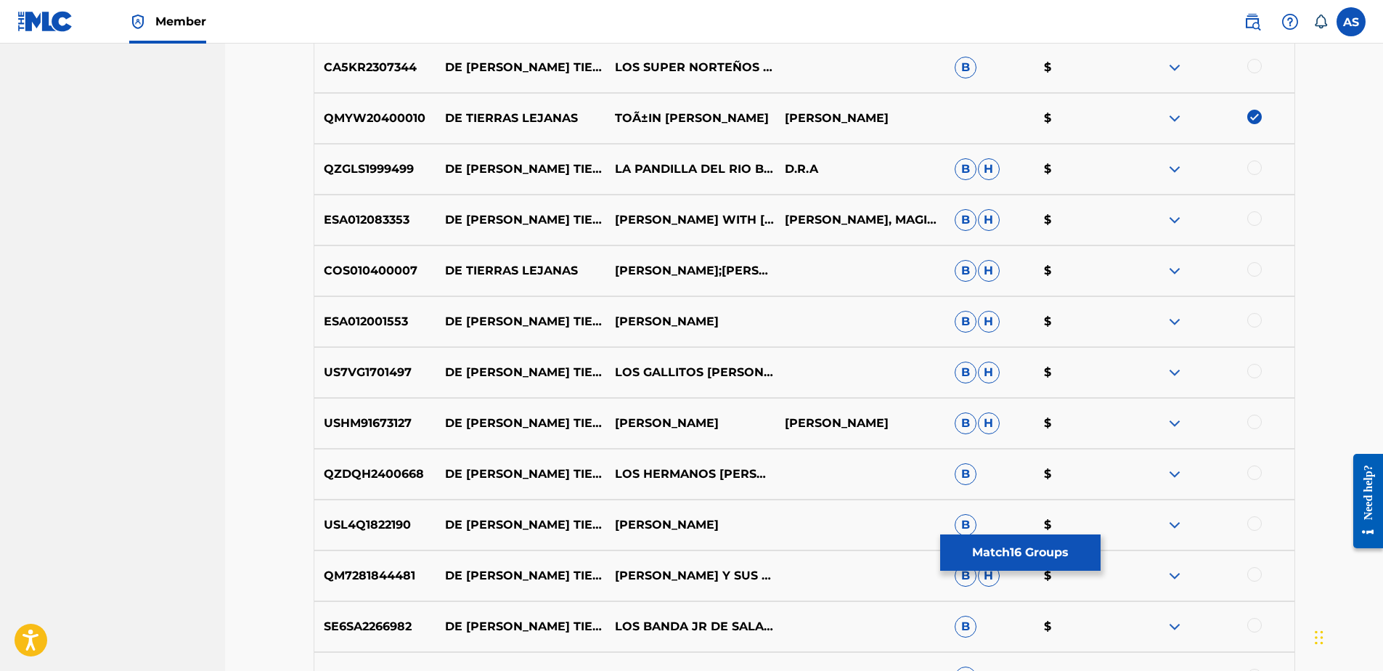
click at [1256, 423] on div at bounding box center [1254, 422] width 15 height 15
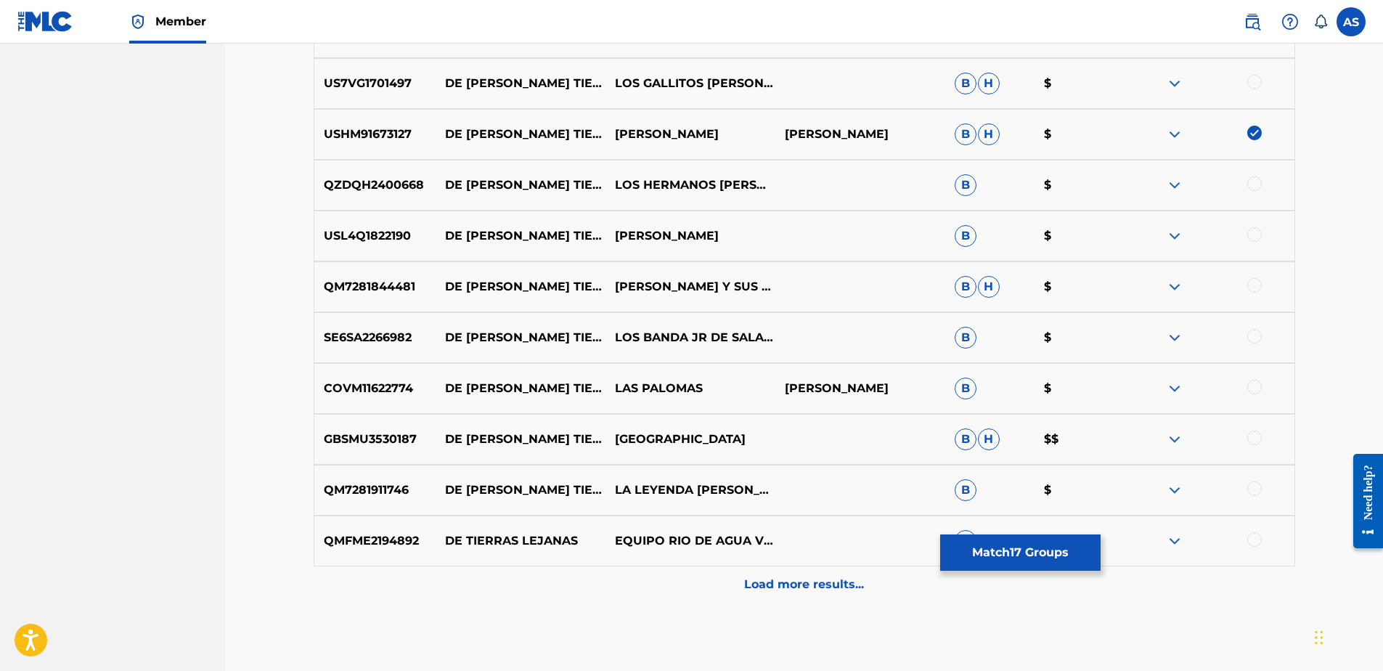
scroll to position [3551, 0]
click at [778, 589] on p "Load more results..." at bounding box center [804, 582] width 120 height 17
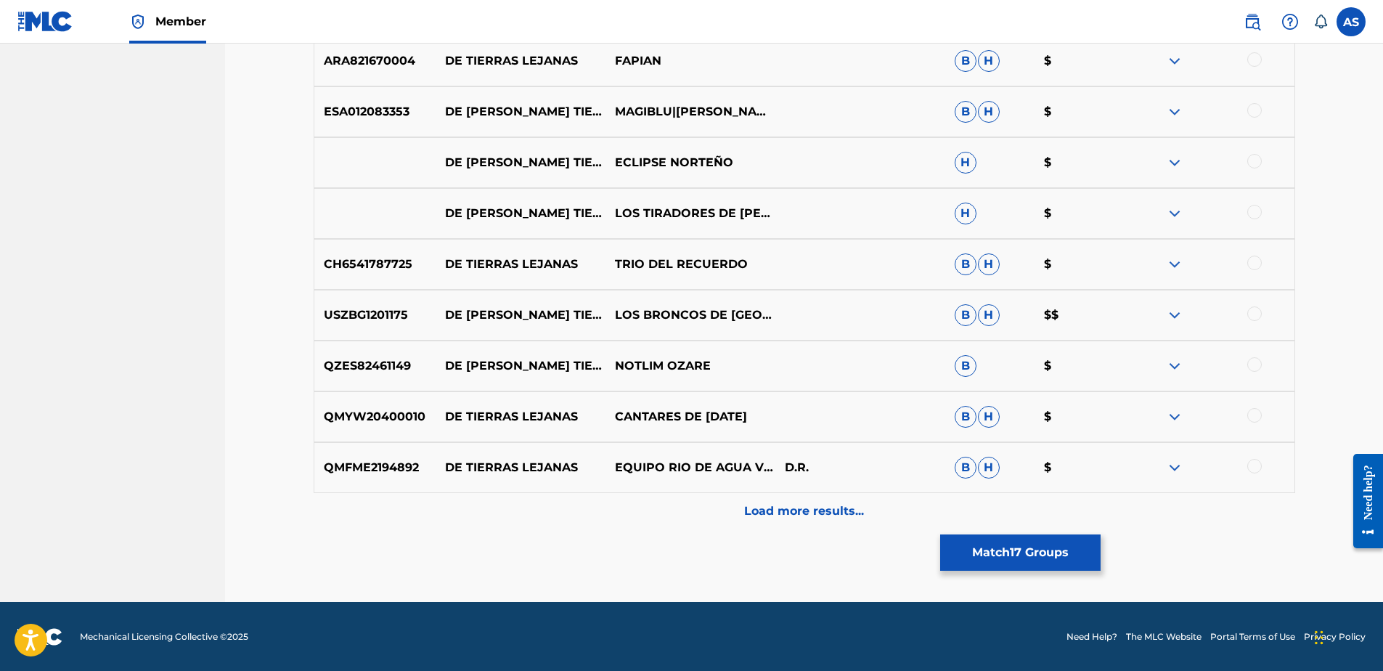
scroll to position [4132, 0]
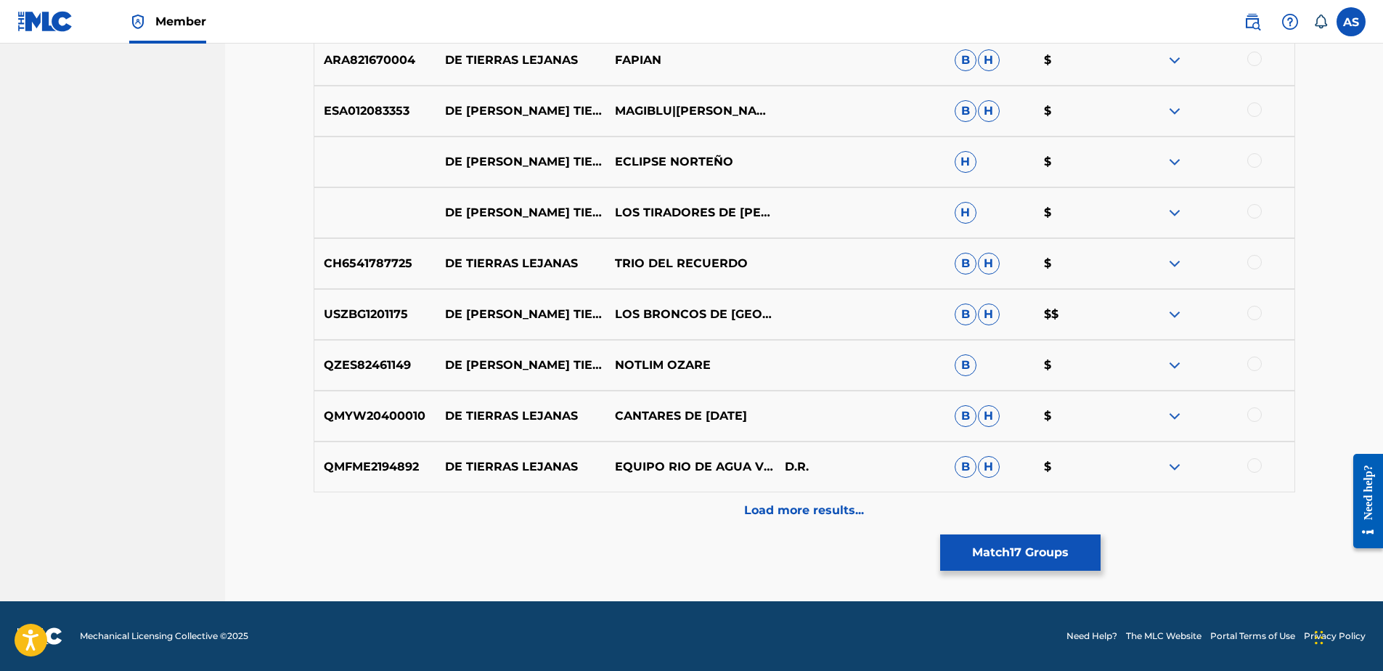
click at [1252, 412] on div at bounding box center [1254, 414] width 15 height 15
click at [808, 514] on p "Load more results..." at bounding box center [804, 510] width 120 height 17
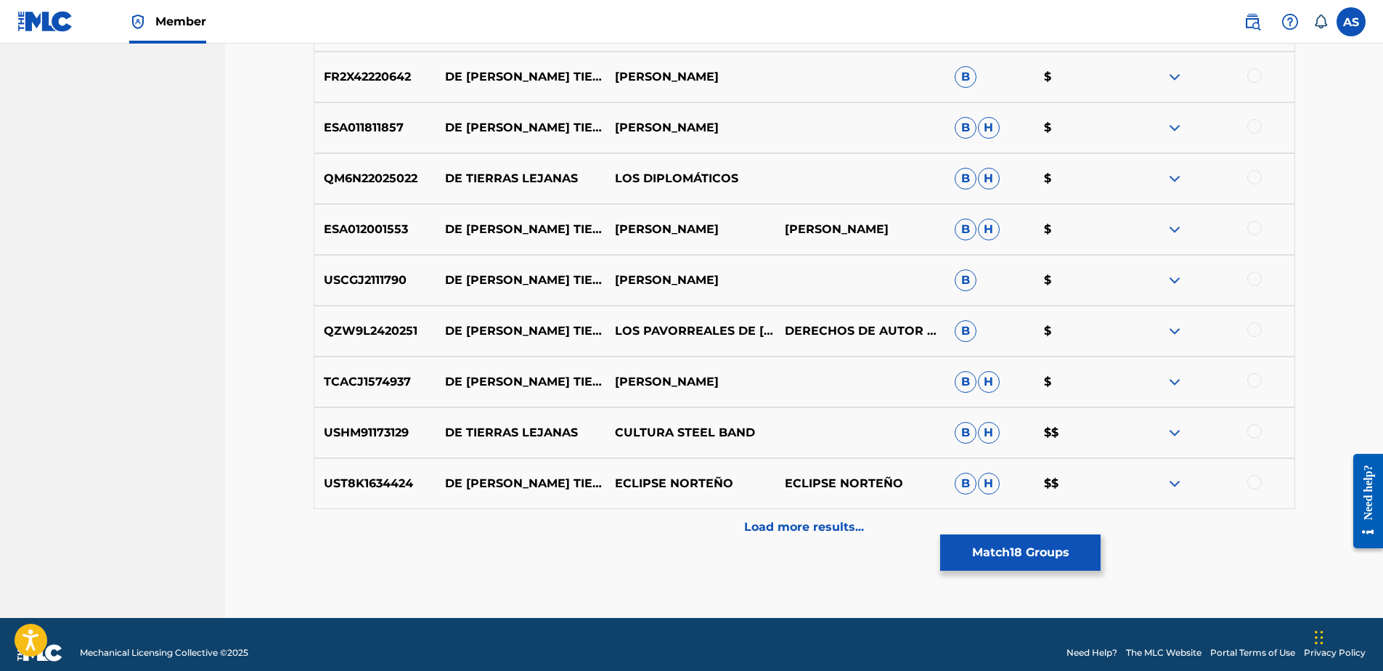
scroll to position [4640, 0]
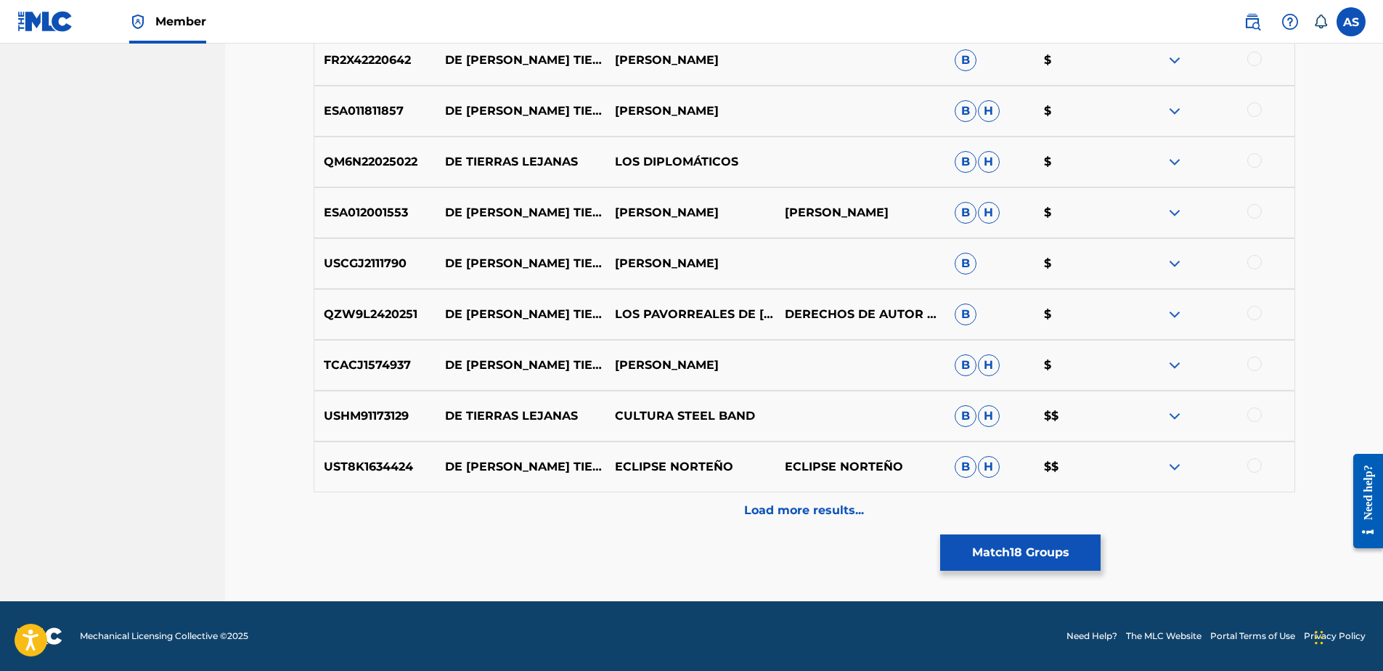
click at [792, 476] on div "UST8K1634424 DE LEJANAS TIERRAS ECLIPSE NORTEÑO ECLIPSE NORTEÑO B H $$" at bounding box center [804, 466] width 981 height 51
click at [786, 507] on p "Load more results..." at bounding box center [804, 510] width 120 height 17
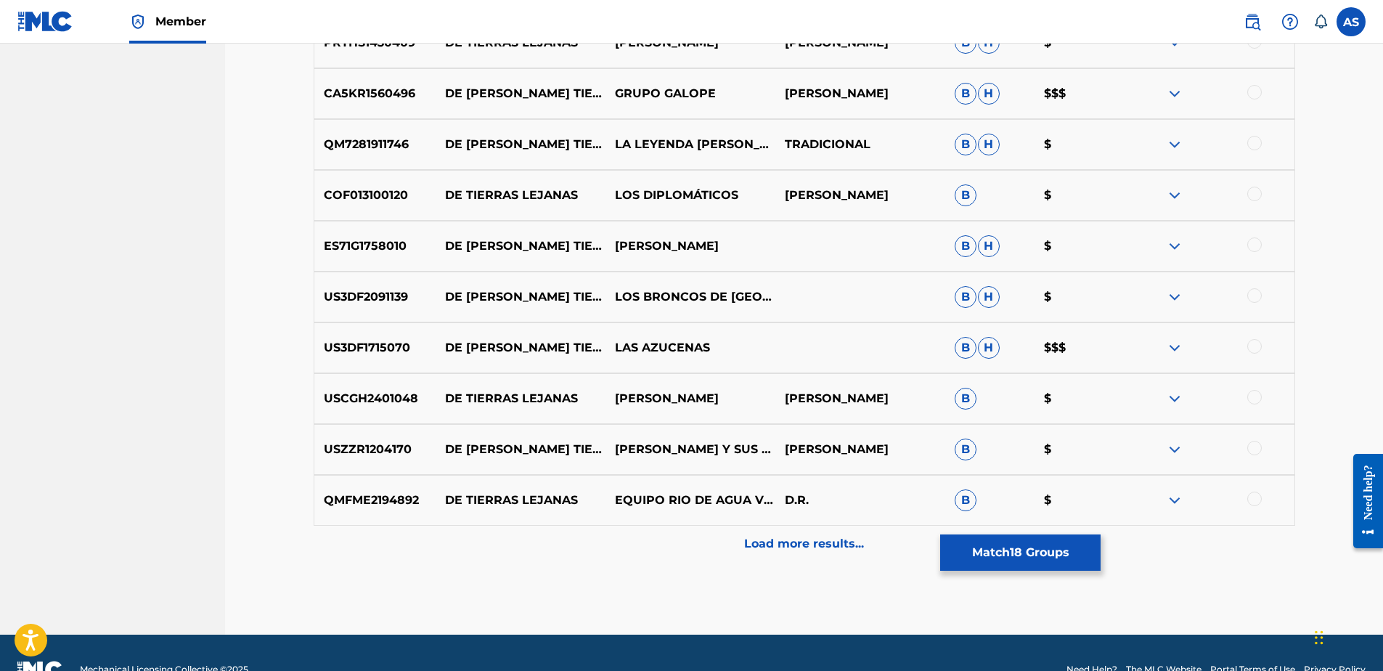
scroll to position [5148, 0]
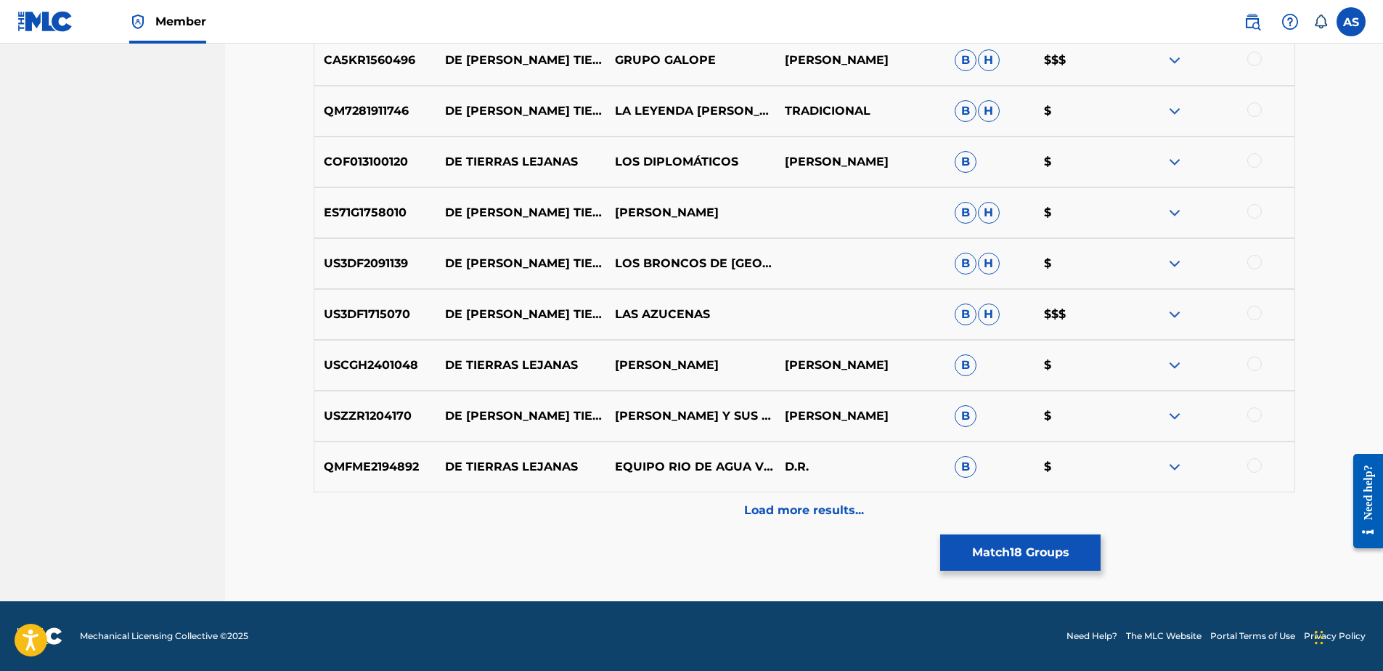
click at [1070, 568] on button "Match 18 Groups" at bounding box center [1020, 552] width 160 height 36
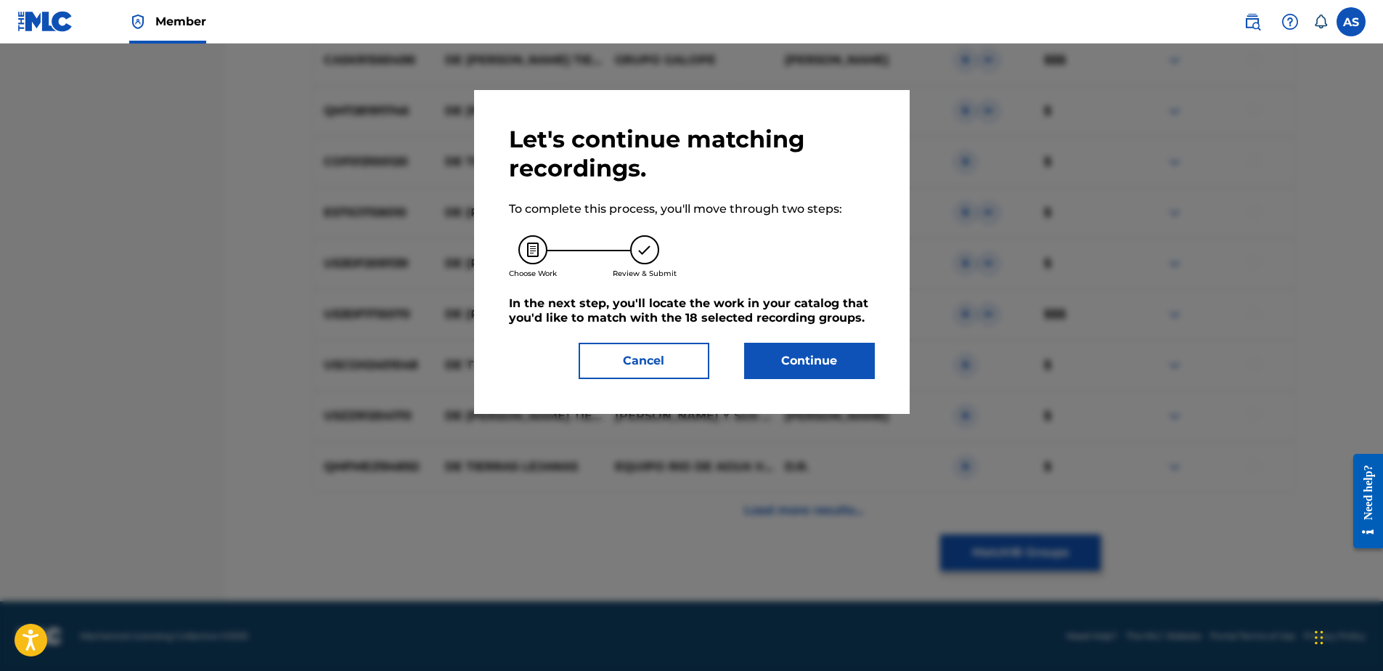
click at [828, 348] on button "Continue" at bounding box center [809, 361] width 131 height 36
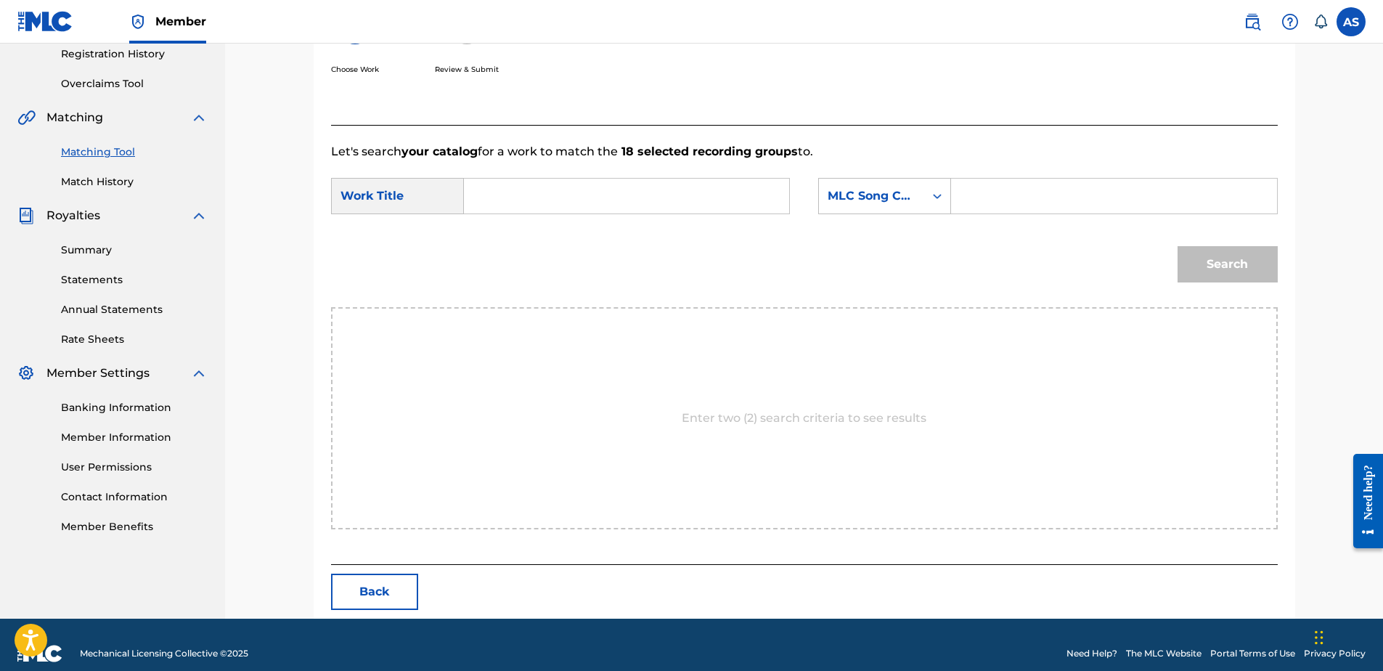
scroll to position [296, 0]
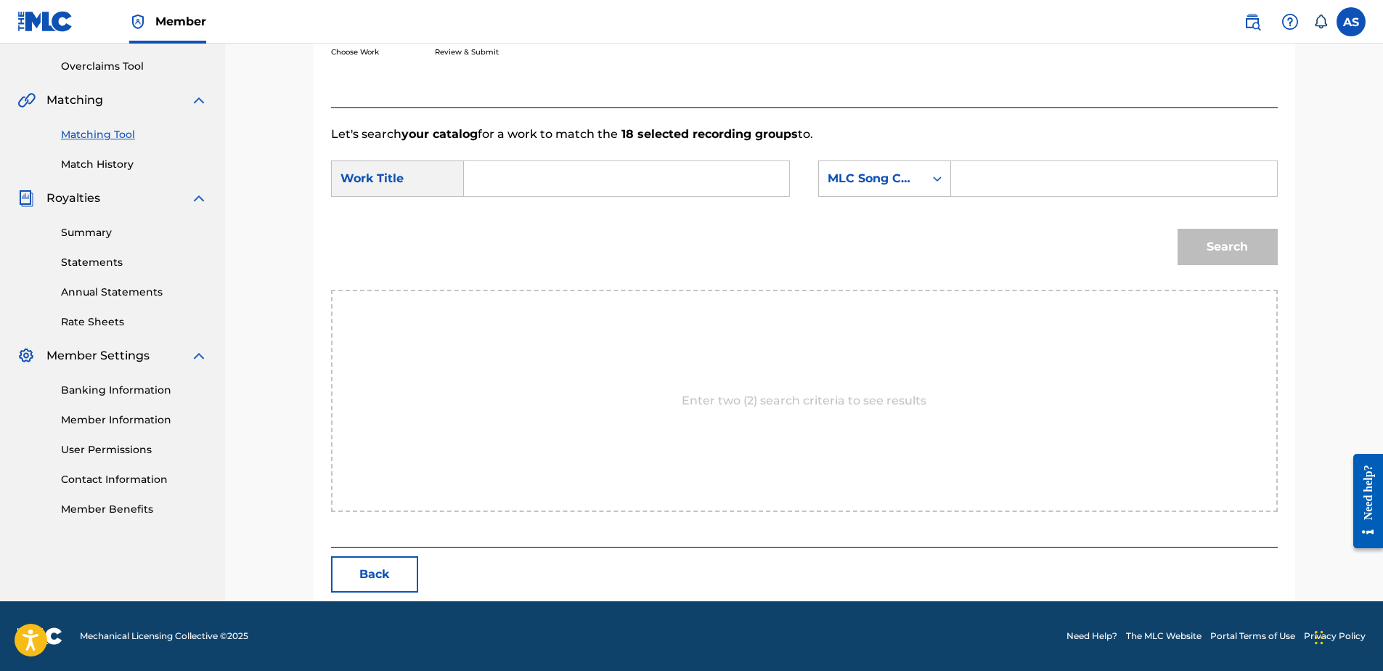
click at [560, 182] on input "Search Form" at bounding box center [626, 178] width 301 height 35
type input "de [PERSON_NAME] tierras"
click at [902, 192] on div "MLC Song Code" at bounding box center [871, 179] width 105 height 28
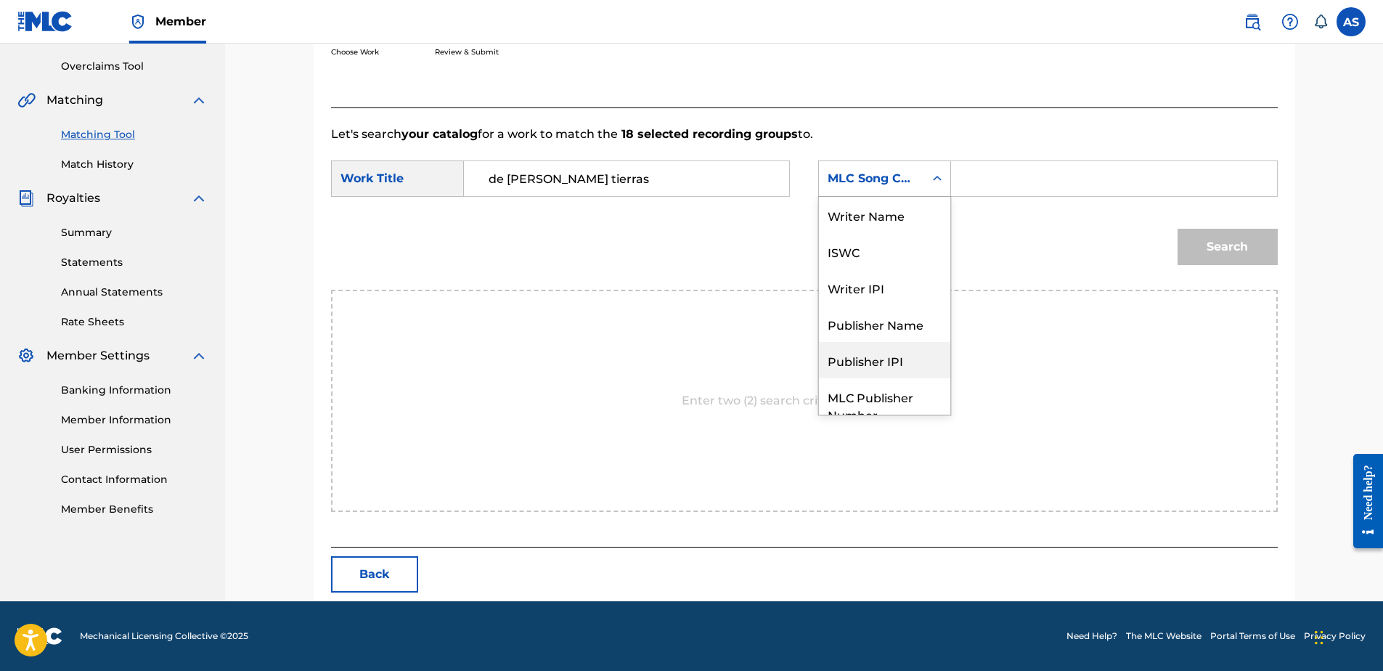
scroll to position [54, 0]
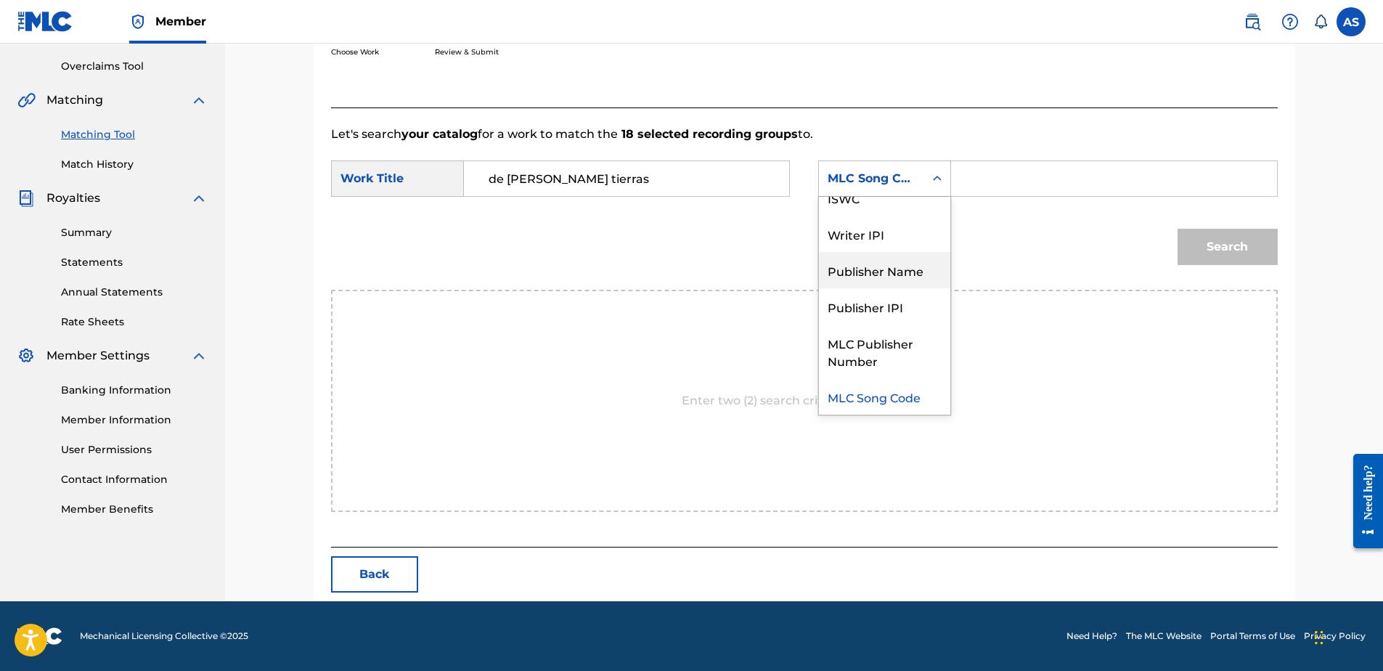
click at [879, 279] on div "Publisher Name" at bounding box center [884, 270] width 131 height 36
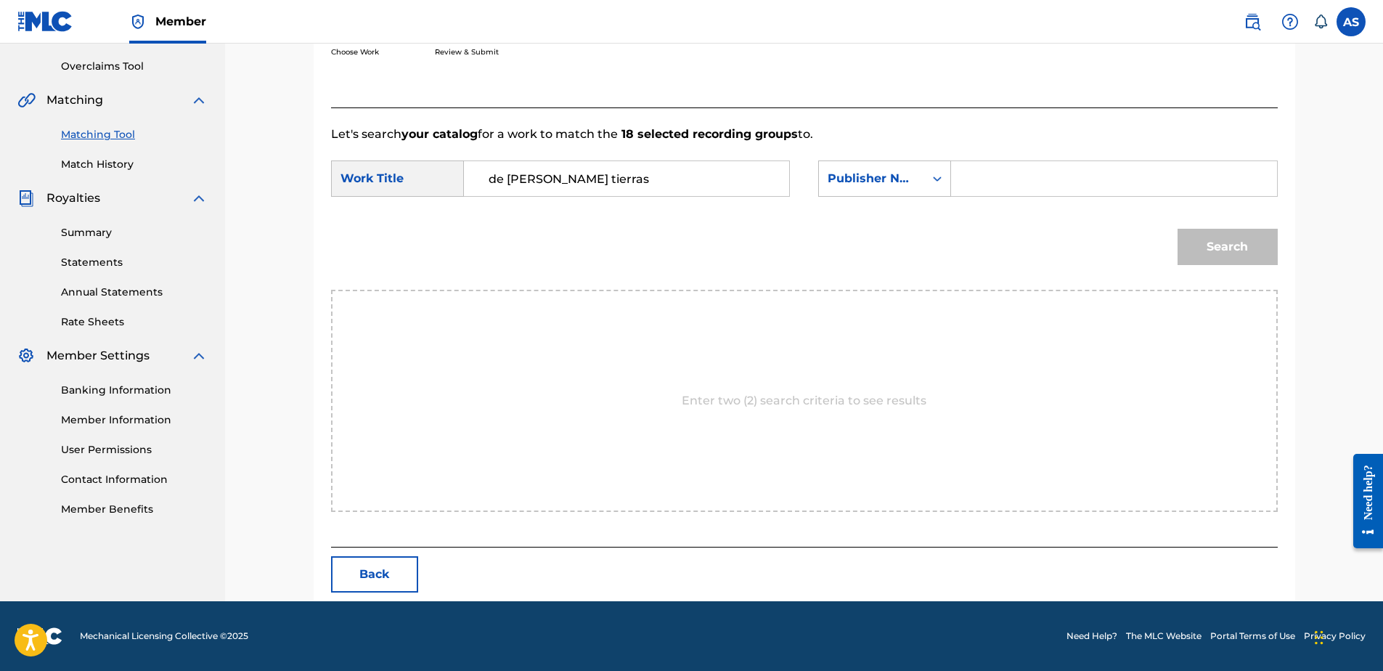
click at [986, 192] on input "Search Form" at bounding box center [1113, 178] width 301 height 35
type input "latin"
click at [1237, 250] on button "Search" at bounding box center [1228, 247] width 100 height 36
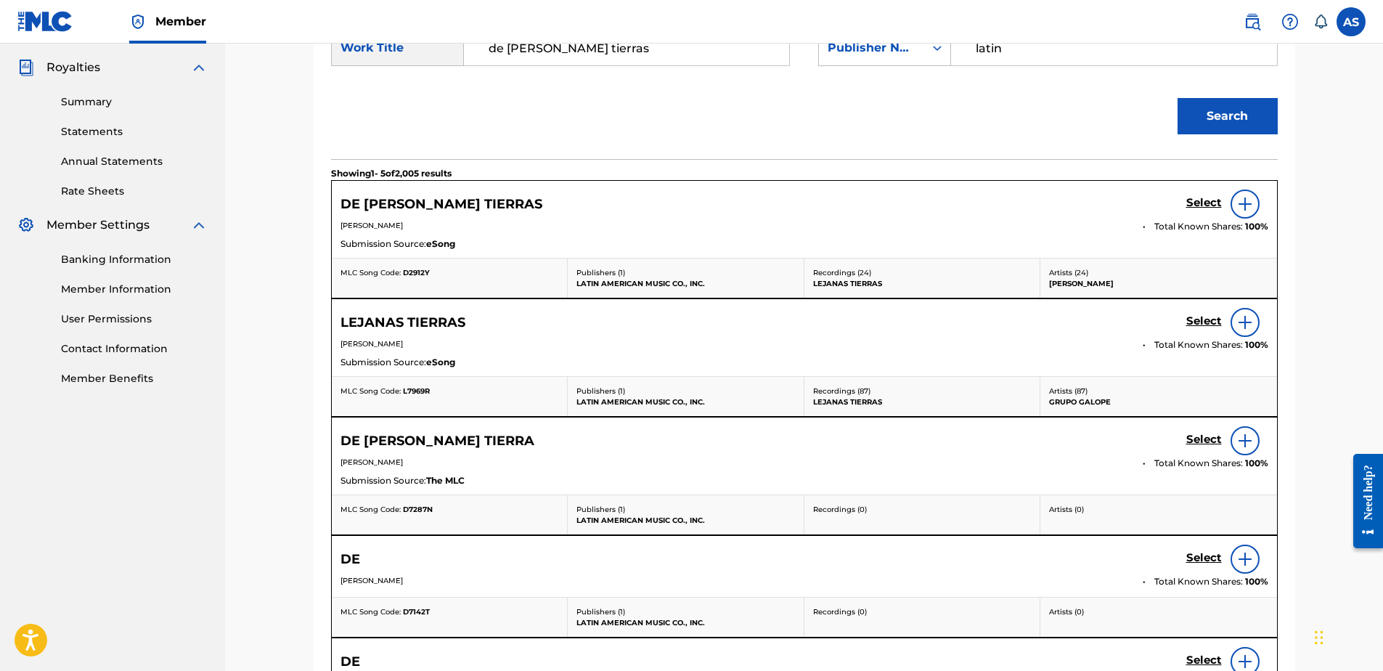
scroll to position [441, 0]
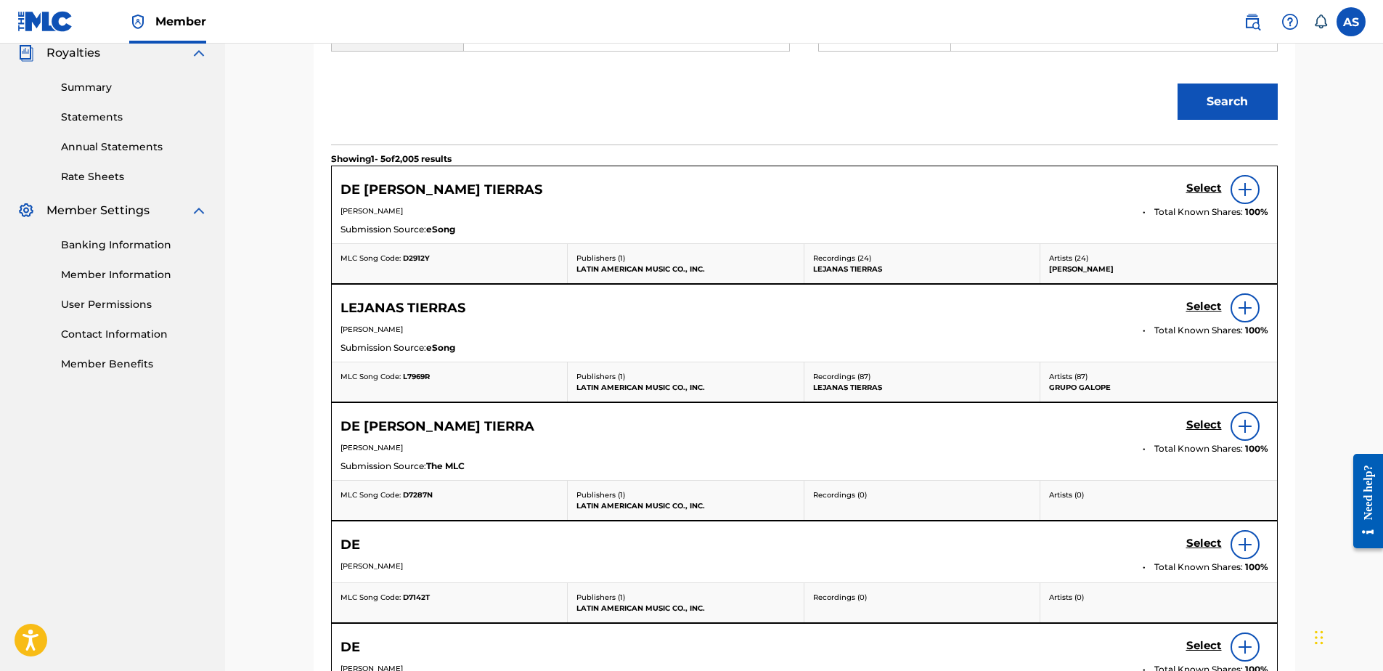
click at [1194, 423] on h5 "Select" at bounding box center [1204, 425] width 36 height 14
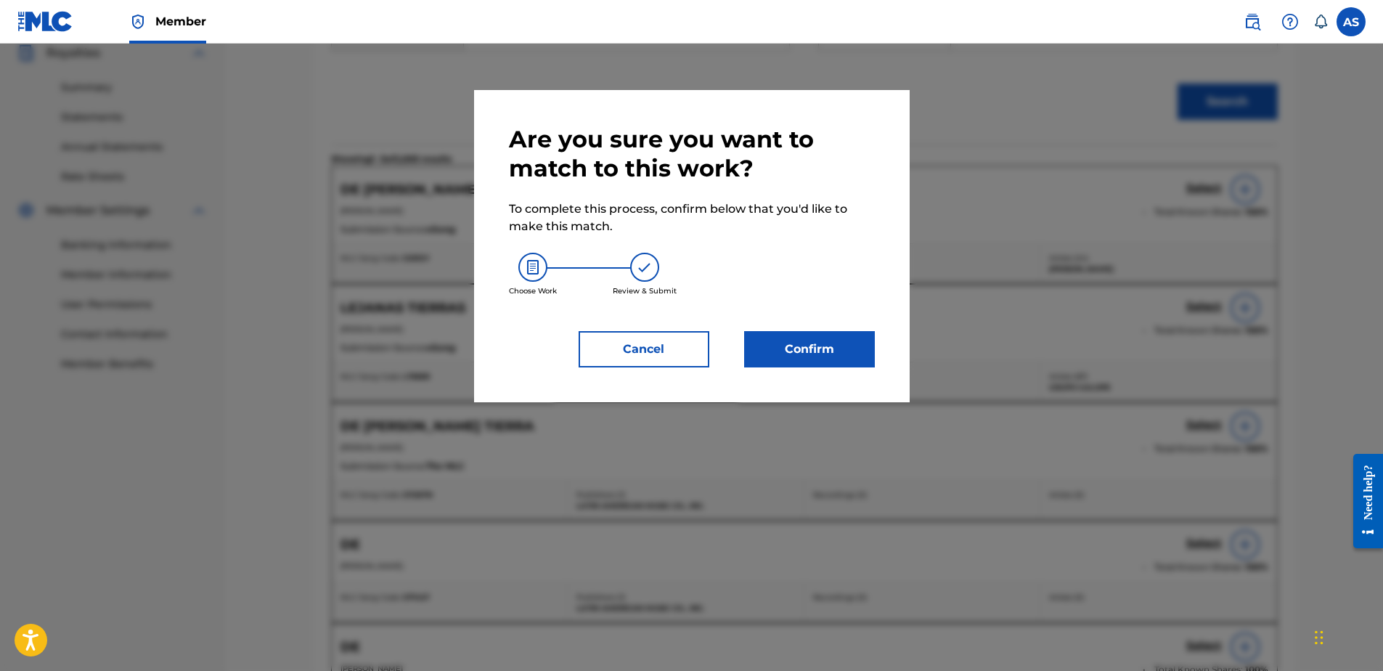
click at [778, 338] on button "Confirm" at bounding box center [809, 349] width 131 height 36
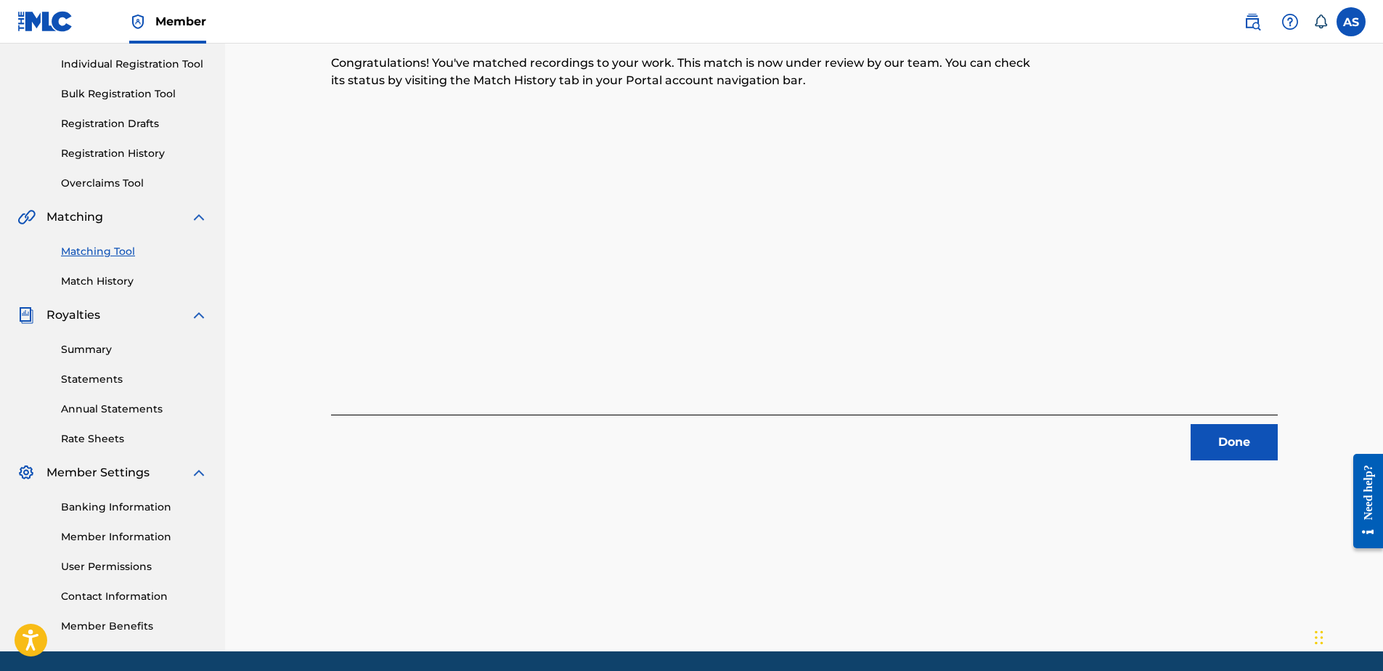
scroll to position [12, 0]
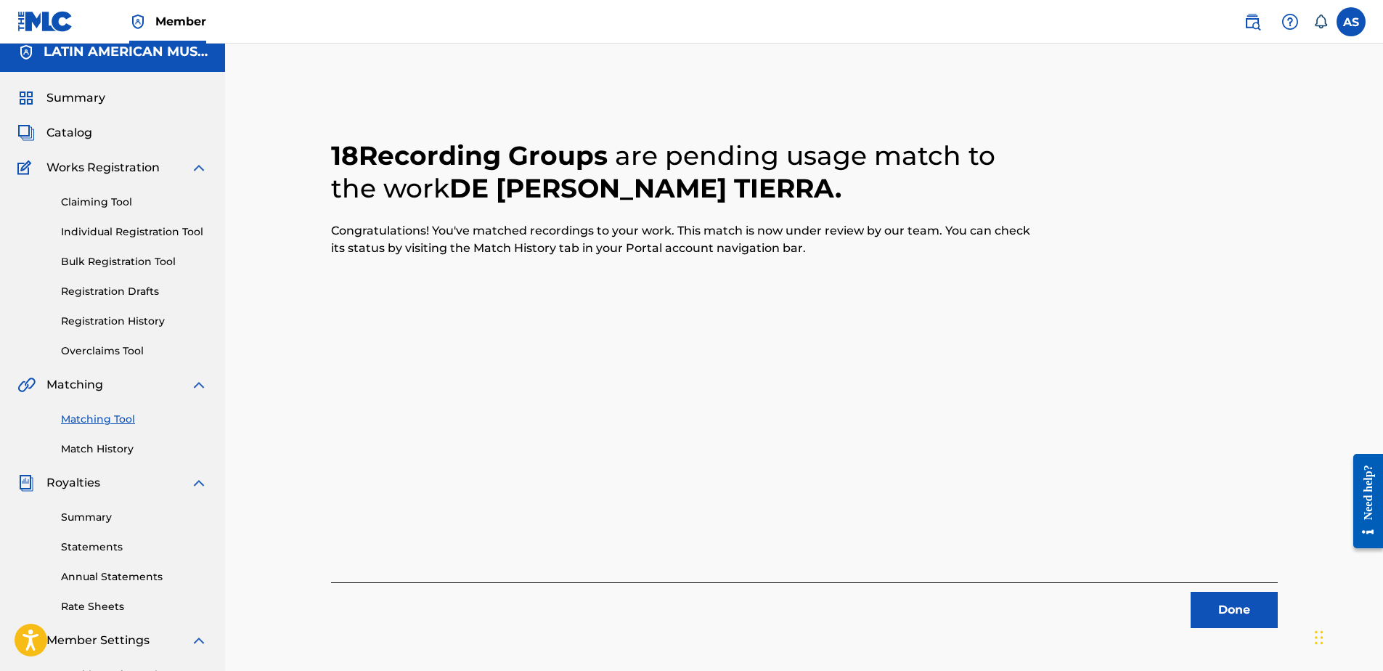
click at [1229, 597] on button "Done" at bounding box center [1234, 610] width 87 height 36
